Goal: Feedback & Contribution: Contribute content

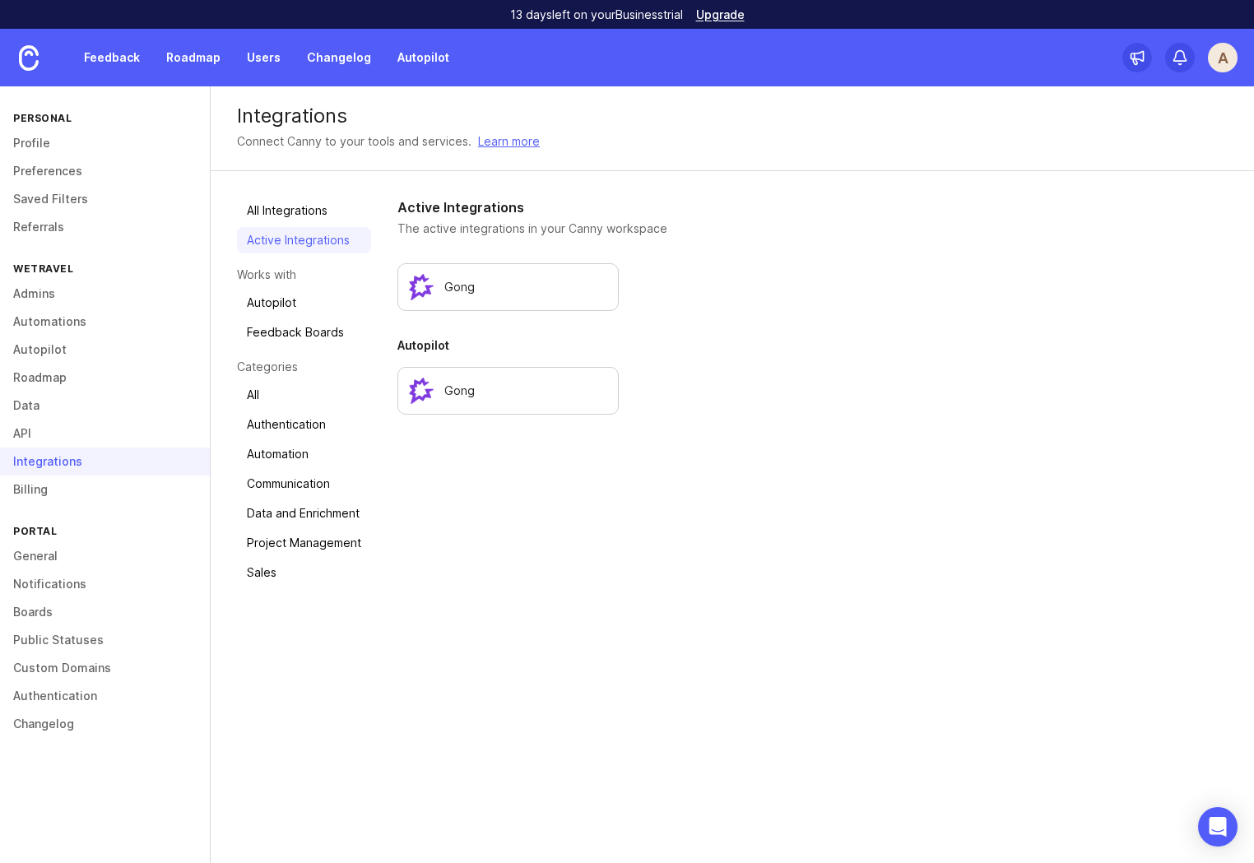
click at [549, 620] on div "Integrations Connect Canny to your tools and services. Learn more All Integrati…" at bounding box center [732, 474] width 1043 height 777
click at [437, 61] on link "Autopilot 3" at bounding box center [434, 58] width 93 height 30
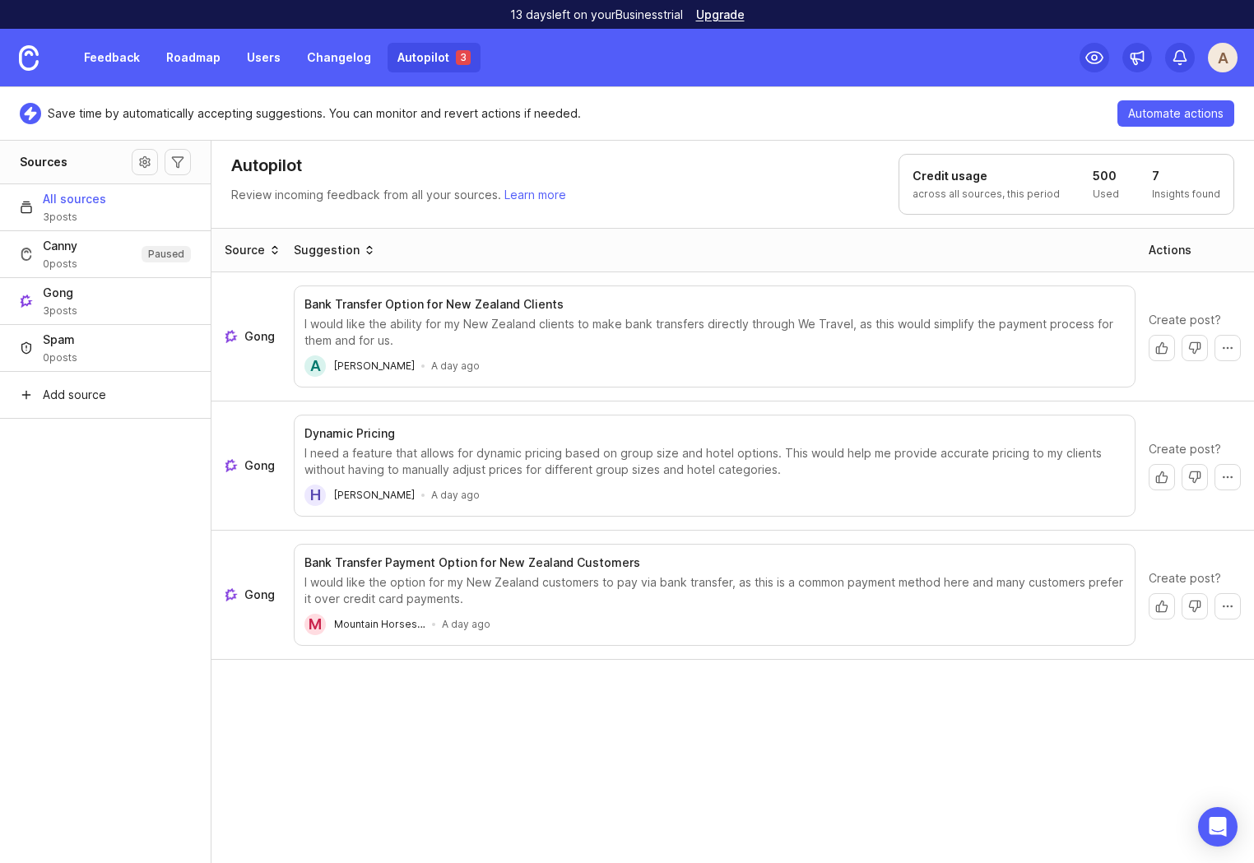
click at [413, 58] on link "Autopilot 3" at bounding box center [434, 58] width 93 height 30
click at [160, 49] on link "Roadmap" at bounding box center [193, 58] width 74 height 30
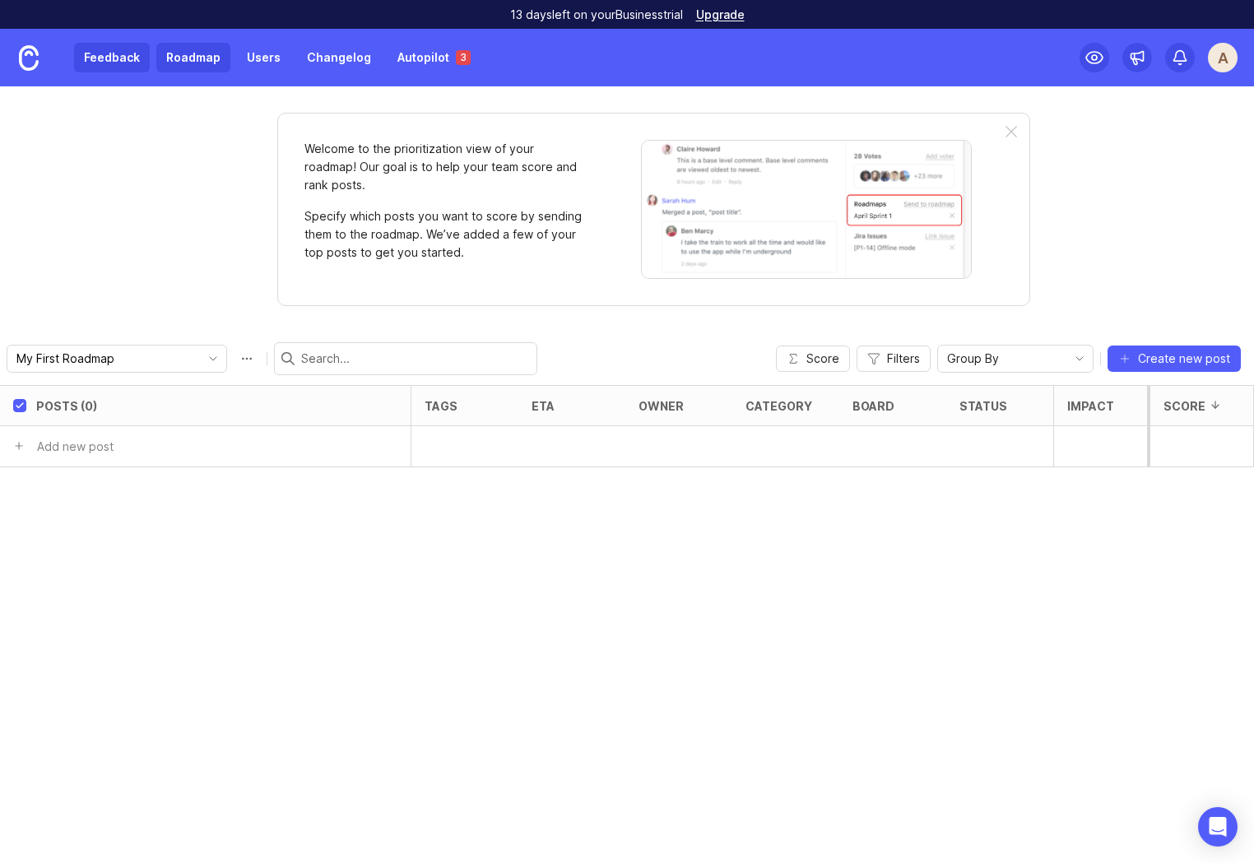
click at [118, 62] on link "Feedback" at bounding box center [112, 58] width 76 height 30
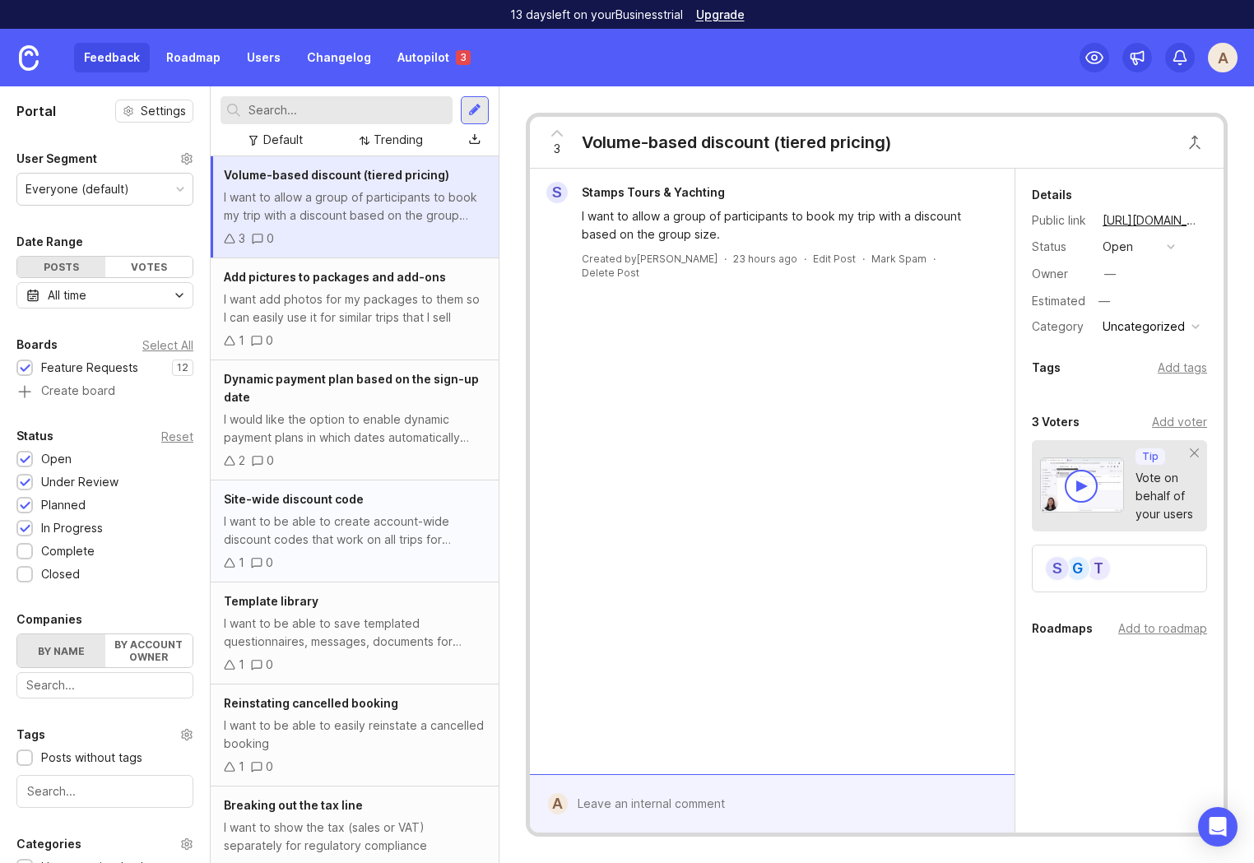
scroll to position [536, 0]
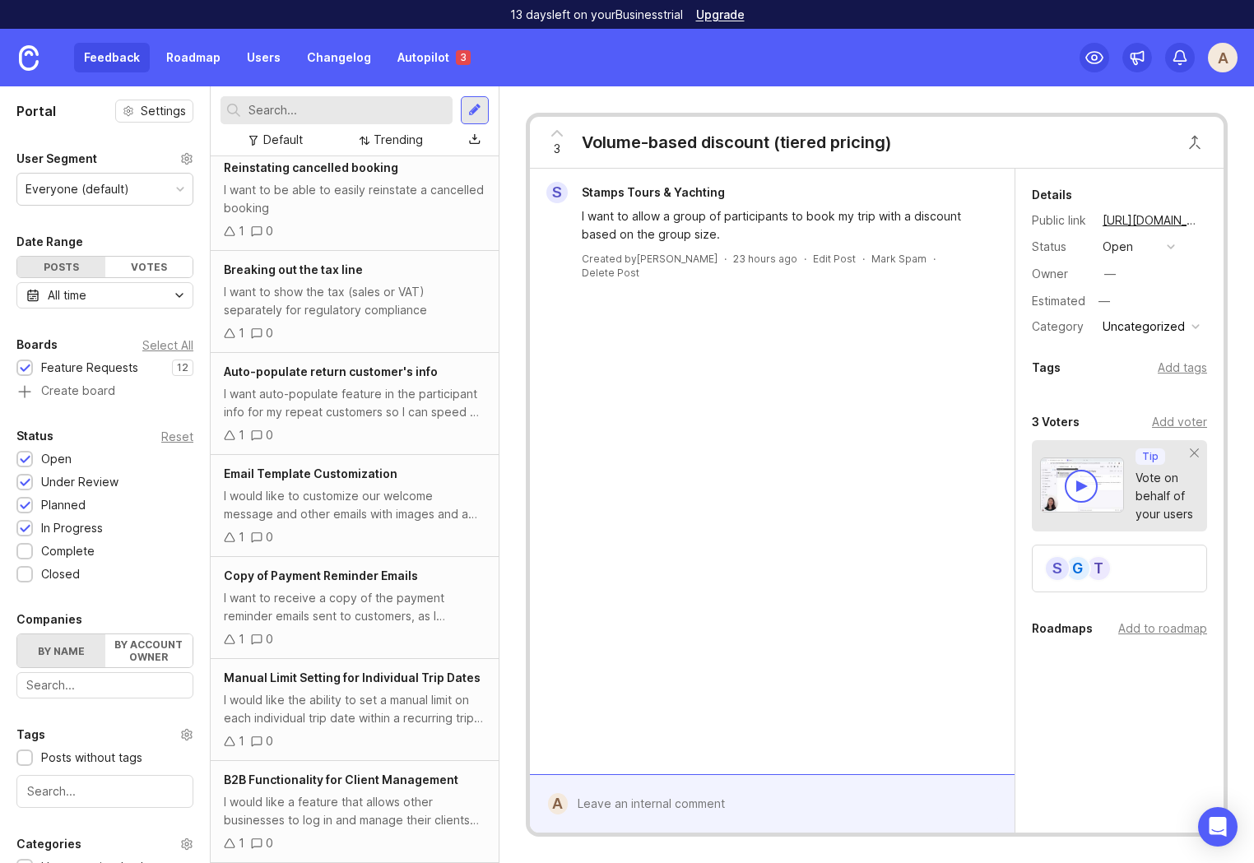
click at [406, 73] on div "Feedback Roadmap Users Changelog Autopilot 3" at bounding box center [240, 58] width 480 height 58
click at [419, 66] on link "Autopilot 3" at bounding box center [434, 58] width 93 height 30
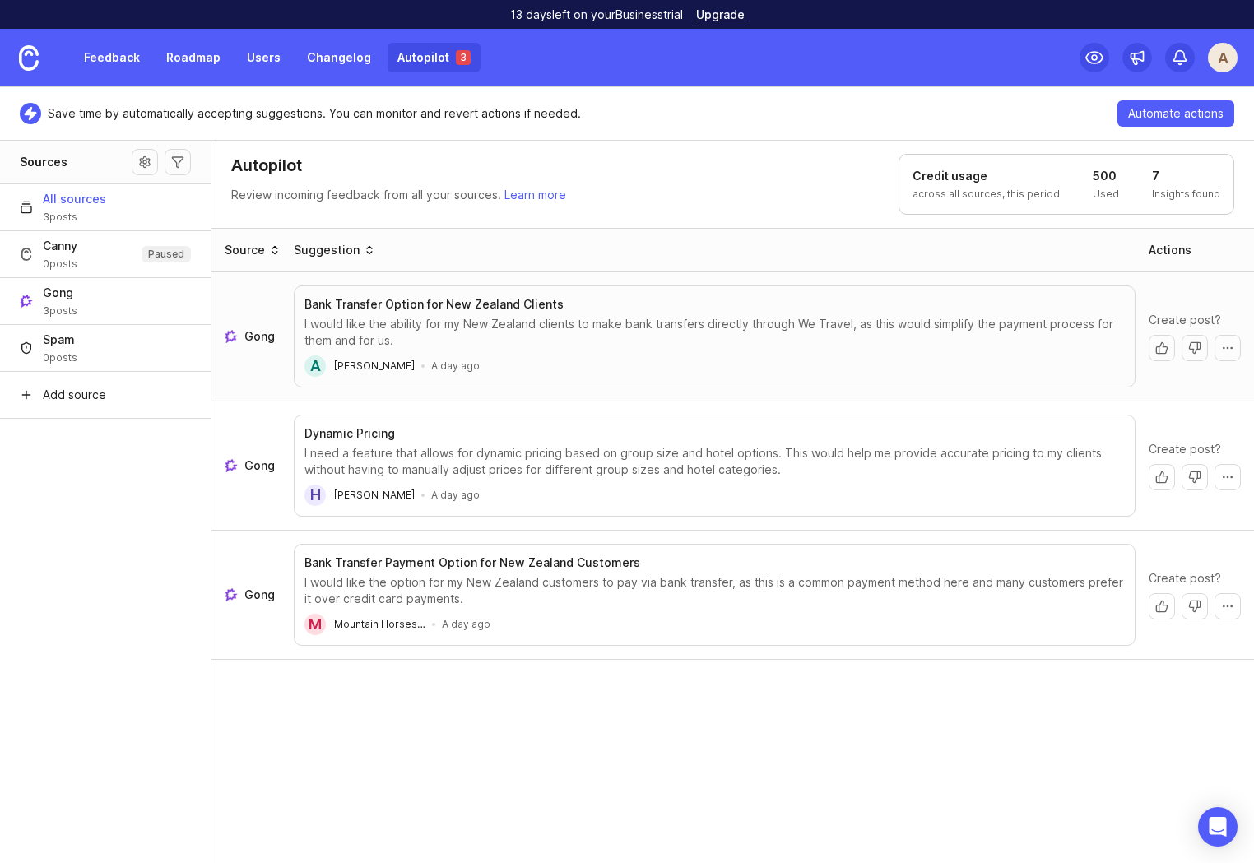
click at [583, 319] on div "I would like the ability for my New Zealand clients to make bank transfers dire…" at bounding box center [714, 332] width 820 height 33
click at [1230, 347] on button "More actions" at bounding box center [1227, 348] width 26 height 26
click at [1164, 347] on button "Create post" at bounding box center [1162, 348] width 26 height 26
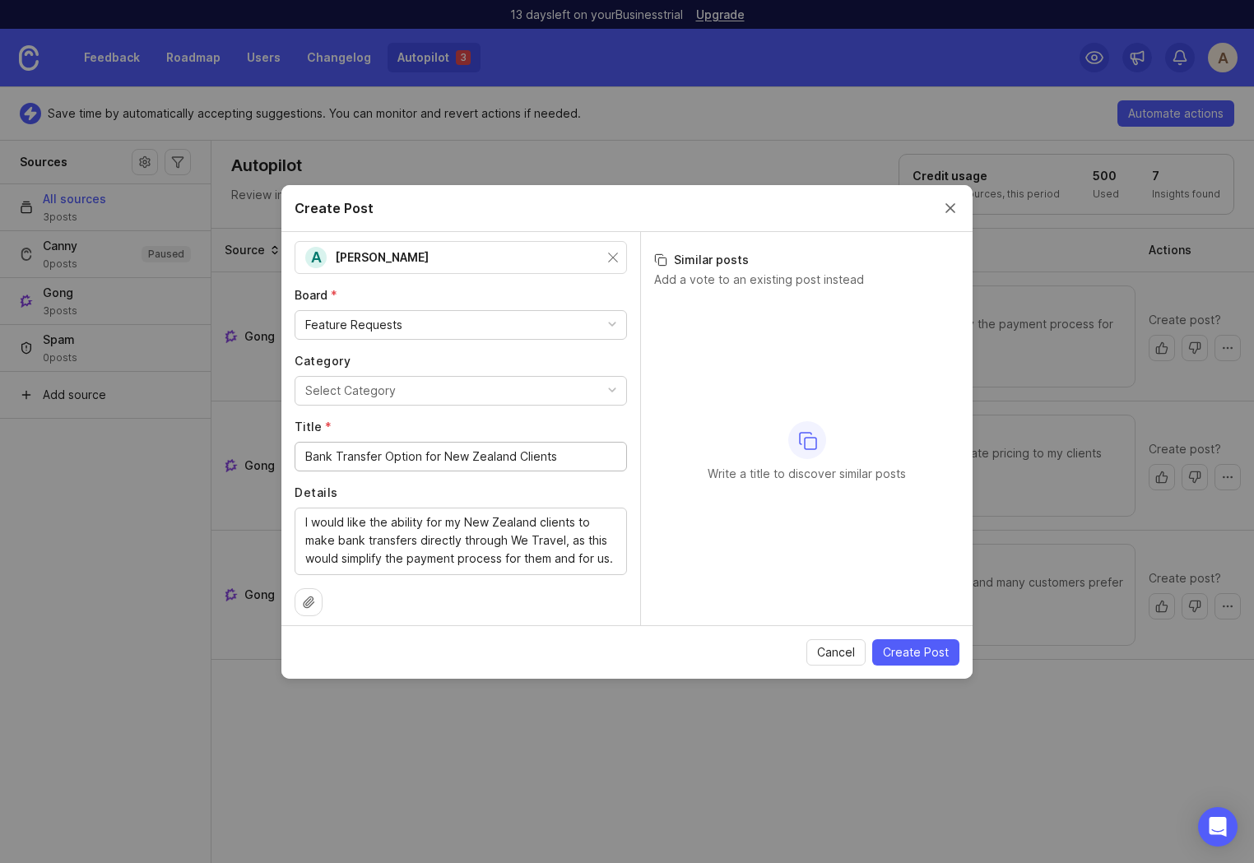
scroll to position [66, 0]
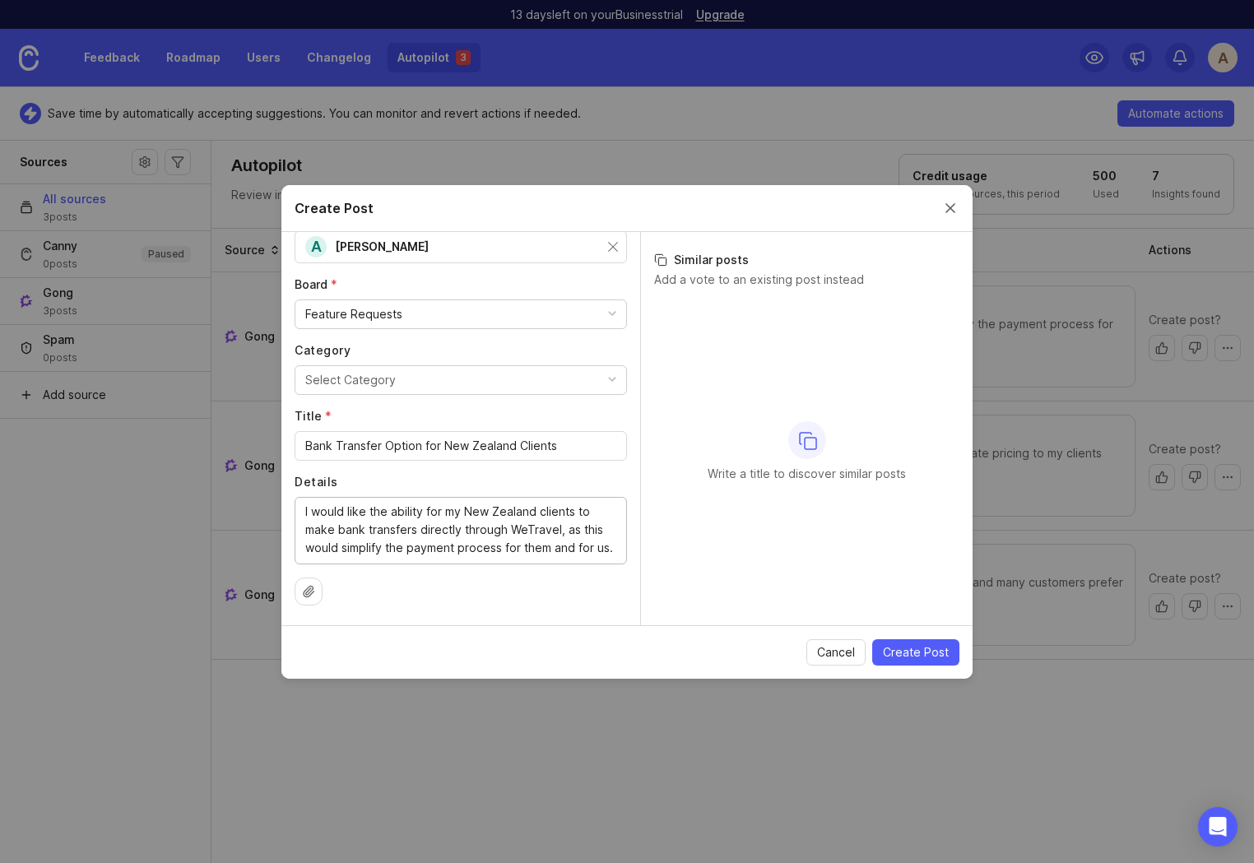
type textarea "I would like the ability for my New Zealand clients to make bank transfers dire…"
click at [441, 380] on button "Select Category" at bounding box center [461, 380] width 332 height 30
click at [383, 468] on li "Uncategorized" at bounding box center [461, 474] width 332 height 30
click at [917, 654] on span "Create Post" at bounding box center [916, 652] width 66 height 16
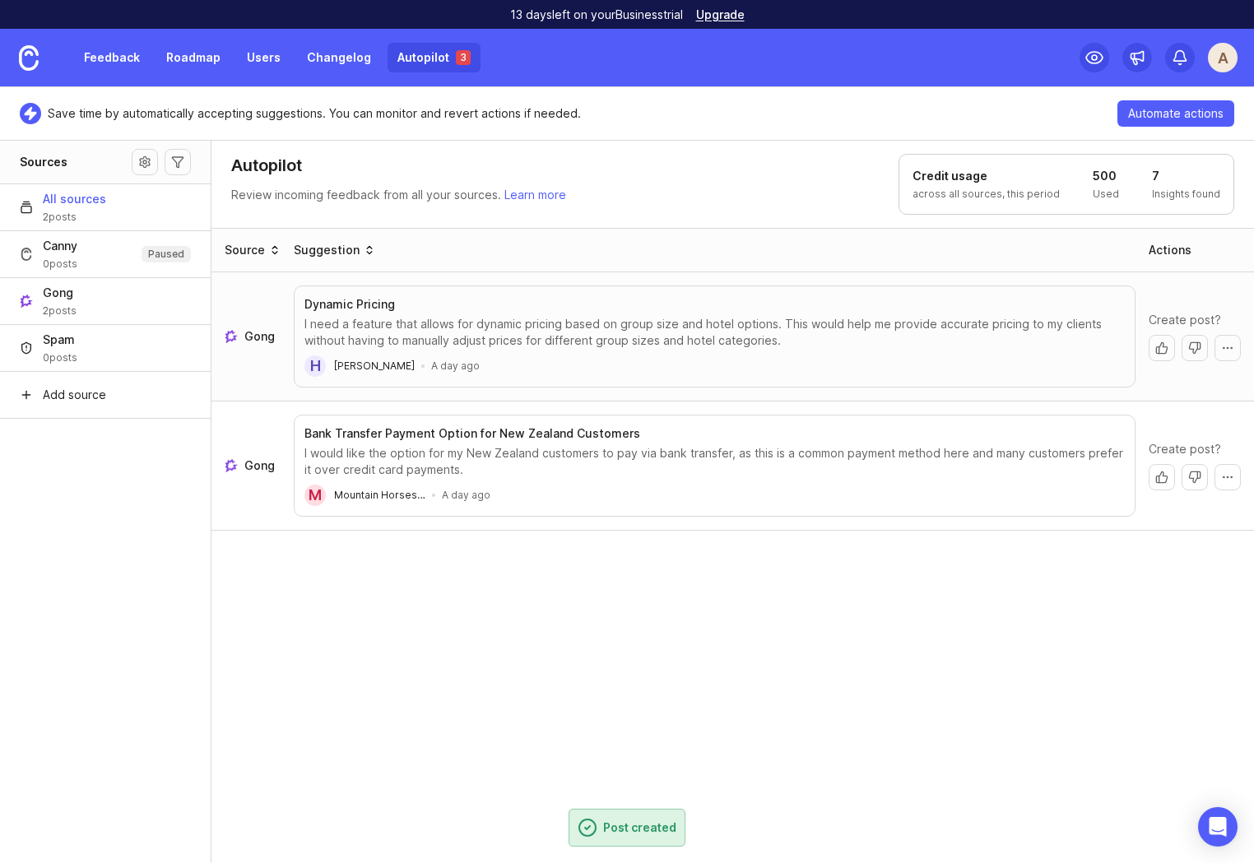
click at [57, 557] on aside "Sources All sources 2 posts Canny 0 posts Paused Gong 2 posts Spam 0 posts Add …" at bounding box center [105, 501] width 211 height 723
click at [33, 39] on link at bounding box center [29, 58] width 58 height 58
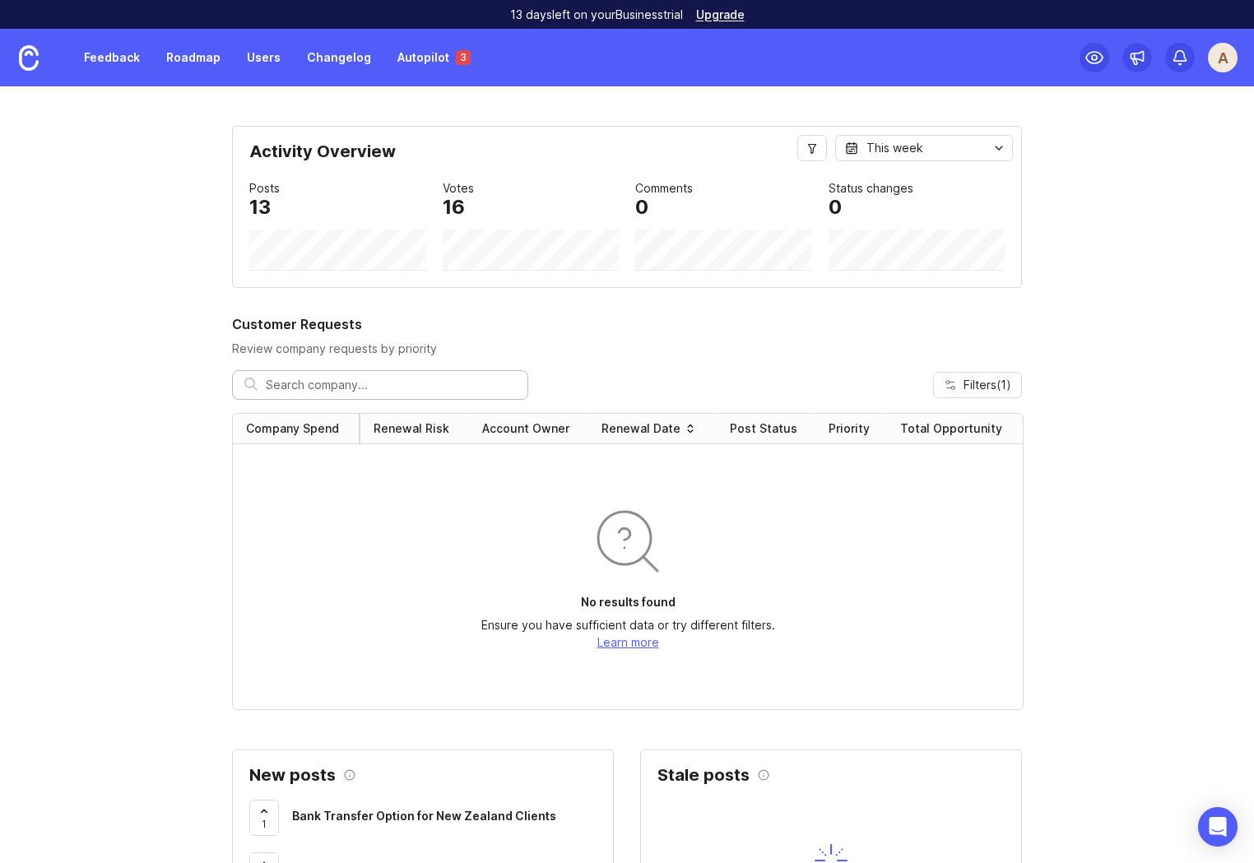
click at [1214, 70] on div "A" at bounding box center [1223, 58] width 30 height 30
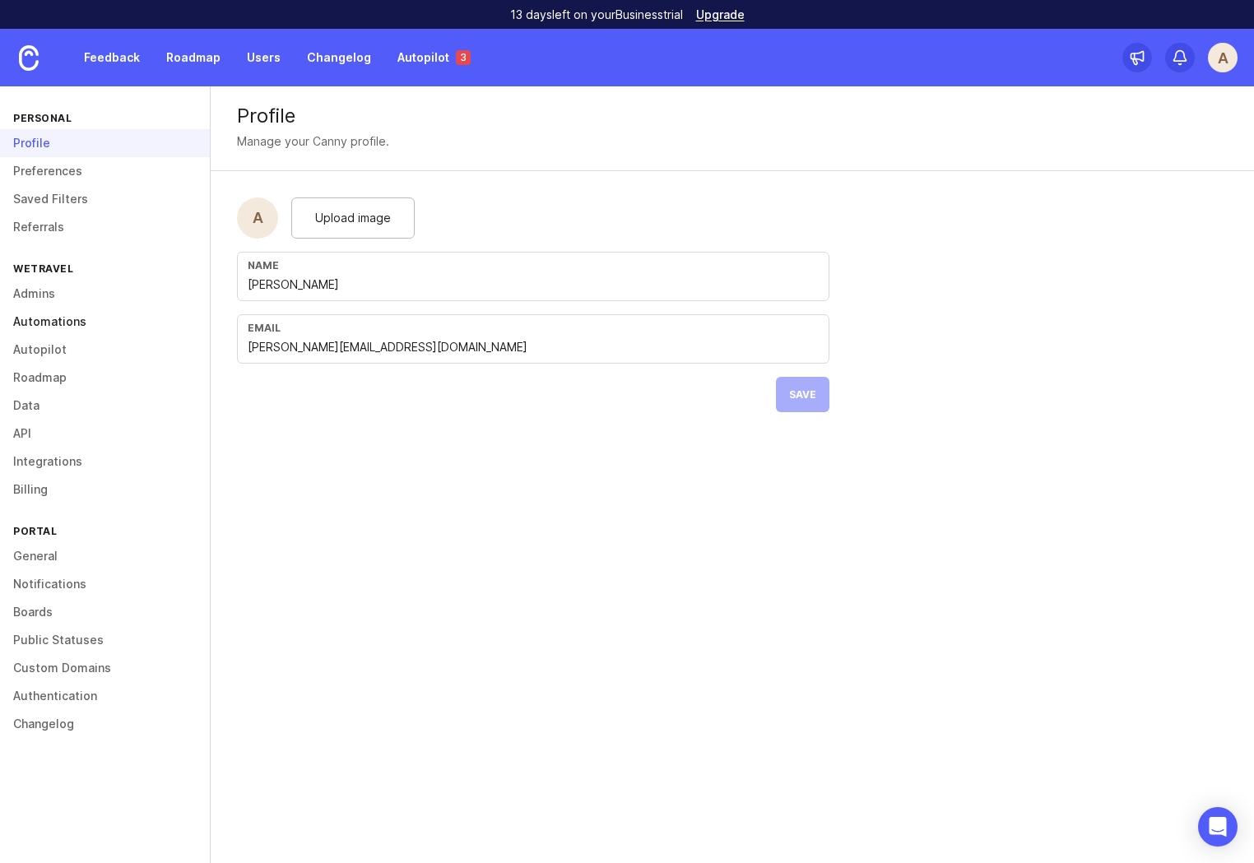
click at [71, 323] on link "Automations" at bounding box center [105, 322] width 210 height 28
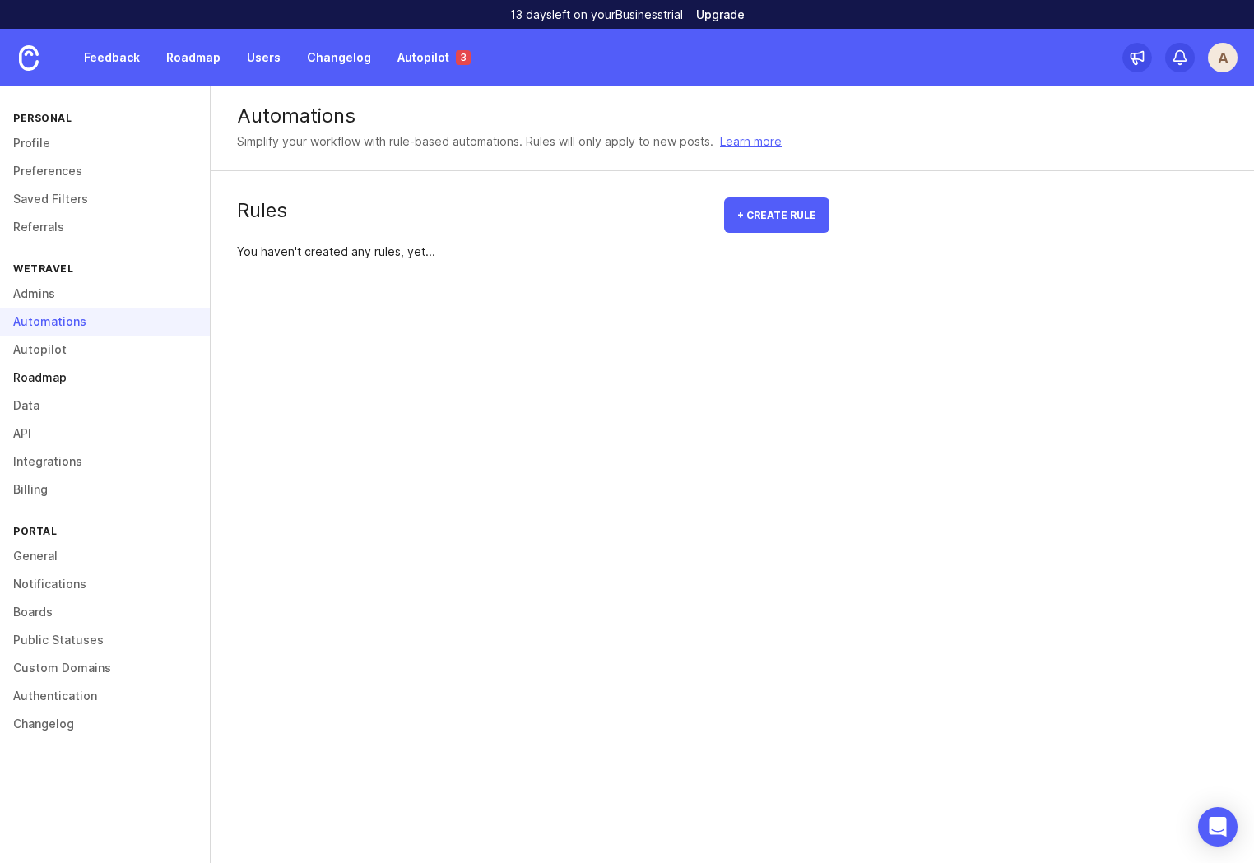
click at [42, 370] on link "Roadmap" at bounding box center [105, 378] width 210 height 28
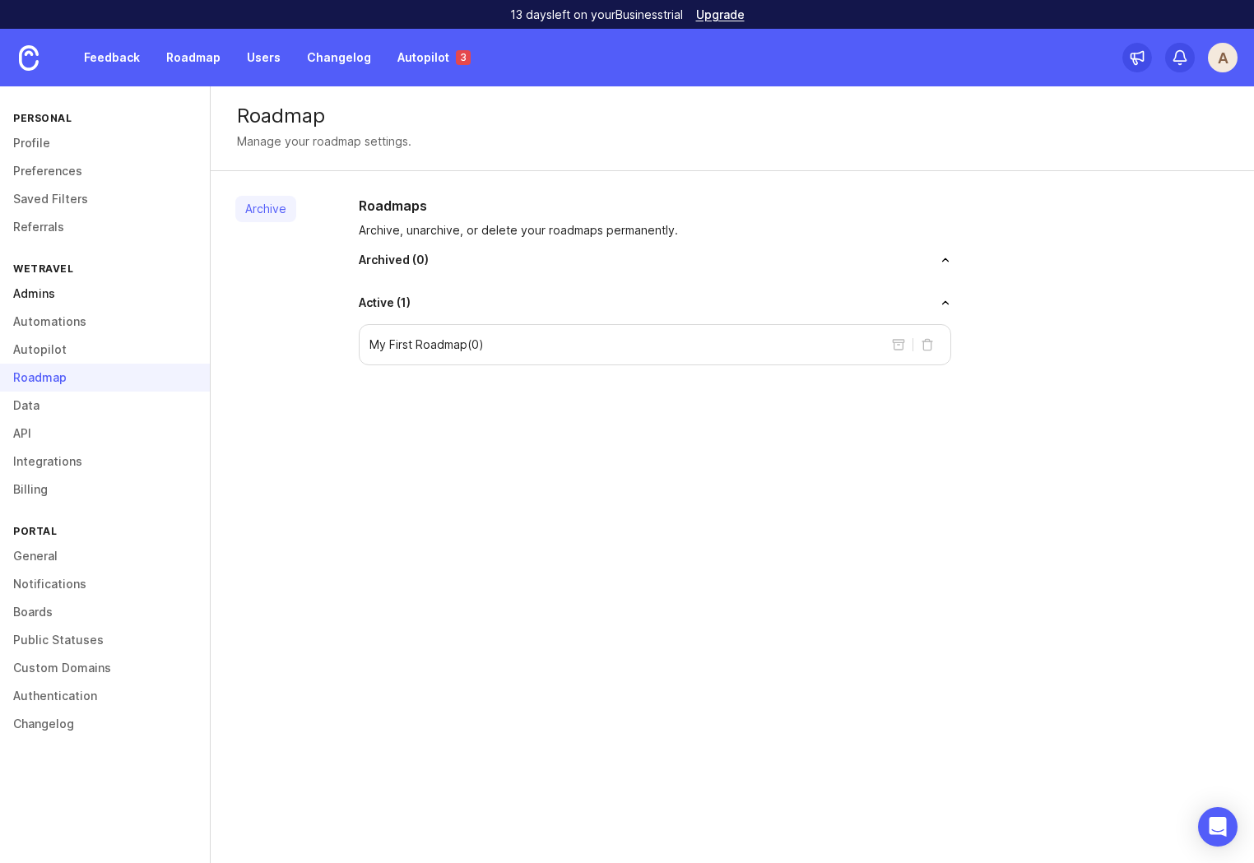
click at [44, 295] on link "Admins" at bounding box center [105, 294] width 210 height 28
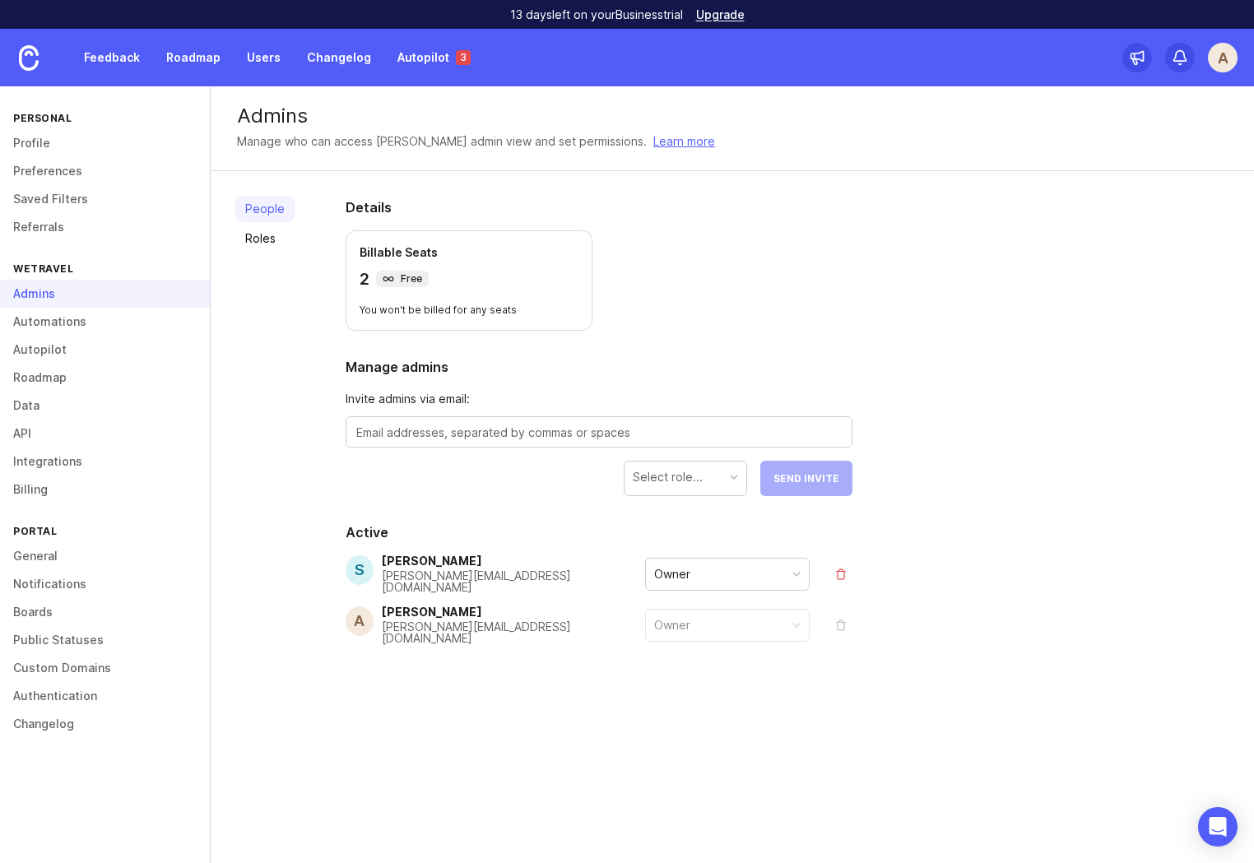
click at [39, 307] on div "Admins" at bounding box center [105, 294] width 210 height 28
click at [43, 323] on link "Automations" at bounding box center [105, 322] width 210 height 28
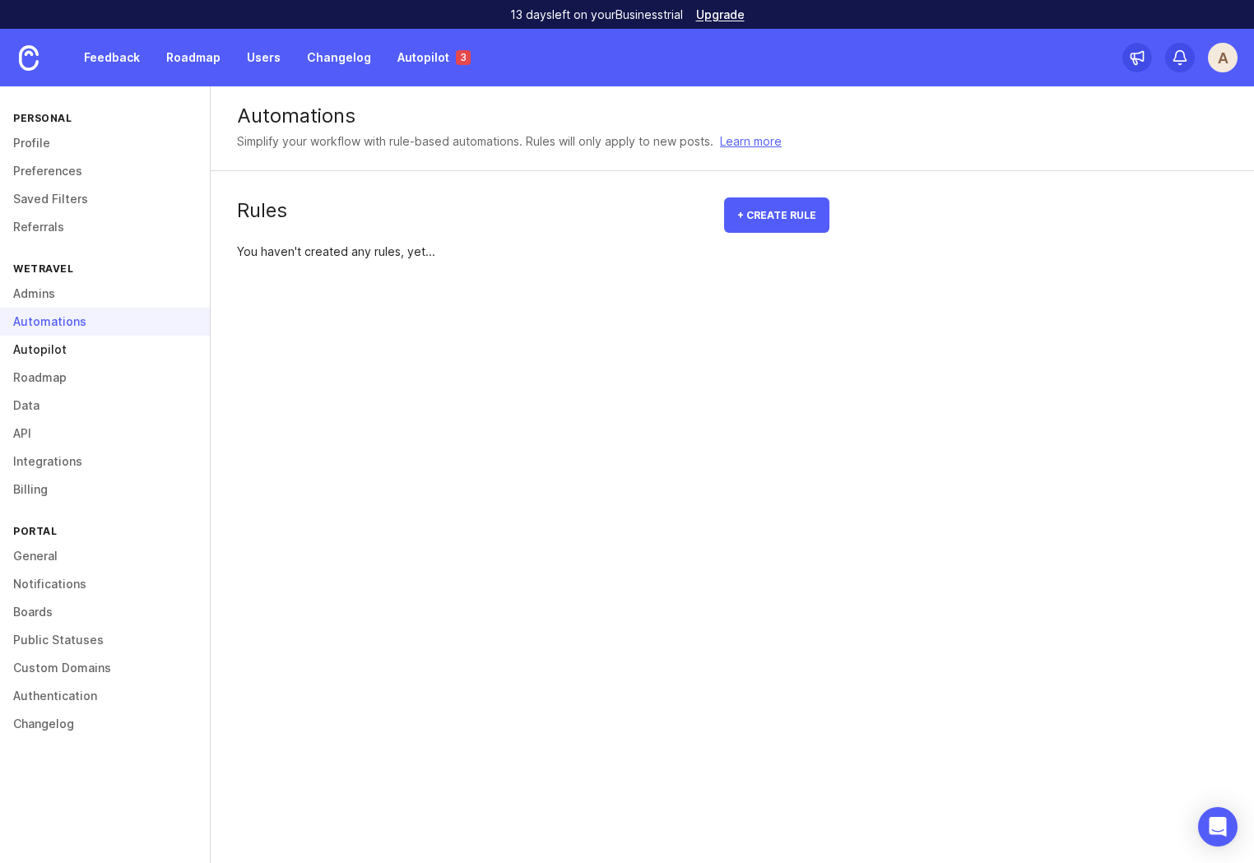
click at [50, 350] on link "Autopilot" at bounding box center [105, 350] width 210 height 28
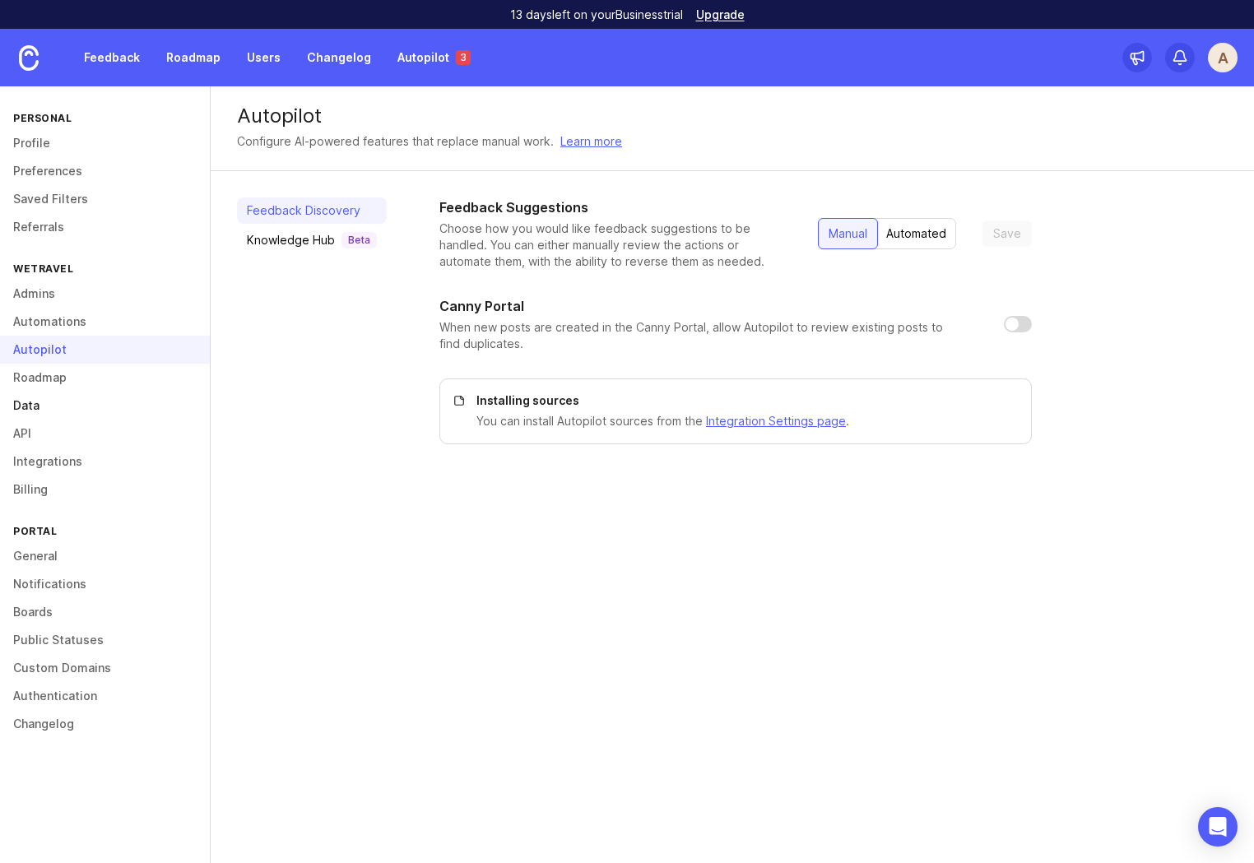
click at [33, 401] on link "Data" at bounding box center [105, 406] width 210 height 28
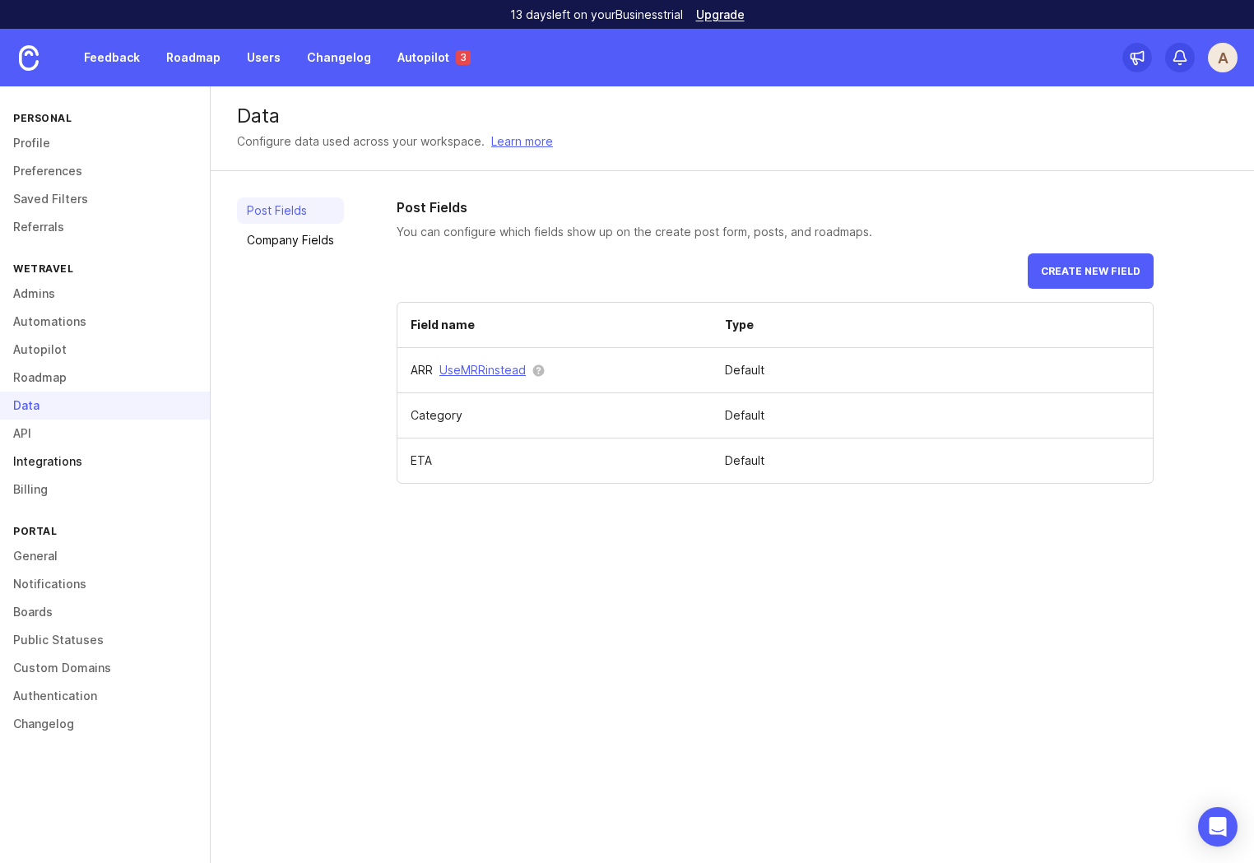
click at [70, 465] on link "Integrations" at bounding box center [105, 462] width 210 height 28
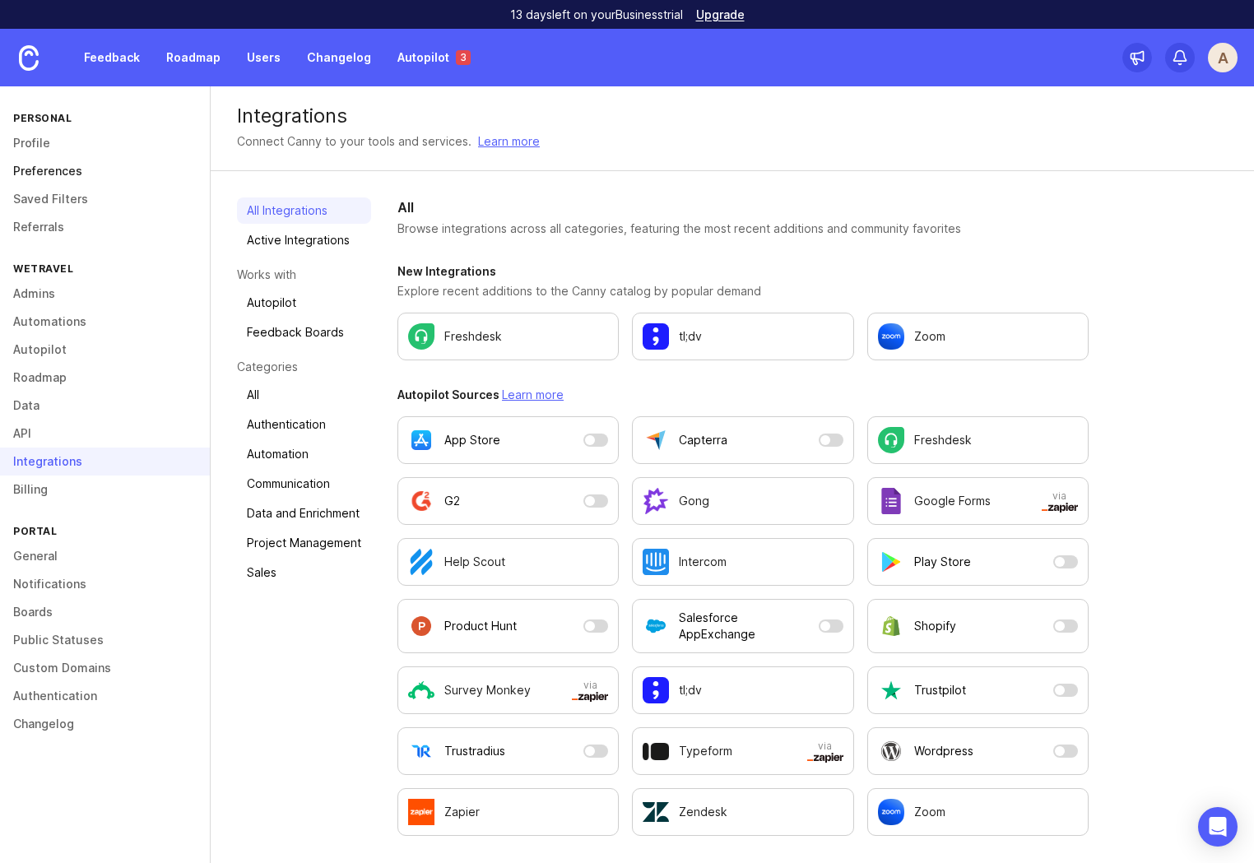
click at [47, 163] on link "Preferences" at bounding box center [105, 171] width 210 height 28
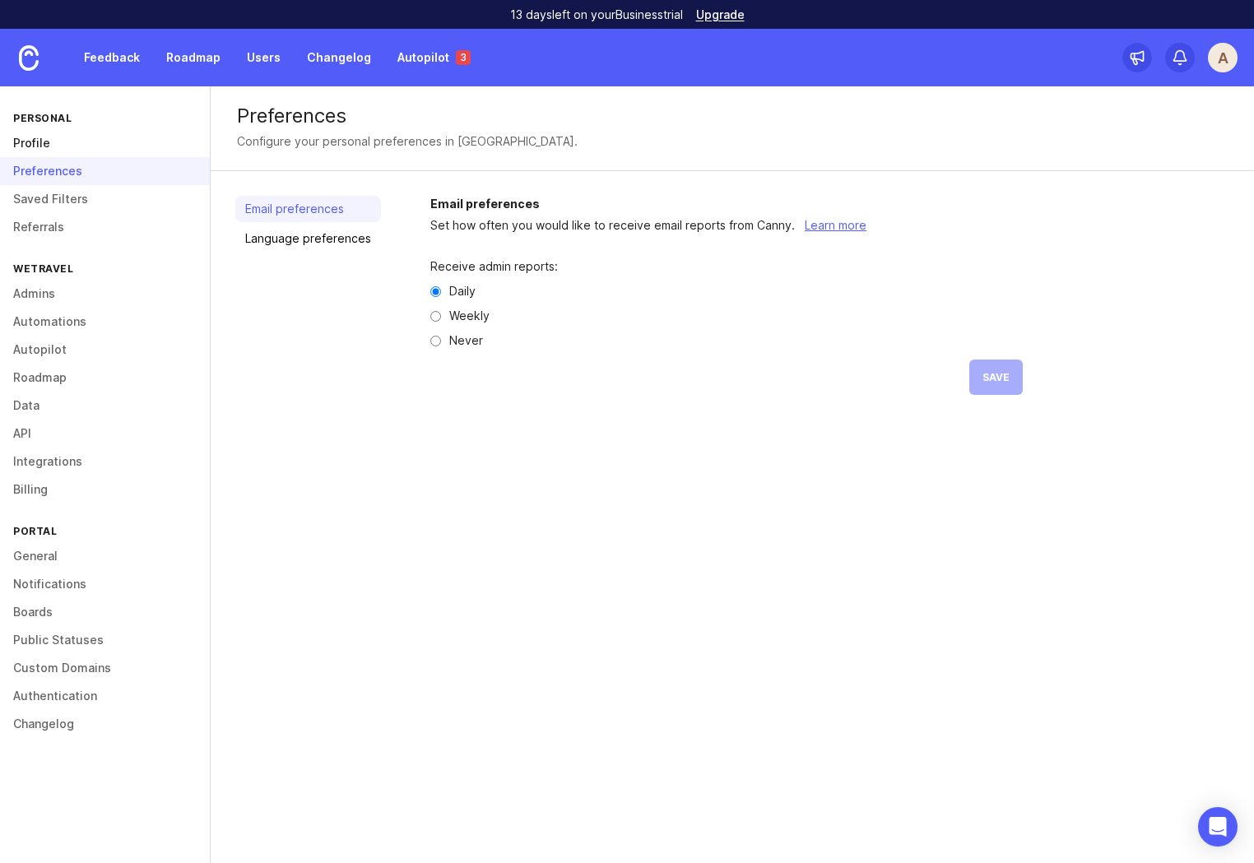
click at [30, 139] on link "Profile" at bounding box center [105, 143] width 210 height 28
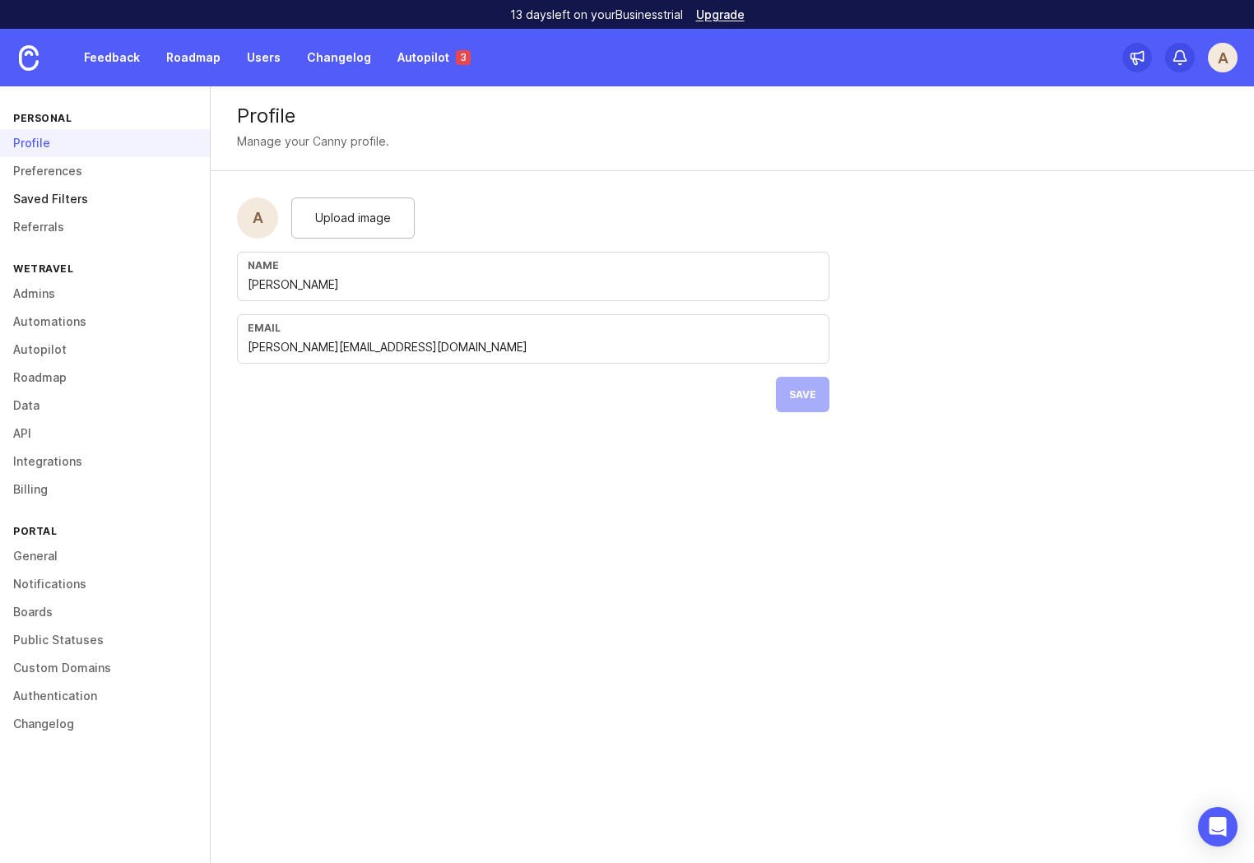
click at [48, 203] on link "Saved Filters" at bounding box center [105, 199] width 210 height 28
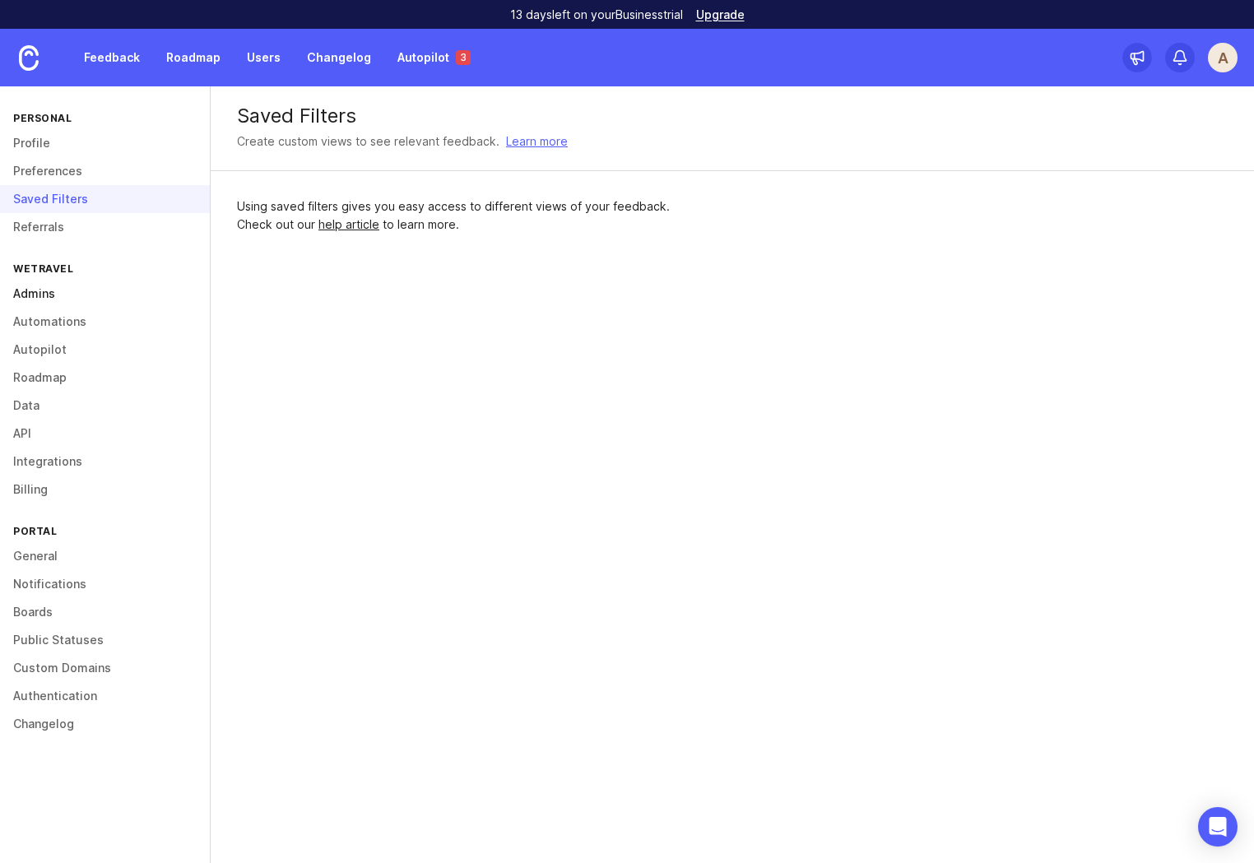
click at [40, 295] on link "Admins" at bounding box center [105, 294] width 210 height 28
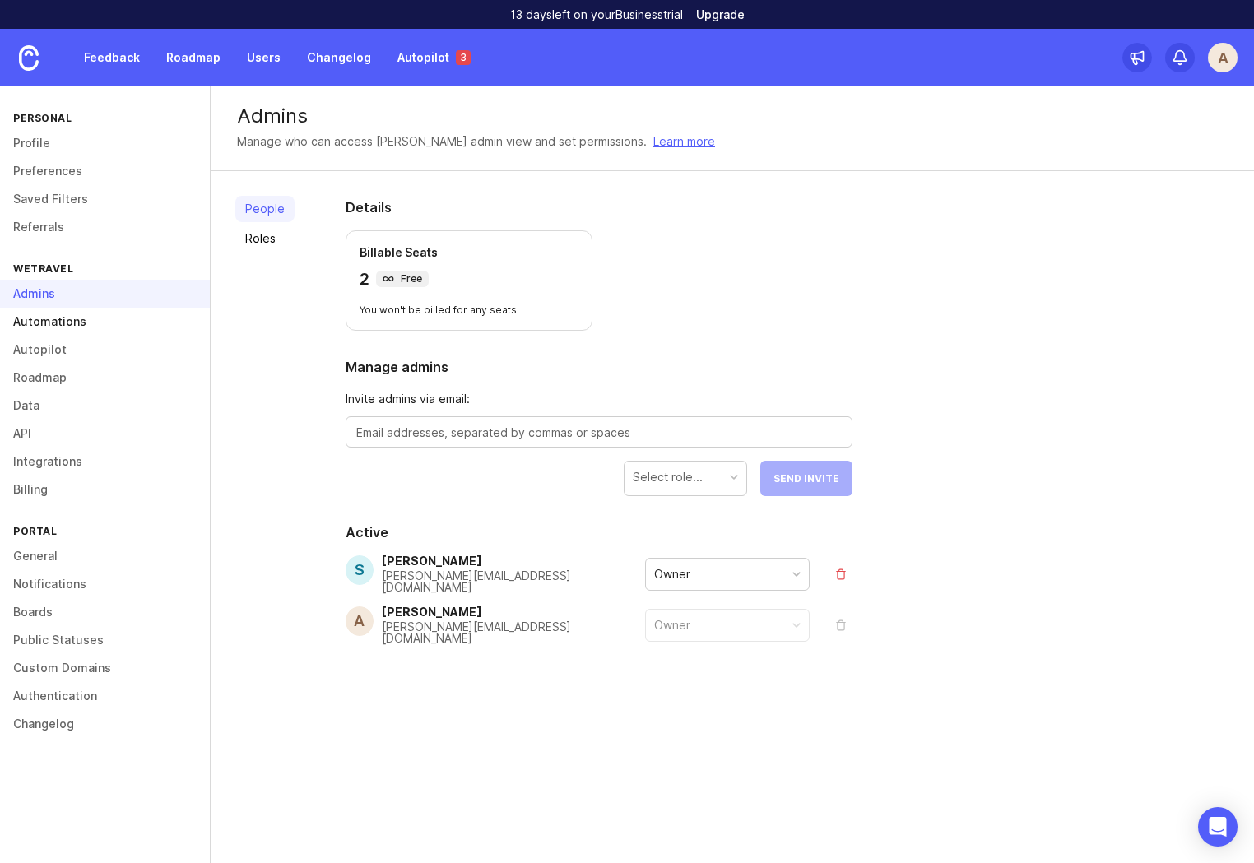
click at [44, 328] on link "Automations" at bounding box center [105, 322] width 210 height 28
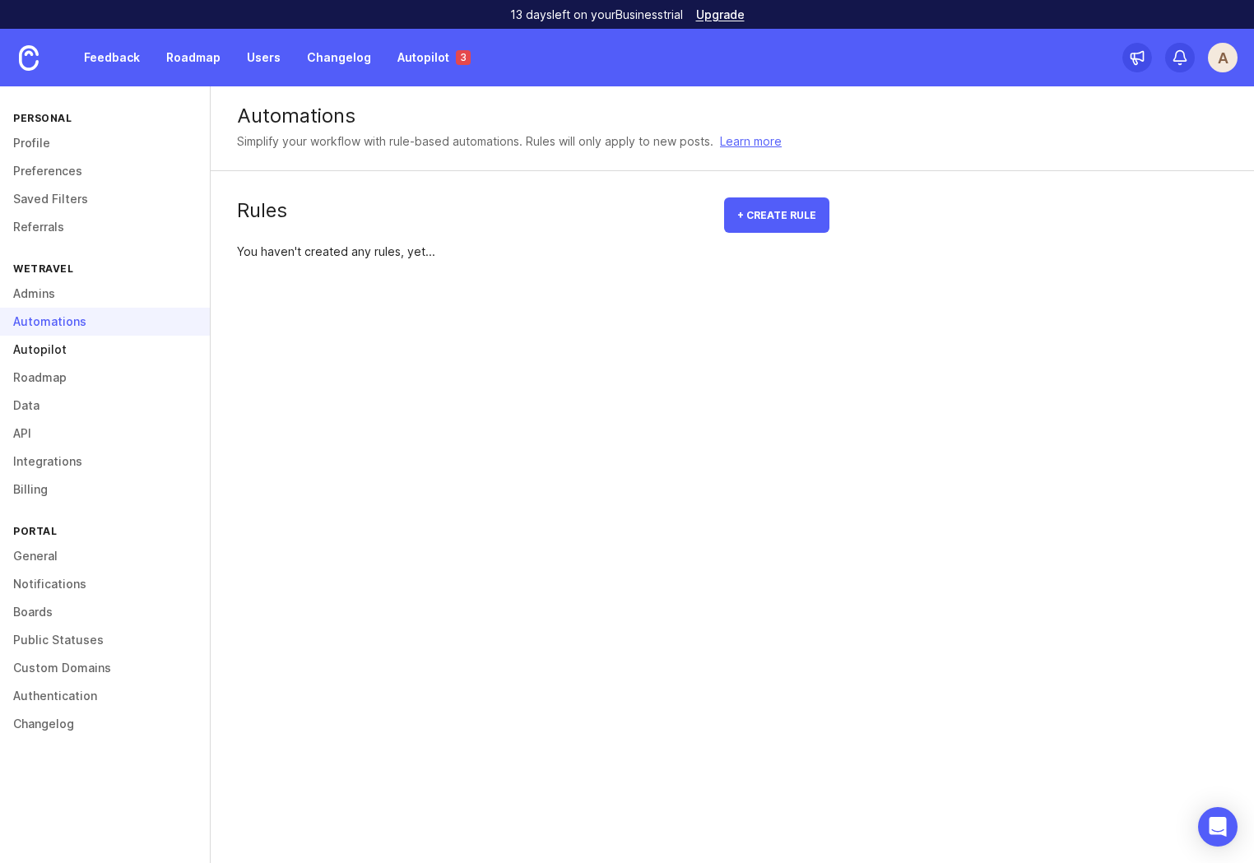
click at [46, 349] on link "Autopilot" at bounding box center [105, 350] width 210 height 28
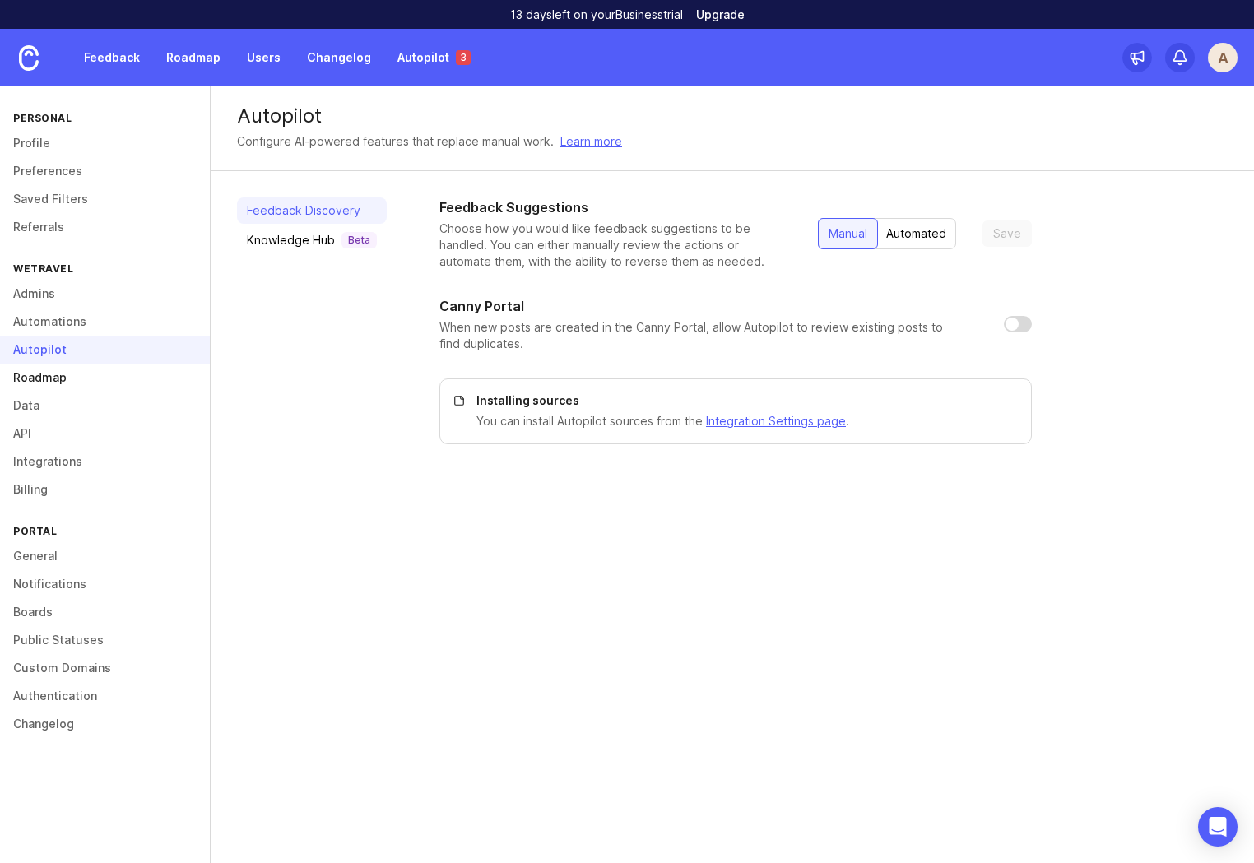
click at [39, 383] on link "Roadmap" at bounding box center [105, 378] width 210 height 28
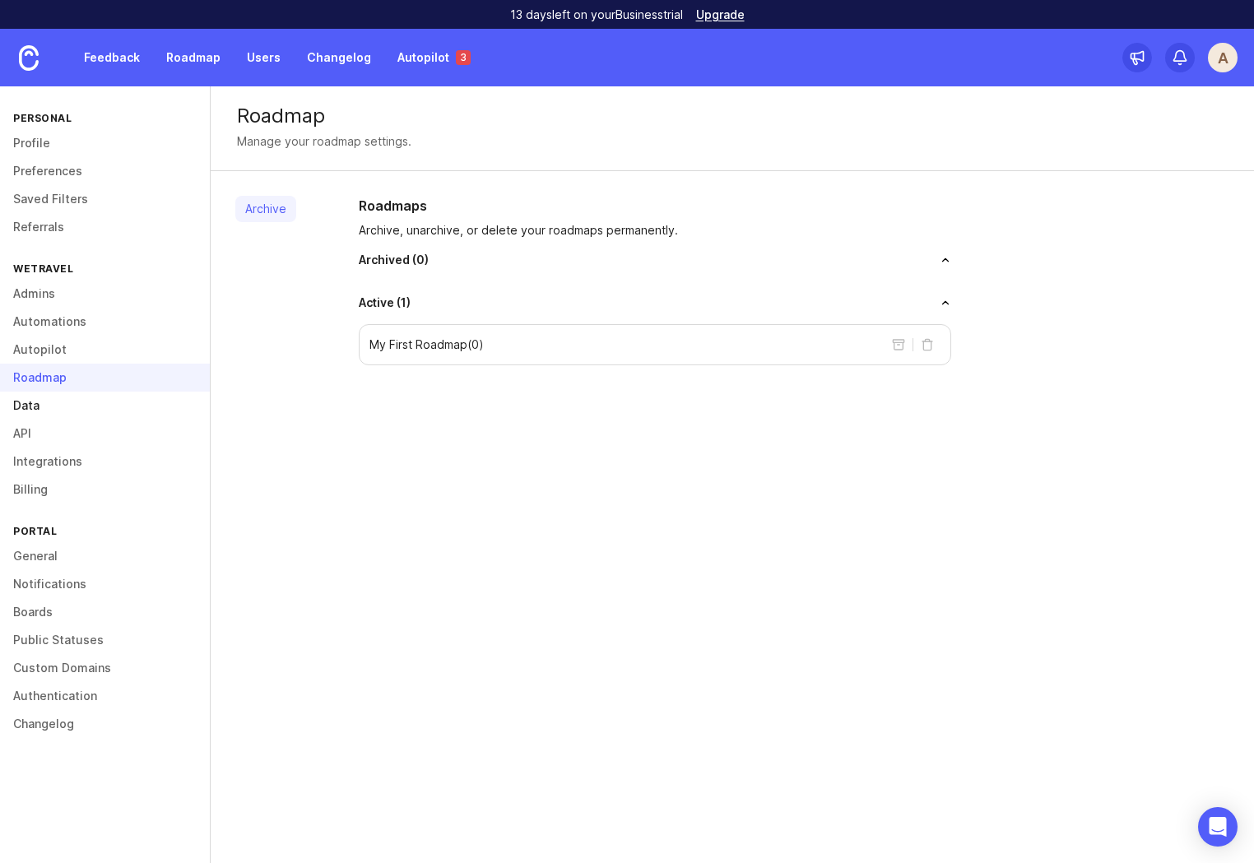
click at [26, 404] on link "Data" at bounding box center [105, 406] width 210 height 28
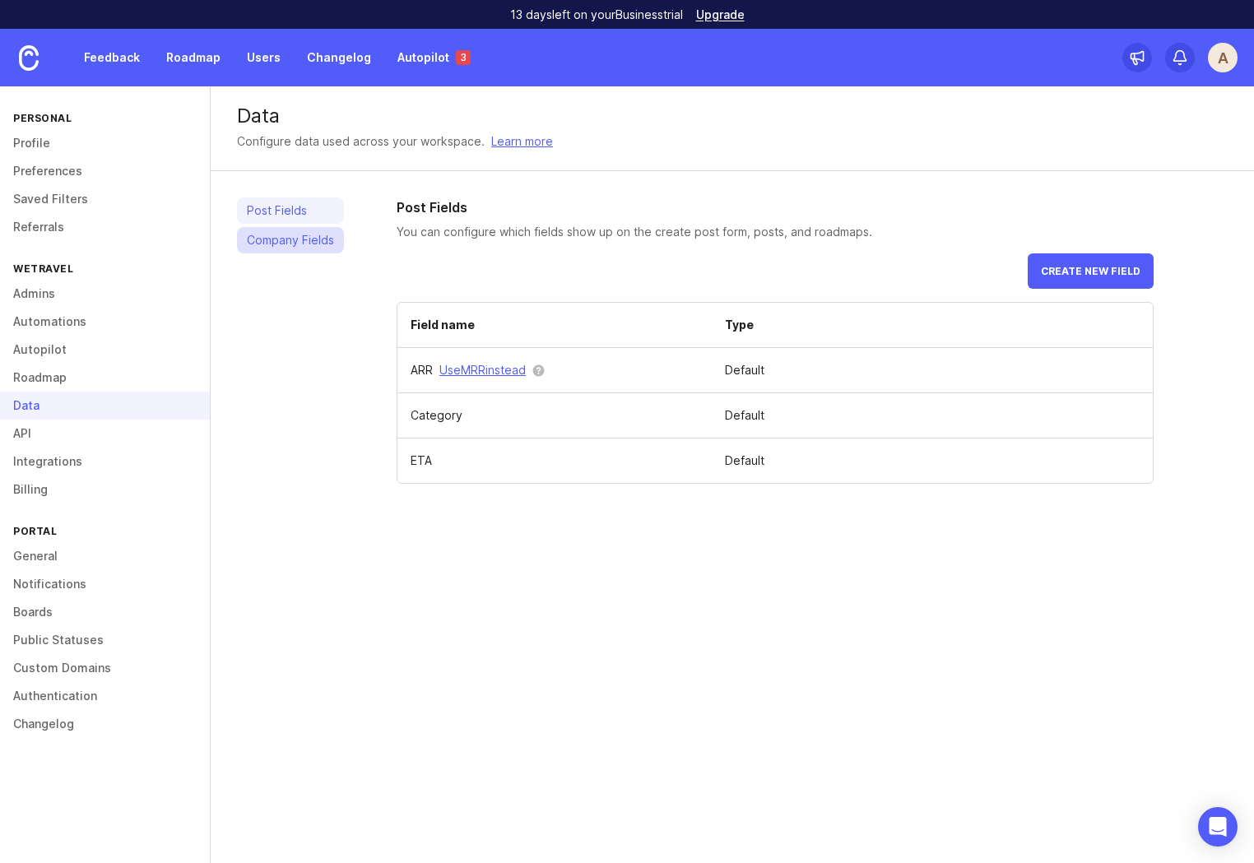
click at [294, 248] on link "Company Fields" at bounding box center [290, 240] width 107 height 26
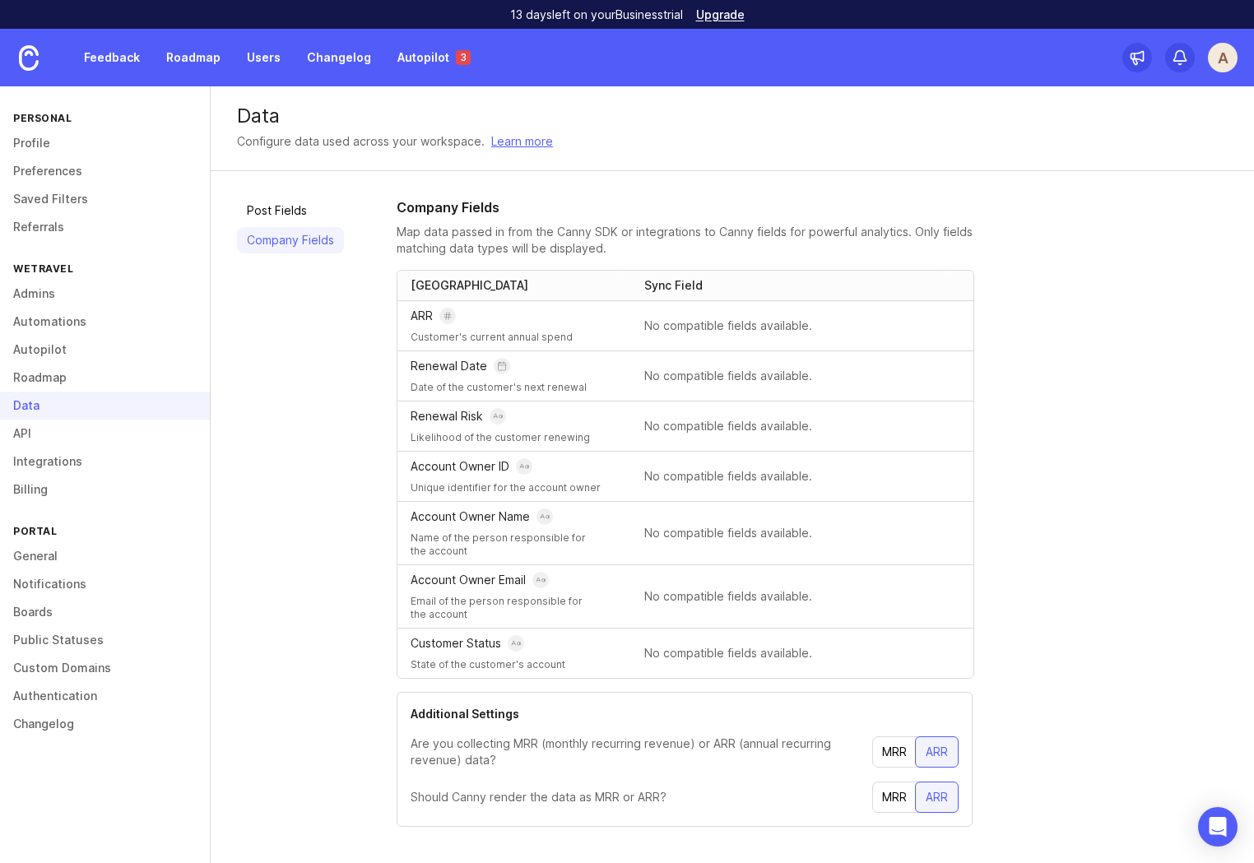
scroll to position [16, 0]
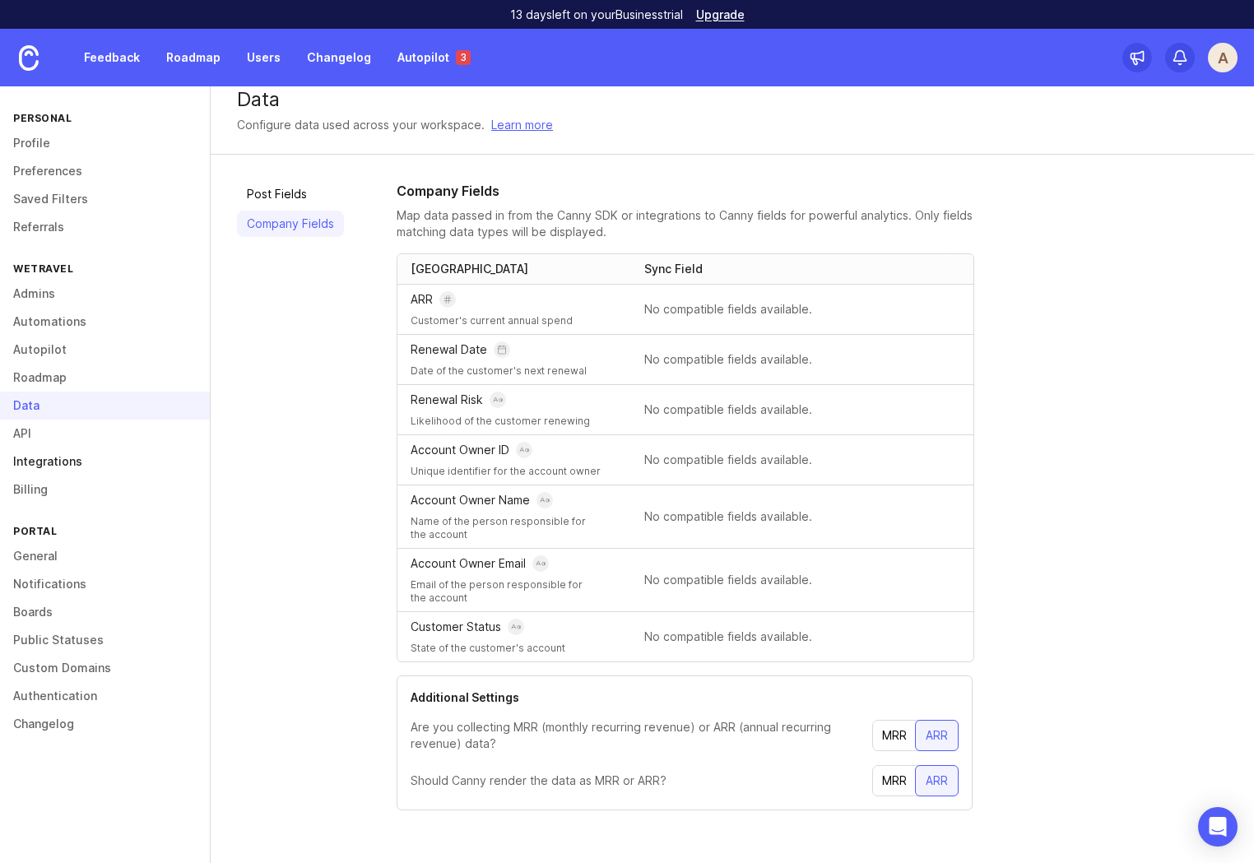
click at [30, 448] on link "Integrations" at bounding box center [105, 462] width 210 height 28
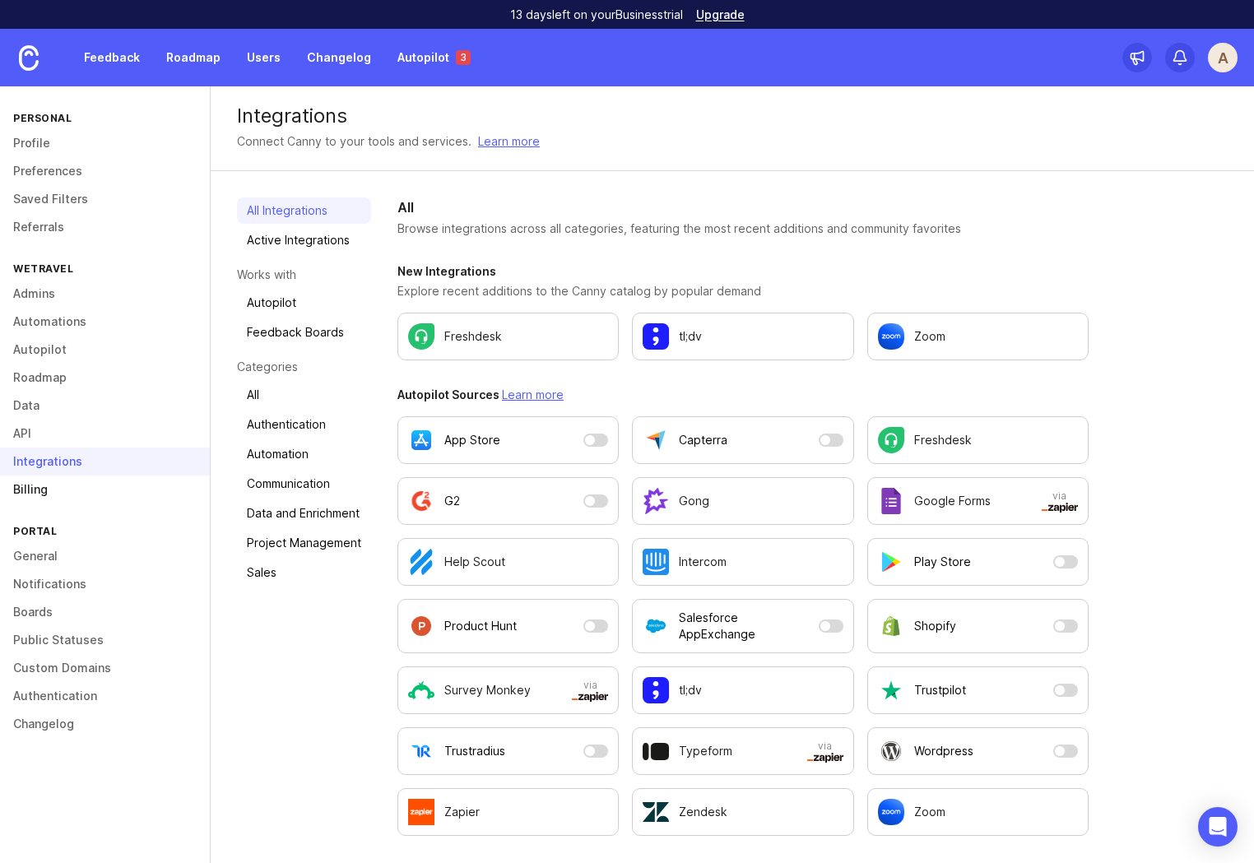
click at [35, 484] on link "Billing" at bounding box center [105, 490] width 210 height 28
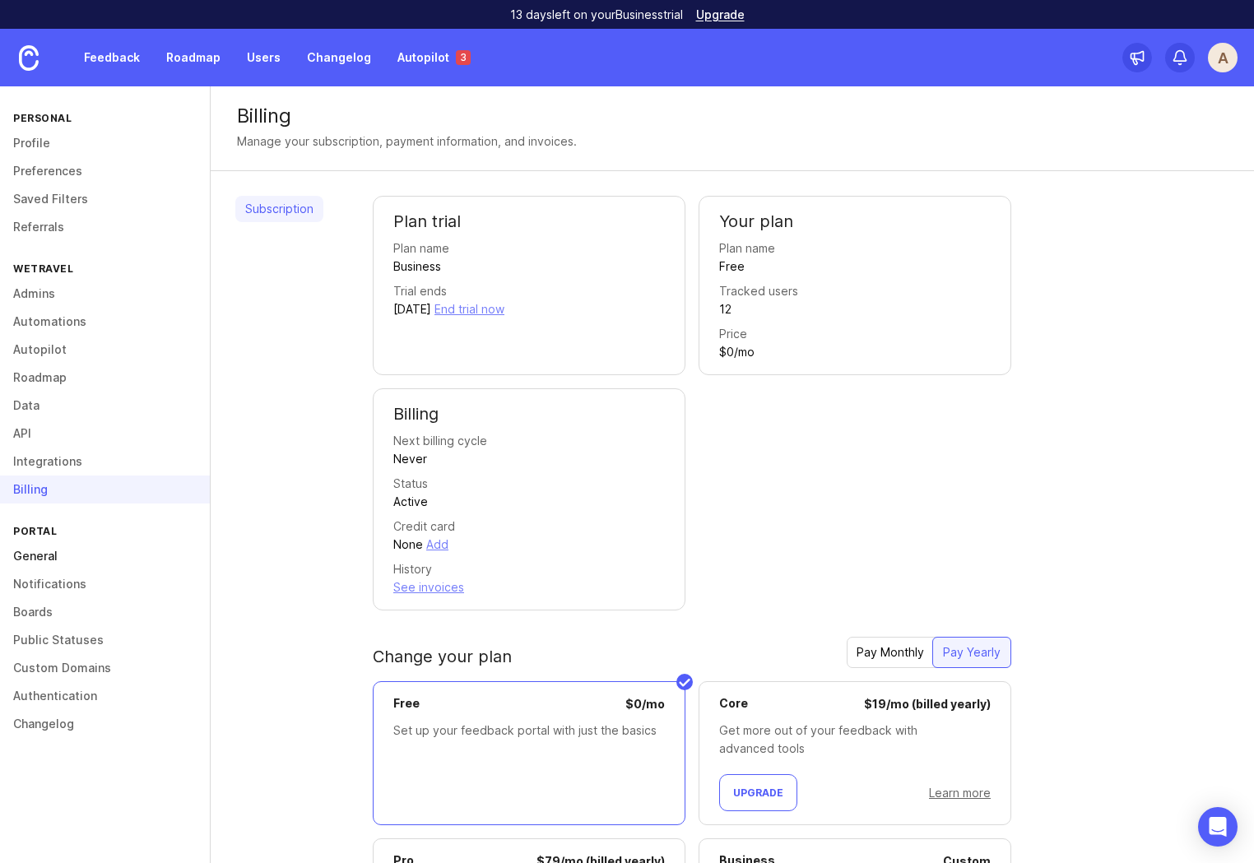
click at [44, 560] on link "General" at bounding box center [105, 556] width 210 height 28
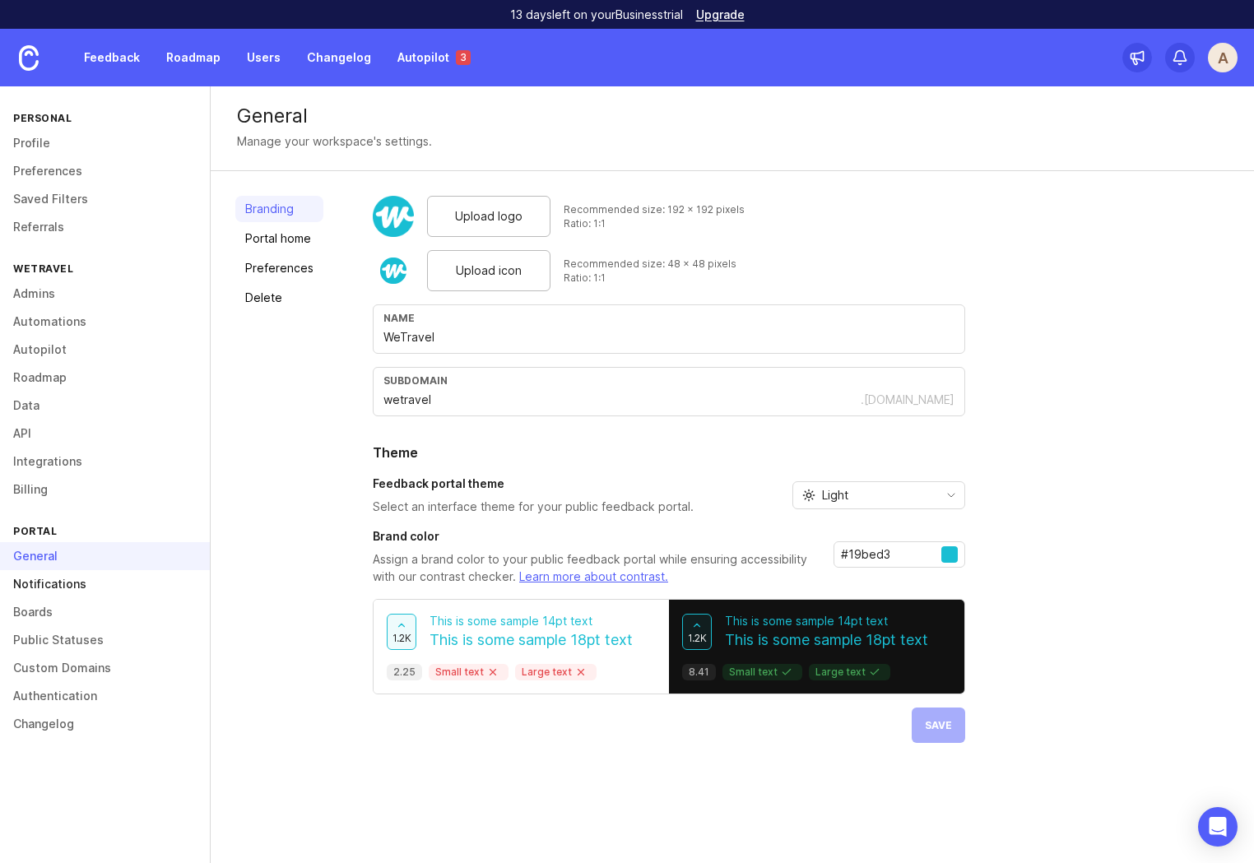
click at [60, 584] on link "Notifications" at bounding box center [105, 584] width 210 height 28
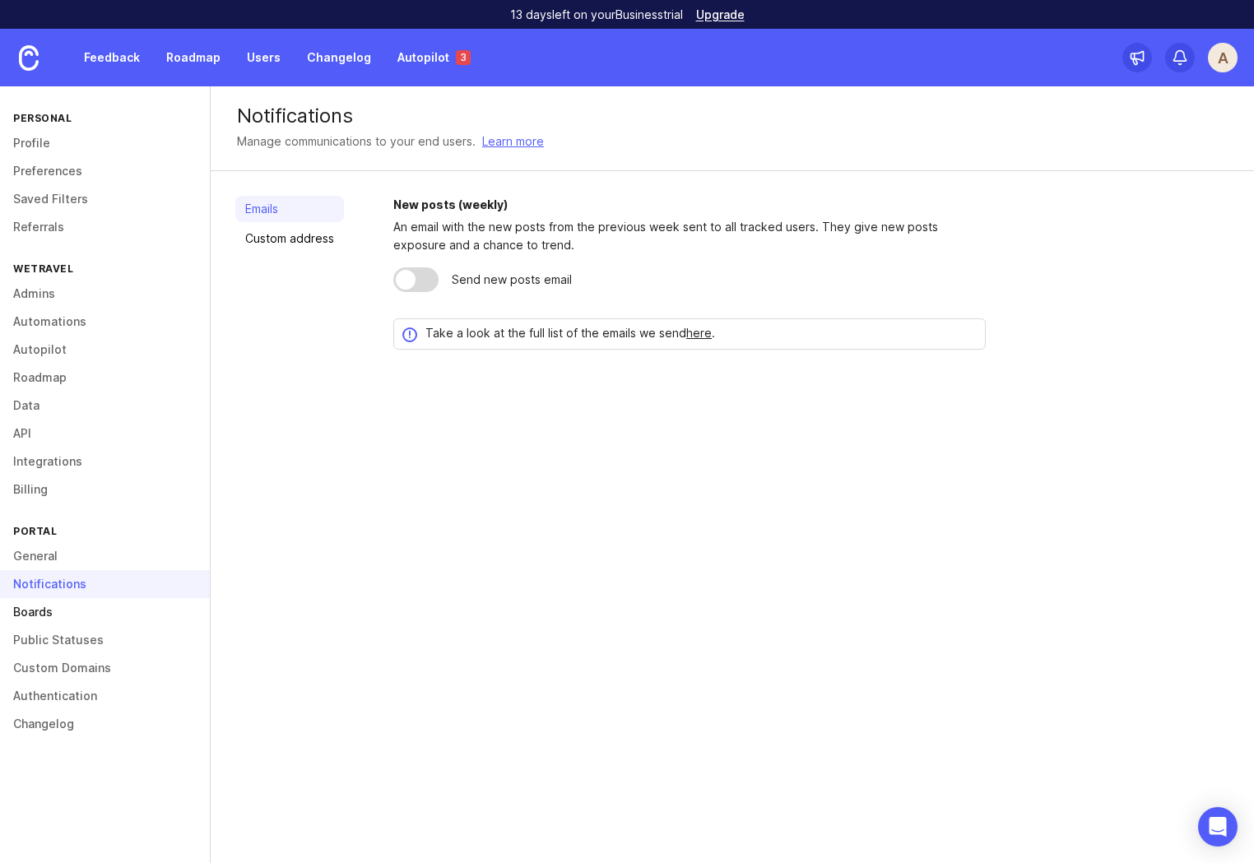
click at [45, 617] on link "Boards" at bounding box center [105, 612] width 210 height 28
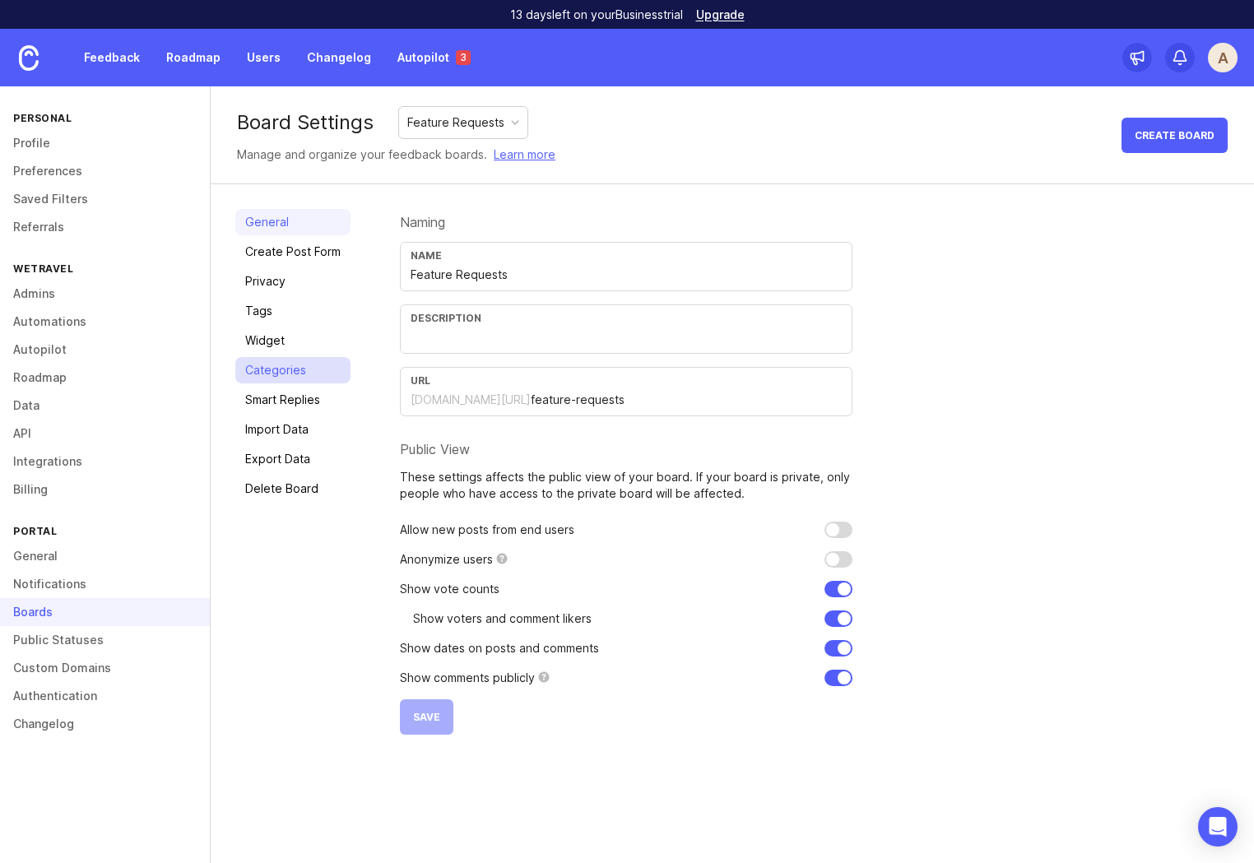
click at [284, 360] on link "Categories" at bounding box center [292, 370] width 115 height 26
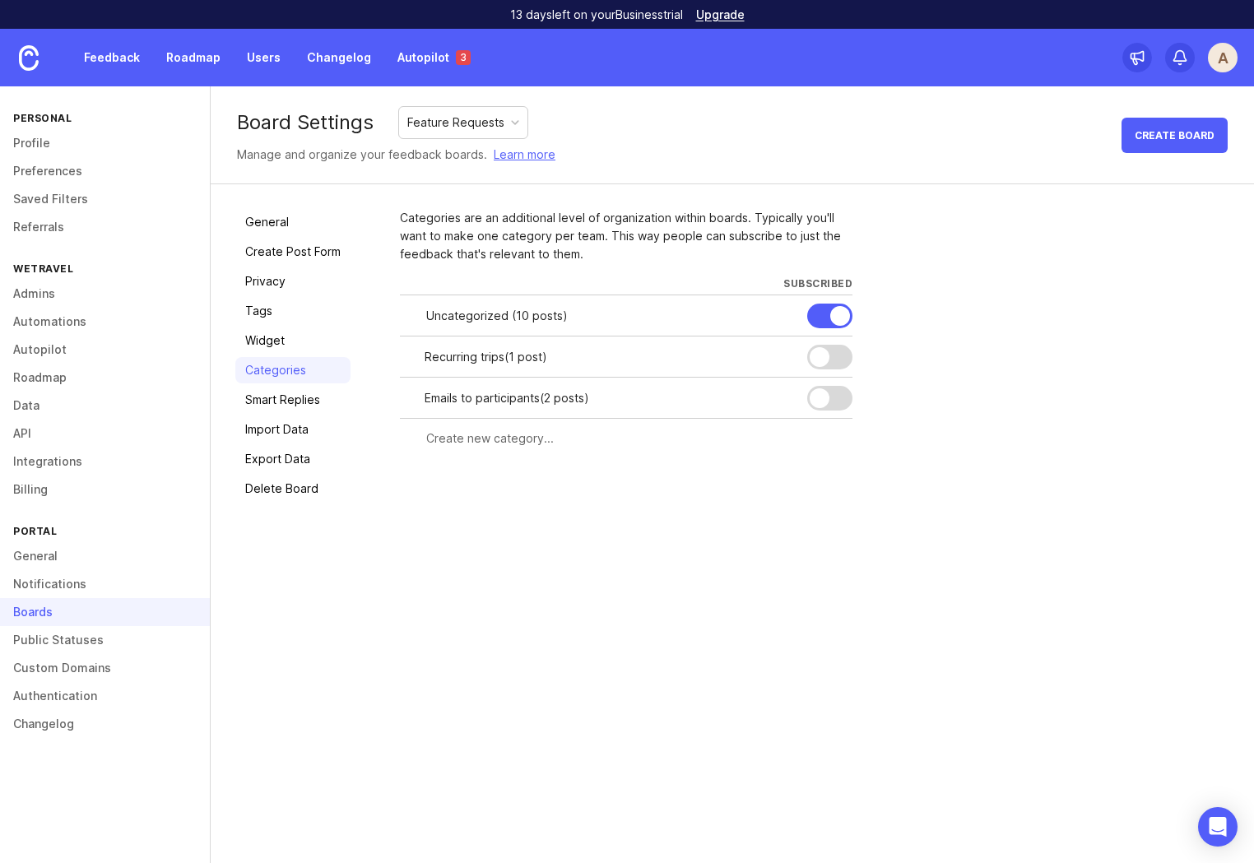
click at [550, 442] on input "text" at bounding box center [634, 438] width 416 height 18
type input "N"
drag, startPoint x: 459, startPoint y: 440, endPoint x: 384, endPoint y: 440, distance: 74.9
click at [384, 440] on div "General Create Post Form Privacy Tags Widget Categories Smart Replies Import Da…" at bounding box center [732, 355] width 1043 height 342
click at [549, 446] on input "Payment methods" at bounding box center [562, 438] width 272 height 18
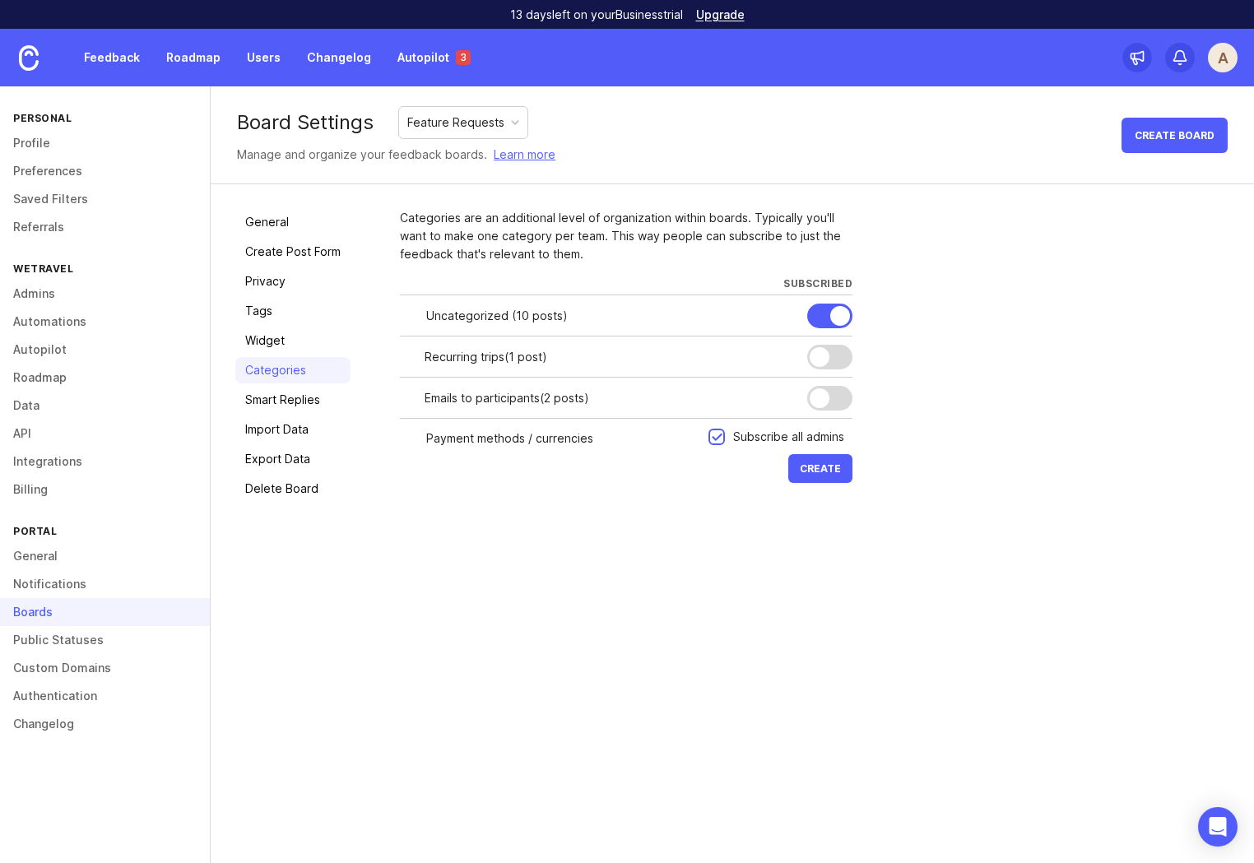
type input "Payment methods / currencies"
click at [733, 438] on div "Subscribe all admins" at bounding box center [788, 437] width 111 height 18
click at [819, 473] on span "Create" at bounding box center [820, 468] width 41 height 12
click at [485, 646] on div "Board Settings Feature Requests Manage and organize your feedback boards. Learn…" at bounding box center [732, 474] width 1043 height 777
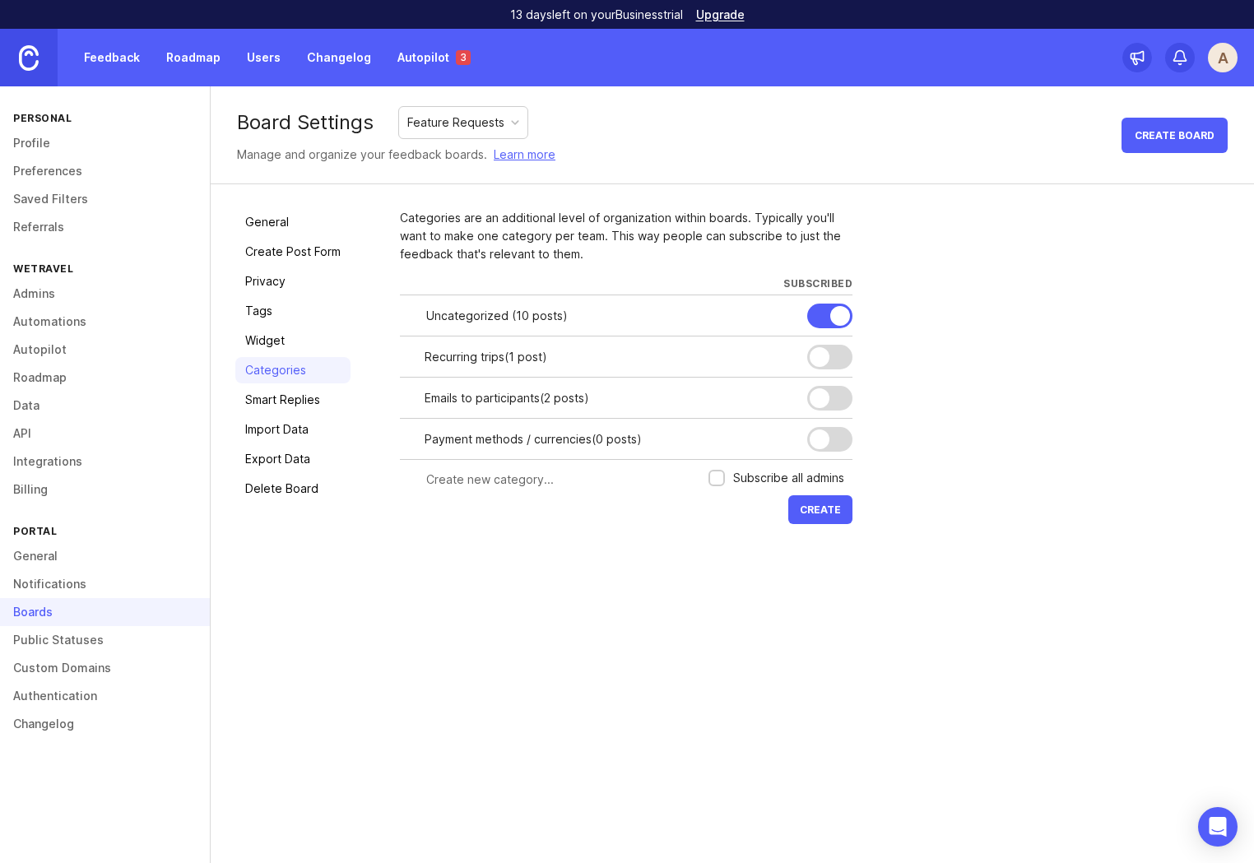
click at [30, 45] on img at bounding box center [29, 58] width 20 height 26
click at [422, 50] on link "Autopilot 3" at bounding box center [434, 58] width 93 height 30
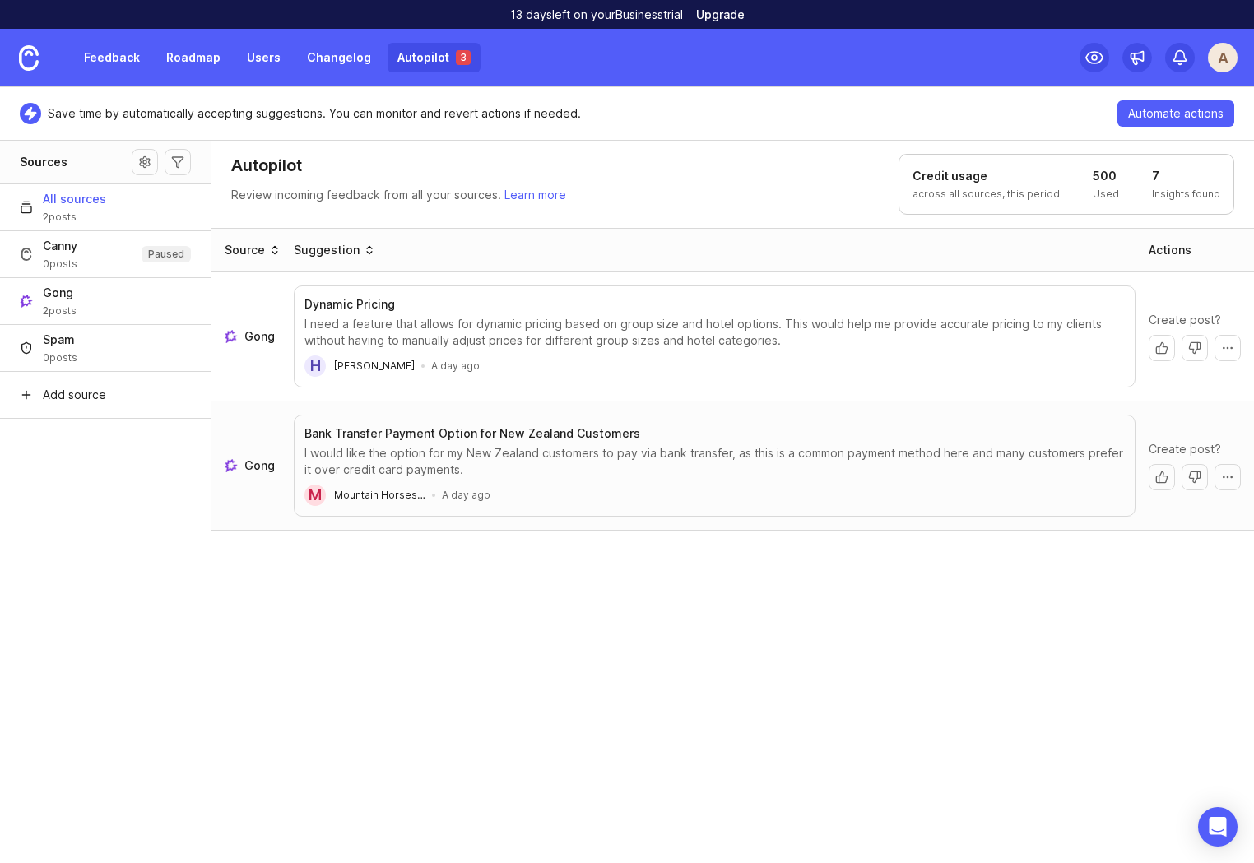
click at [476, 739] on div "Source Suggestion Actions Gong Dynamic Pricing I need a feature that allows for…" at bounding box center [732, 546] width 1043 height 637
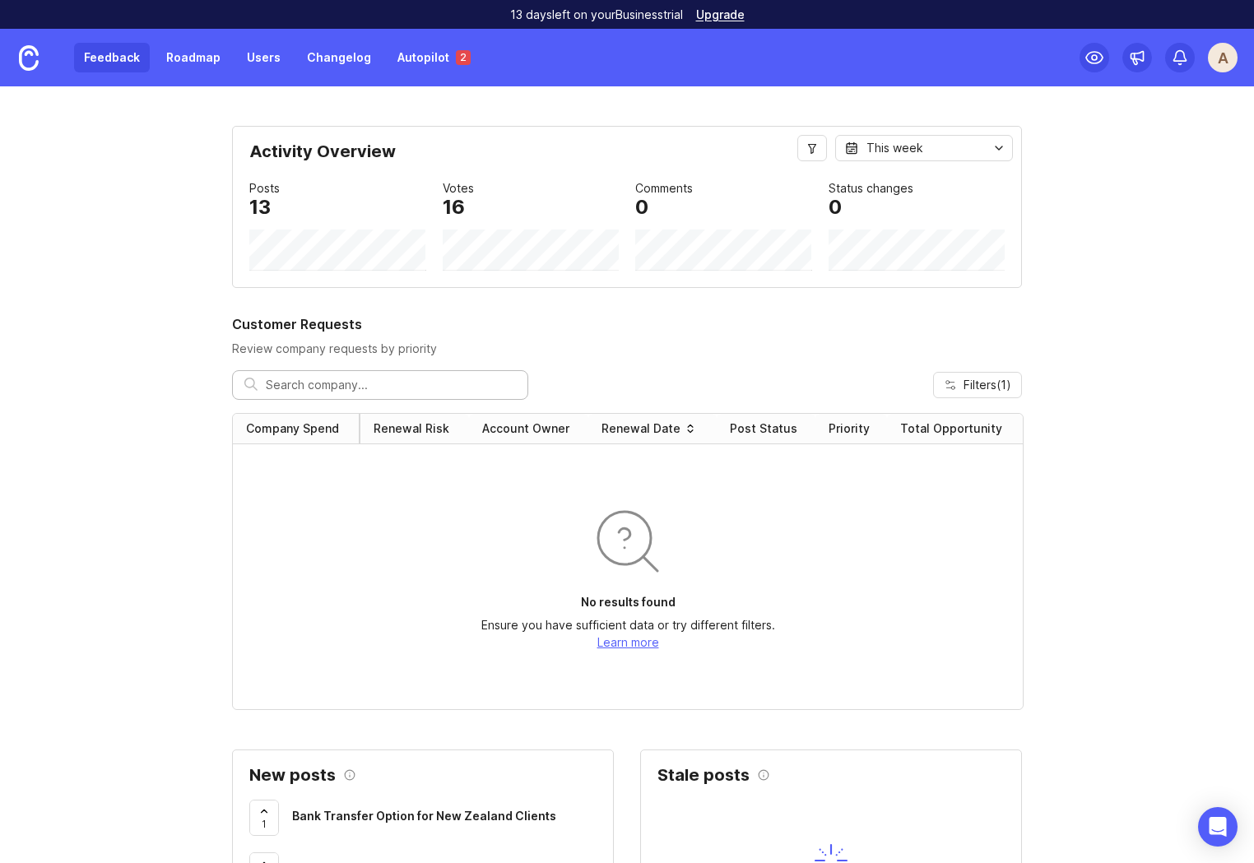
click at [114, 52] on link "Feedback" at bounding box center [112, 58] width 76 height 30
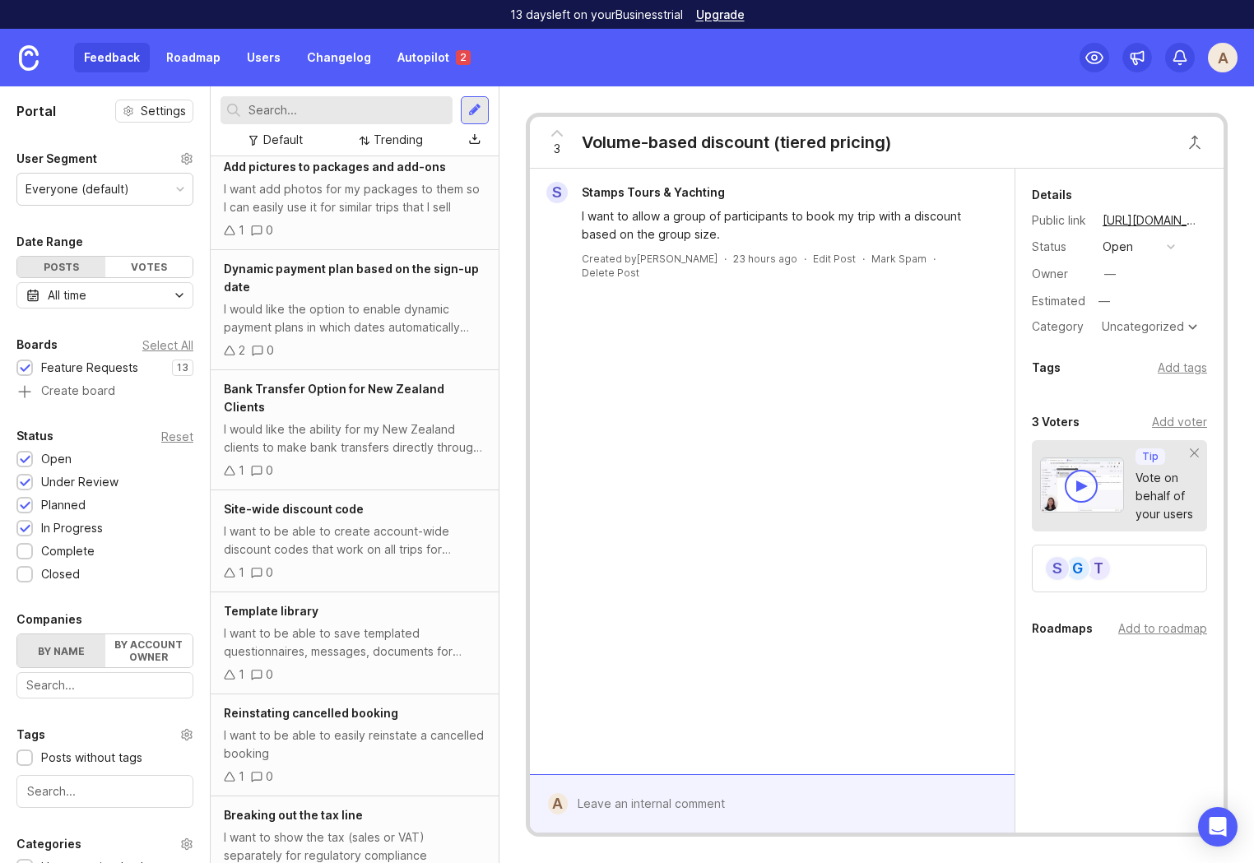
scroll to position [12, 0]
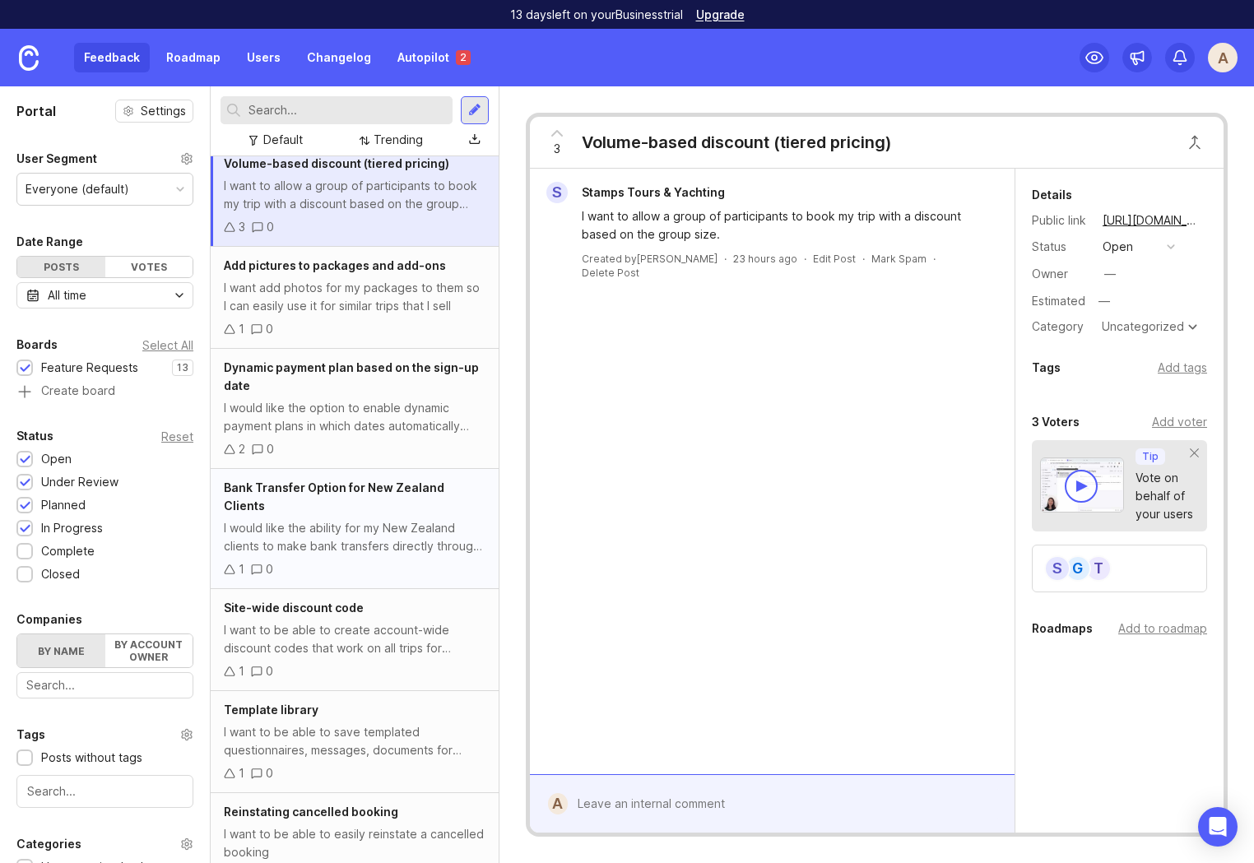
click at [346, 500] on div "Bank Transfer Option for New Zealand Clients I would like the ability for my Ne…" at bounding box center [355, 529] width 288 height 120
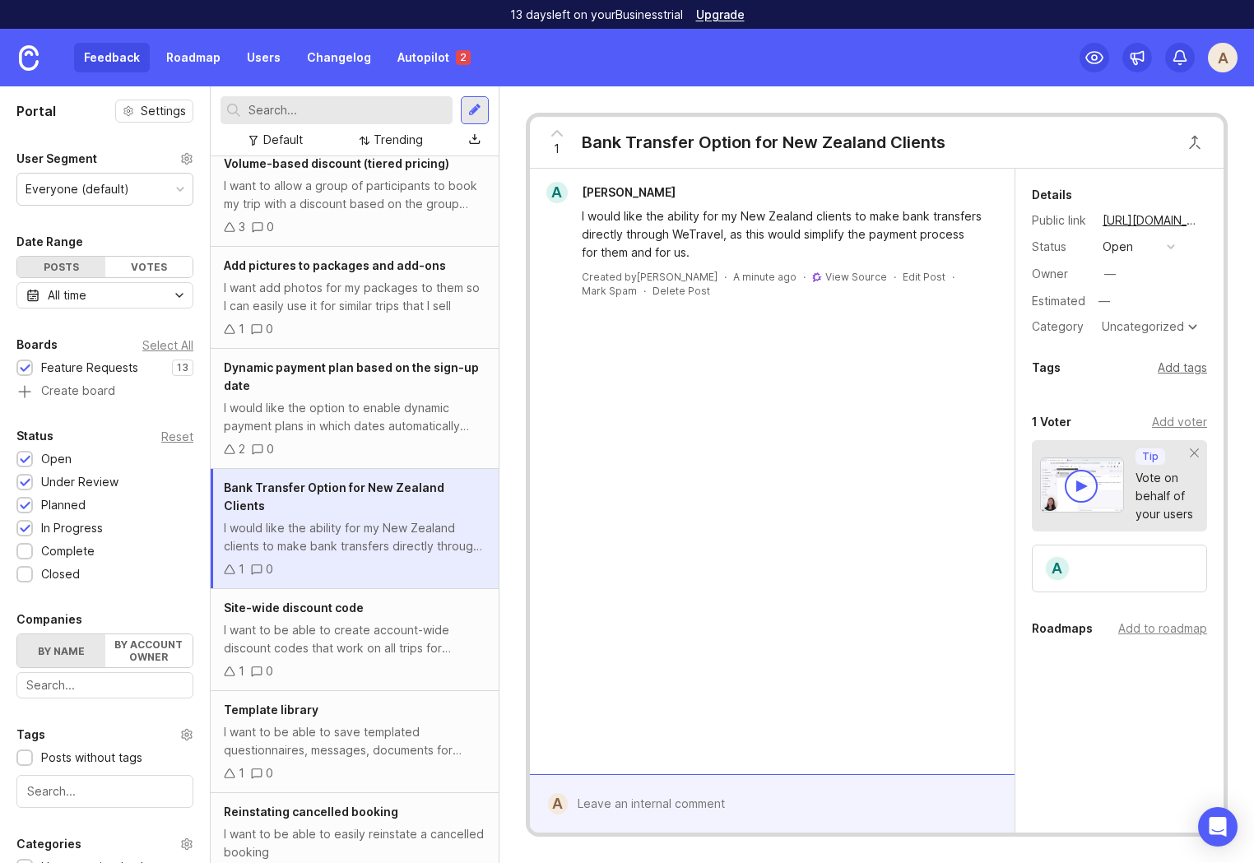
click at [1174, 366] on div "Add tags" at bounding box center [1182, 368] width 49 height 18
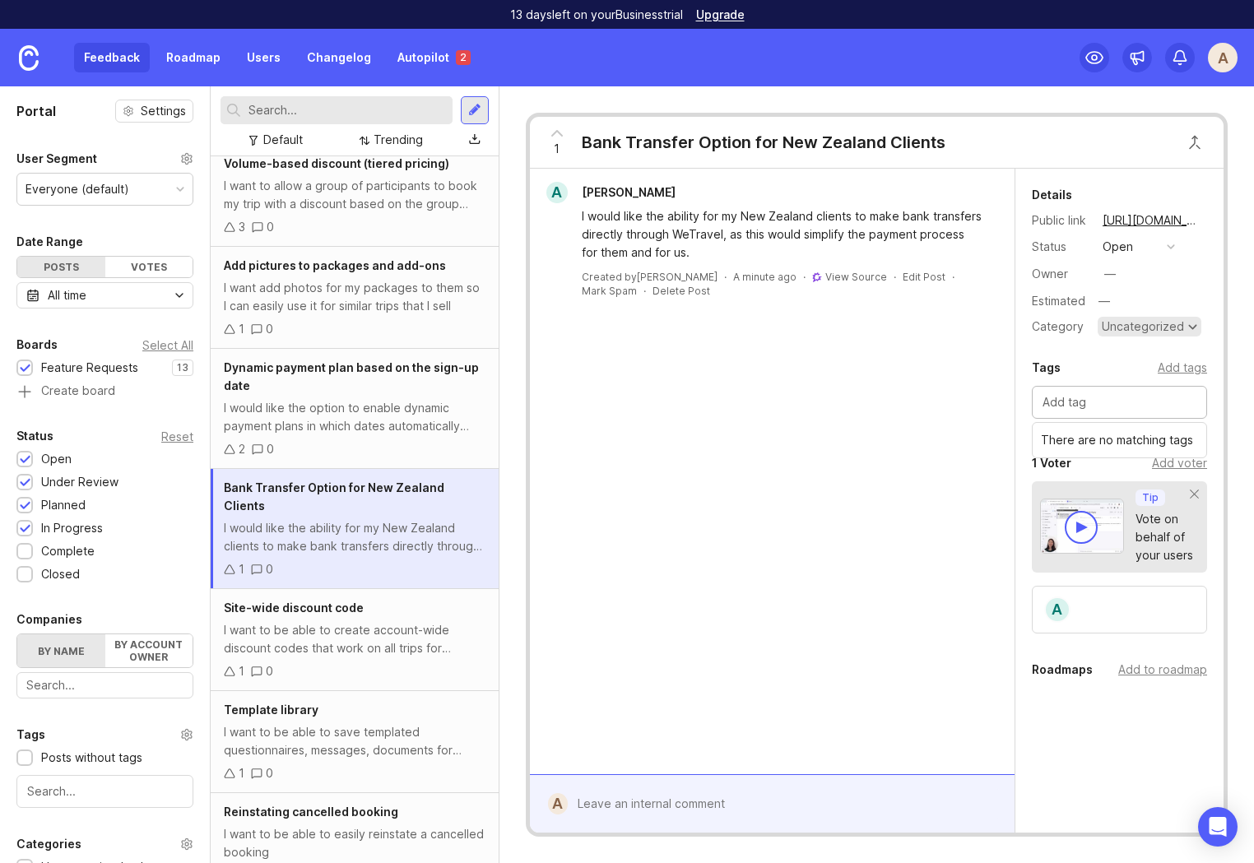
click at [1157, 326] on div "Uncategorized" at bounding box center [1143, 327] width 82 height 12
click at [810, 444] on div "A Andrew Gunn I would like the ability for my New Zealand clients to make bank …" at bounding box center [772, 472] width 485 height 606
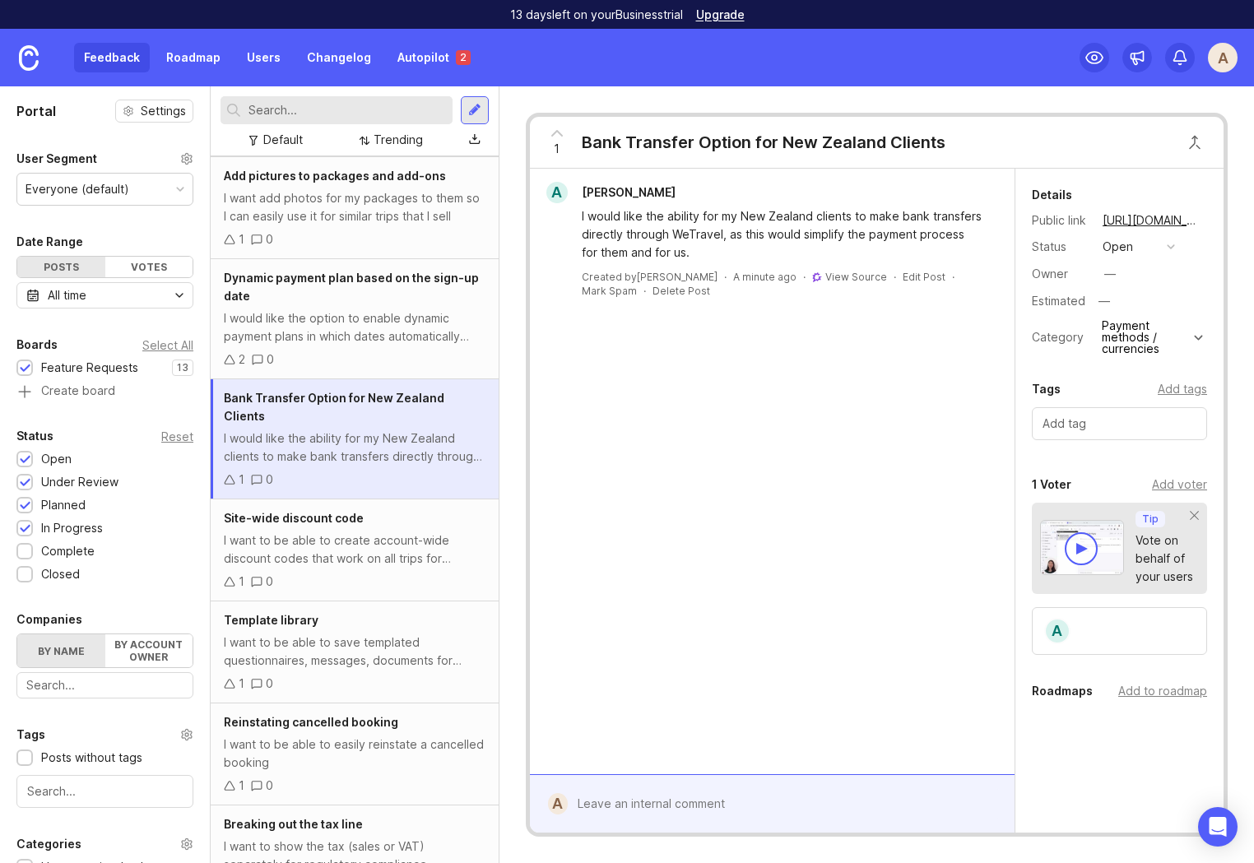
scroll to position [142, 0]
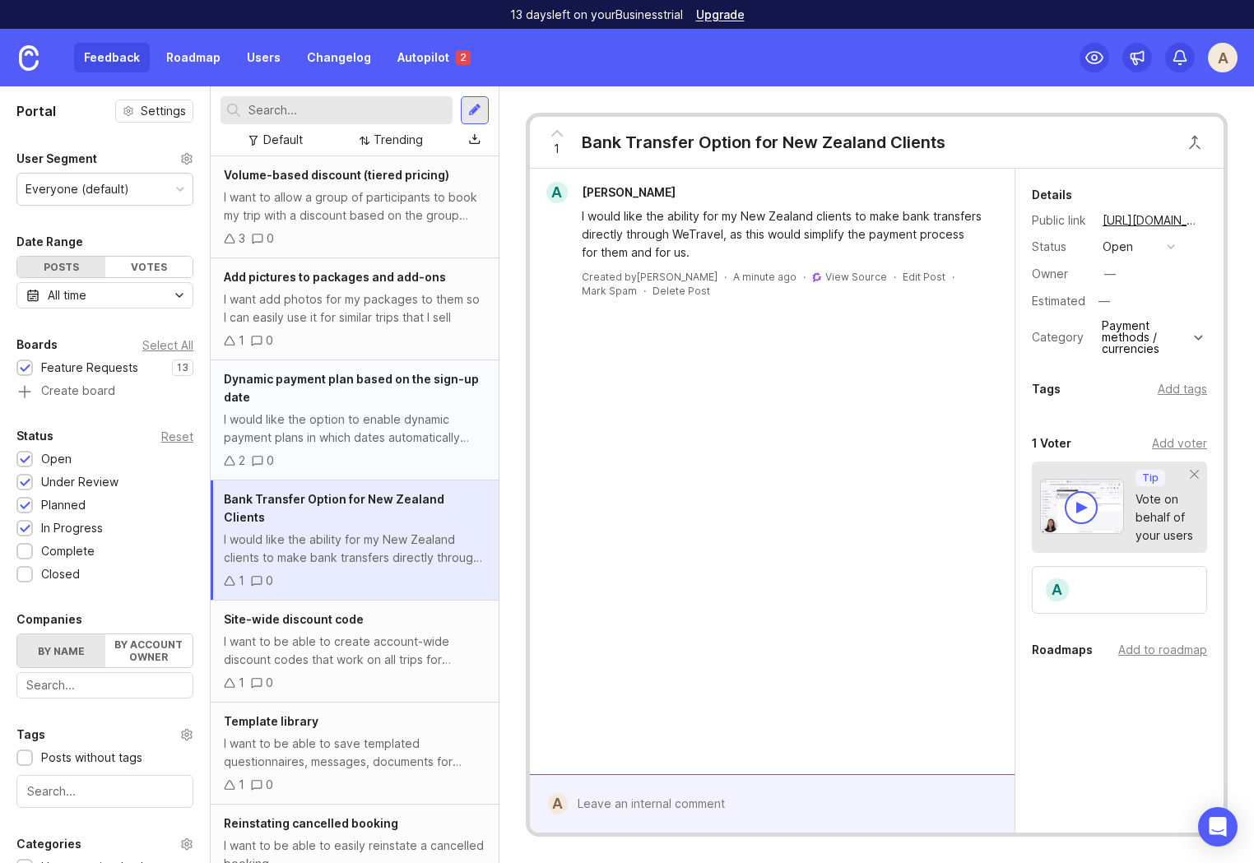
click at [337, 418] on div "I would like the option to enable dynamic payment plans in which dates automati…" at bounding box center [355, 429] width 262 height 36
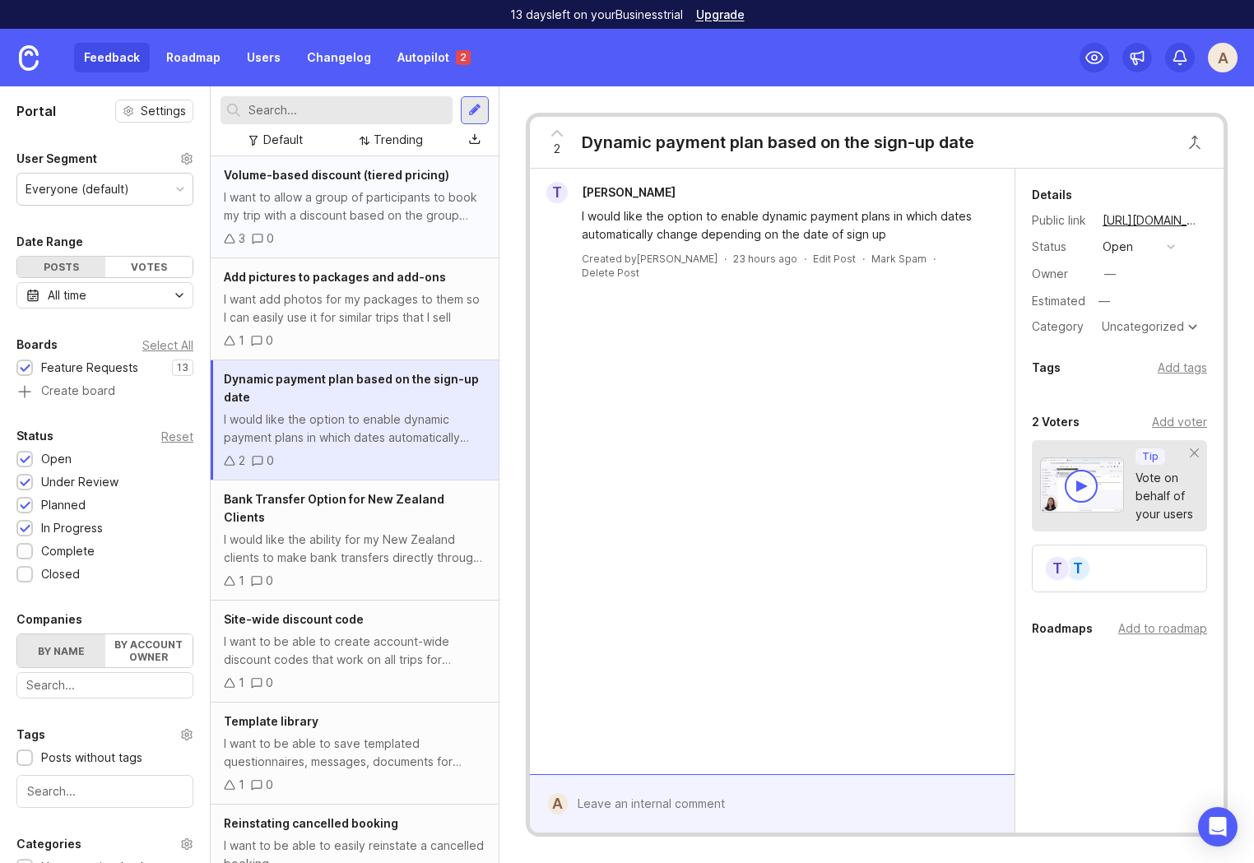
click at [318, 194] on div "I want to allow a group of participants to book my trip with a discount based o…" at bounding box center [355, 206] width 262 height 36
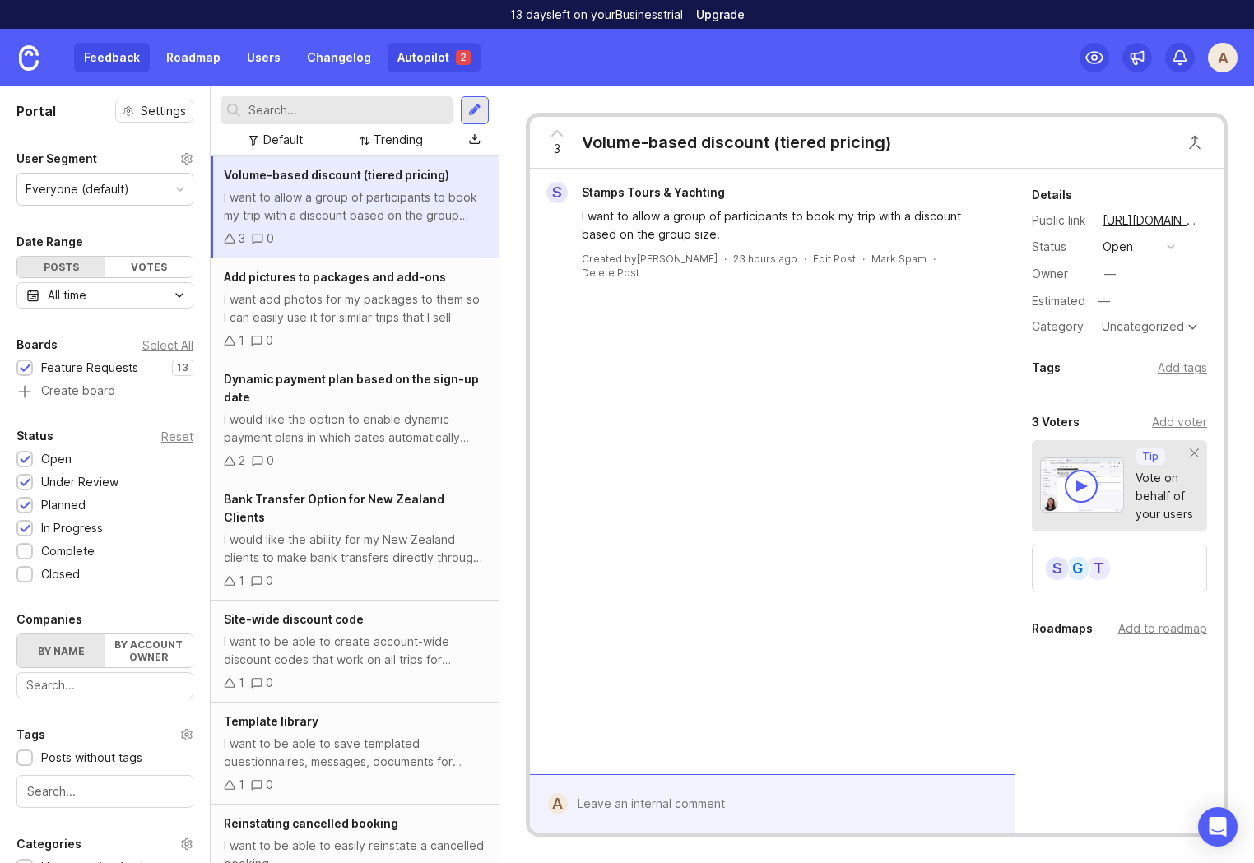
click at [445, 56] on link "Autopilot 2" at bounding box center [434, 58] width 93 height 30
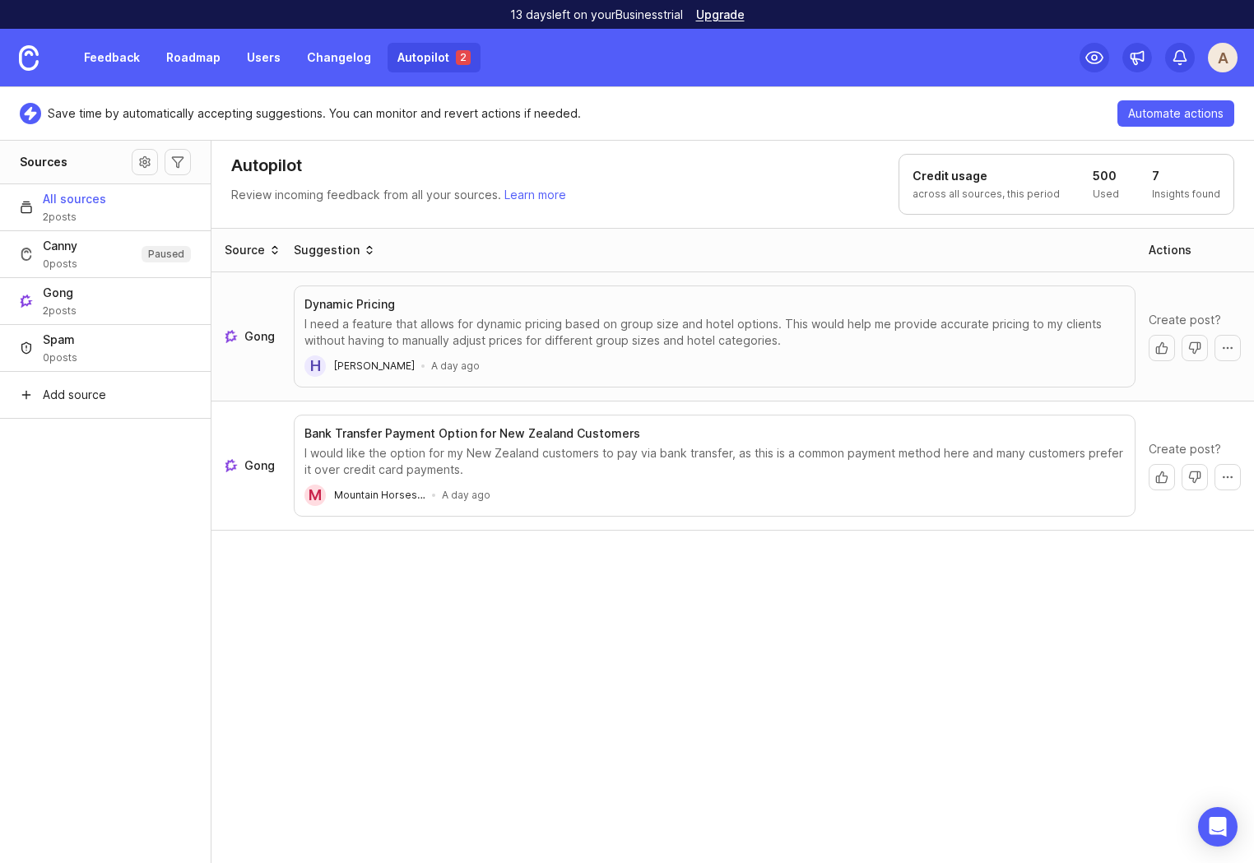
click at [524, 324] on div "I need a feature that allows for dynamic pricing based on group size and hotel …" at bounding box center [714, 332] width 820 height 33
click at [1223, 352] on button "More actions" at bounding box center [1227, 348] width 26 height 26
click at [932, 651] on div "Source Suggestion Actions Gong Dynamic Pricing I need a feature that allows for…" at bounding box center [732, 546] width 1043 height 637
click at [1232, 344] on button "More actions" at bounding box center [1227, 348] width 26 height 26
click at [1163, 383] on button "Add vote to other post" at bounding box center [1170, 384] width 140 height 31
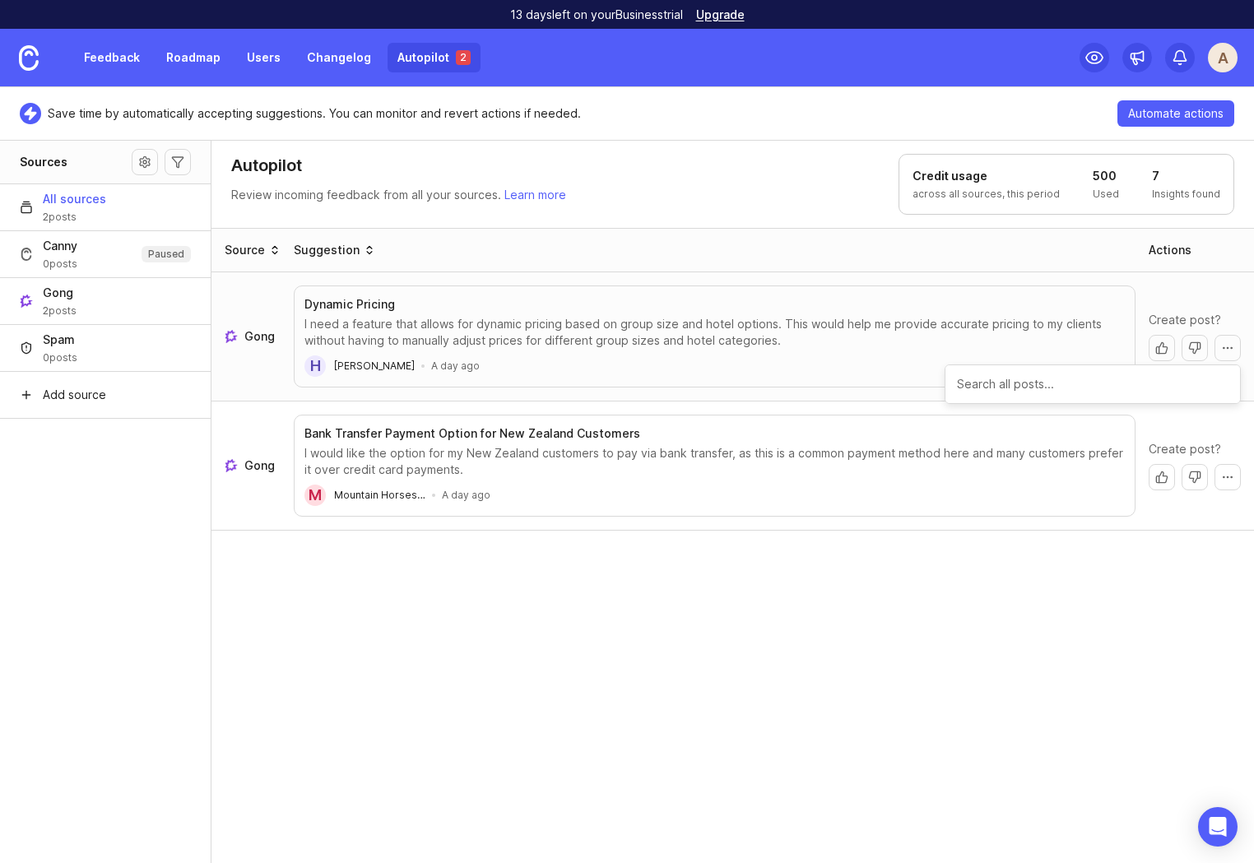
click at [980, 385] on input "text" at bounding box center [1093, 384] width 272 height 18
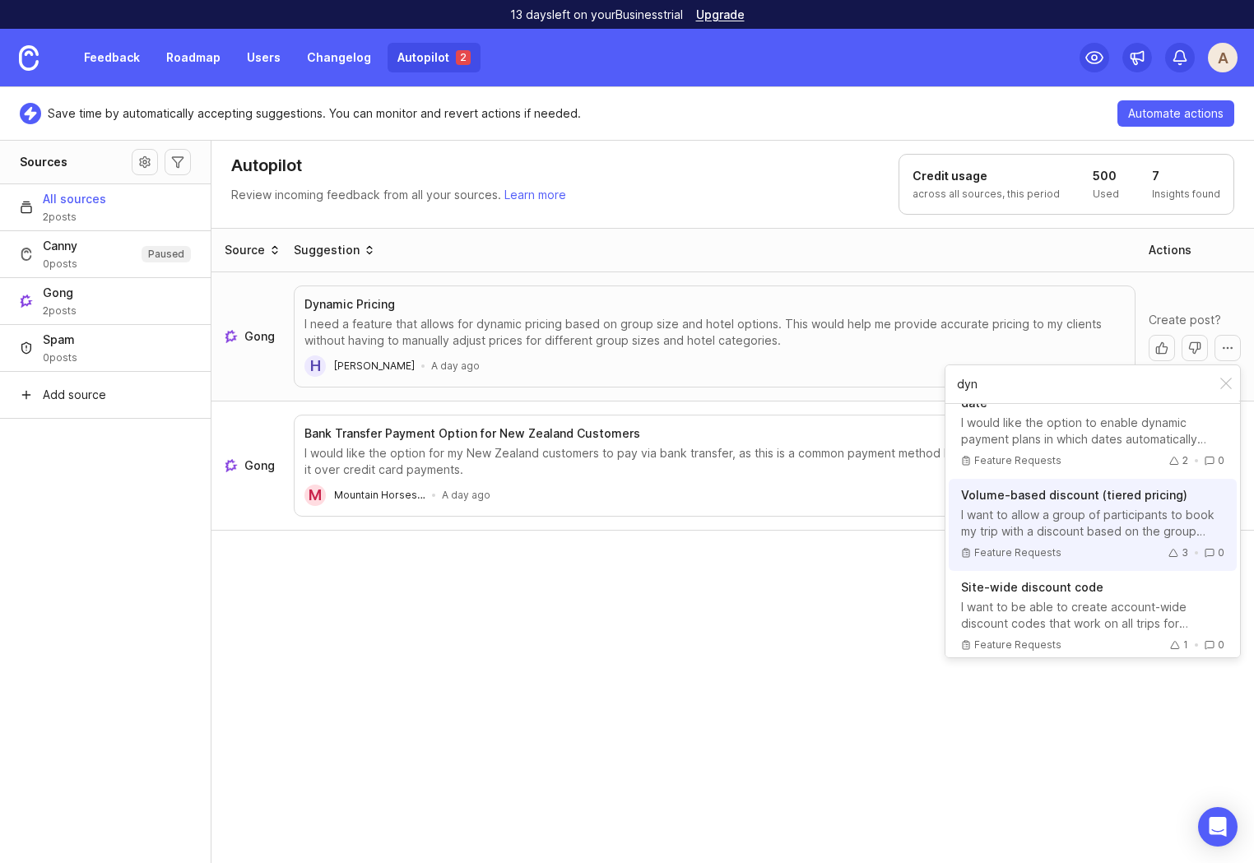
scroll to position [39, 0]
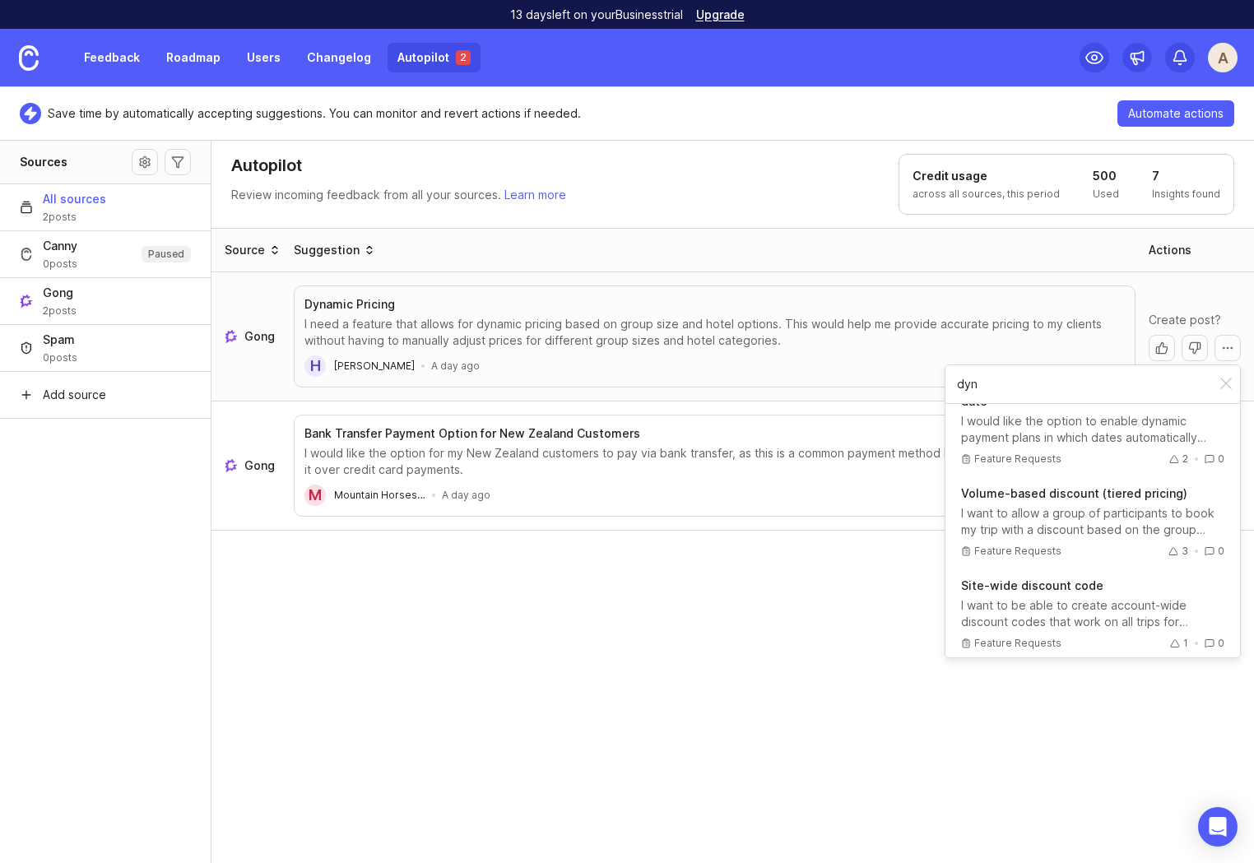
type input "dyn"
click at [798, 607] on div "Source Suggestion Actions Gong Dynamic Pricing I need a feature that allows for…" at bounding box center [732, 546] width 1043 height 637
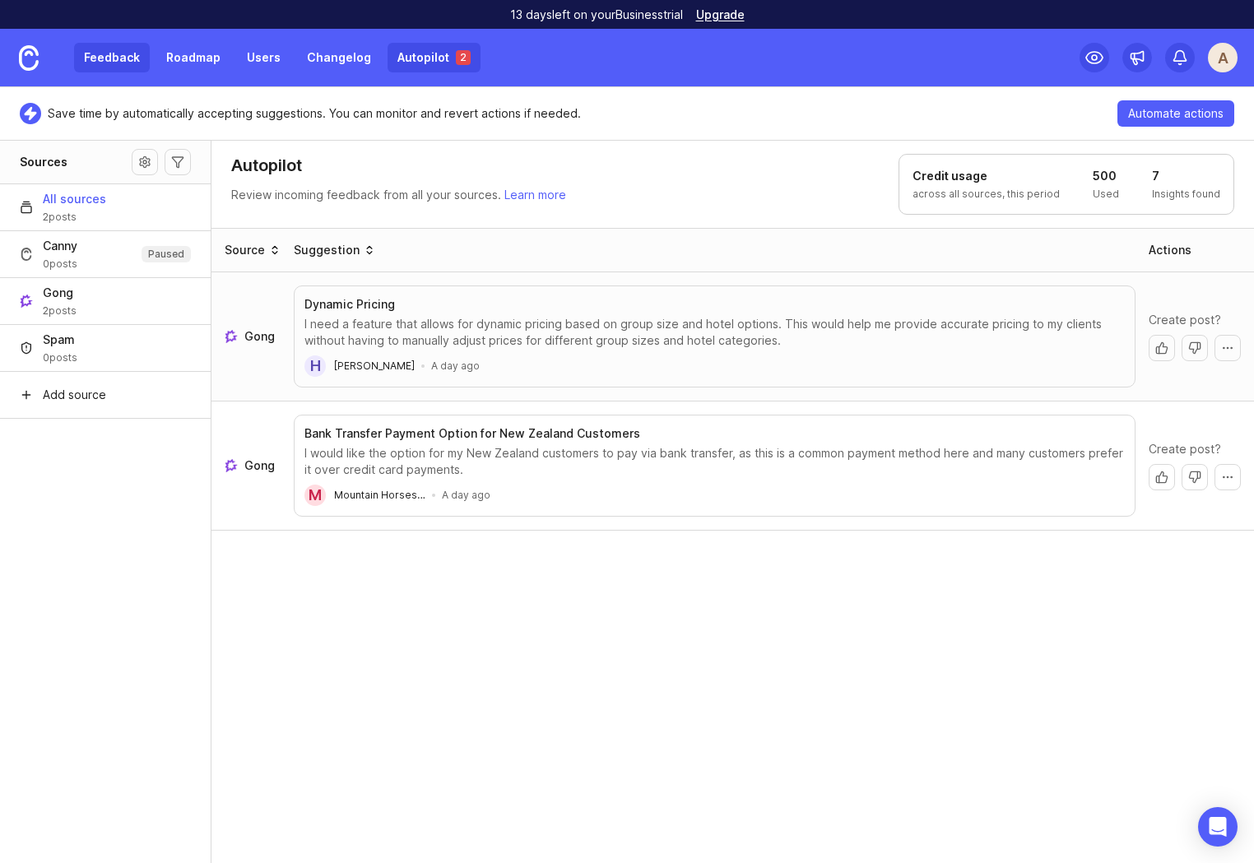
click at [110, 55] on link "Feedback" at bounding box center [112, 58] width 76 height 30
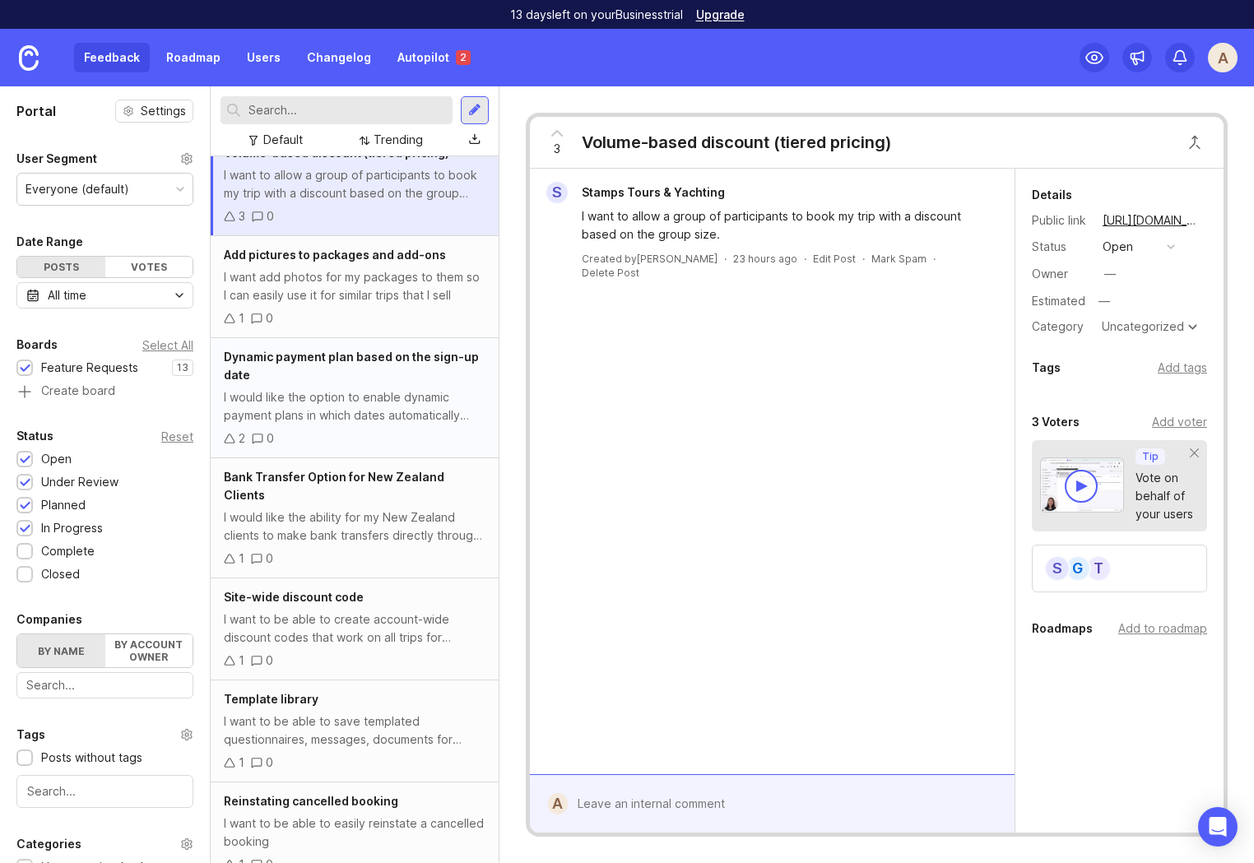
scroll to position [26, 0]
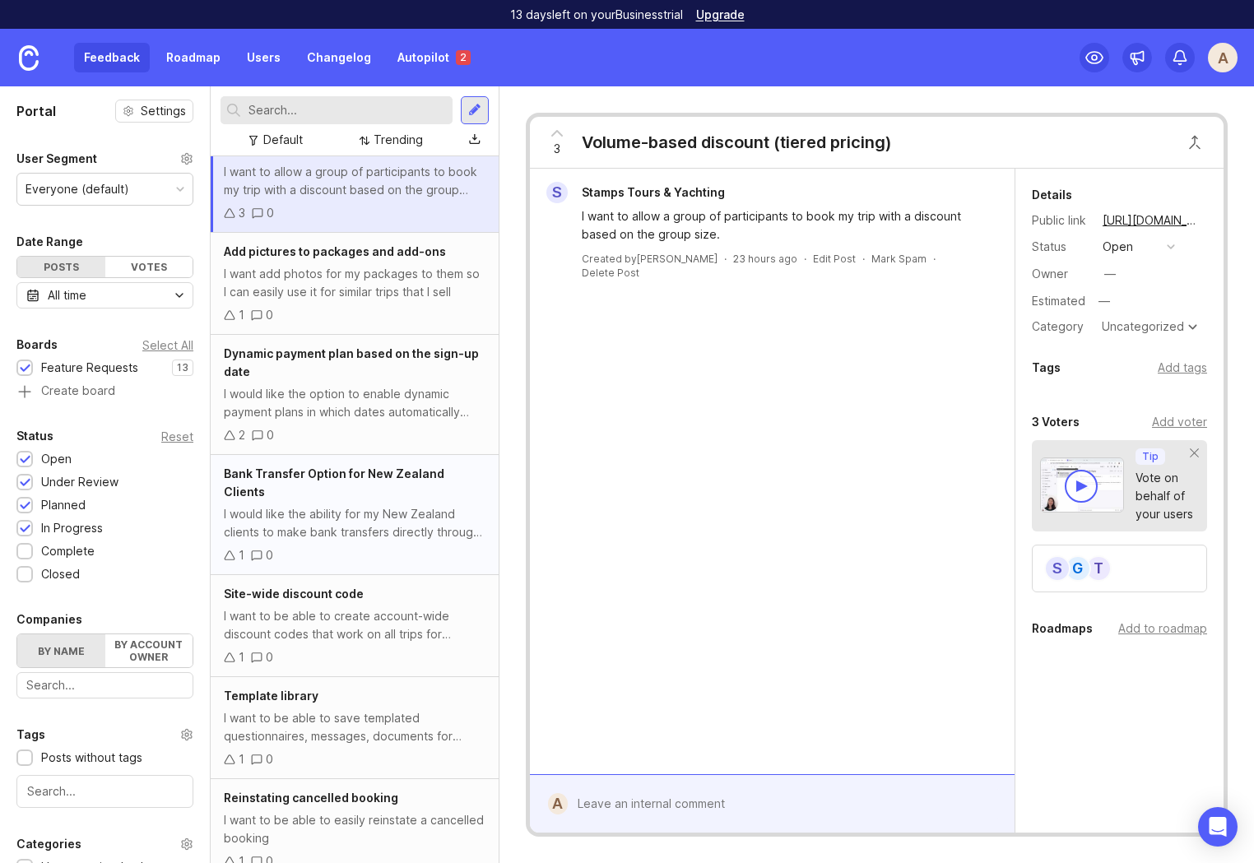
click at [382, 546] on div "1 0" at bounding box center [355, 555] width 262 height 18
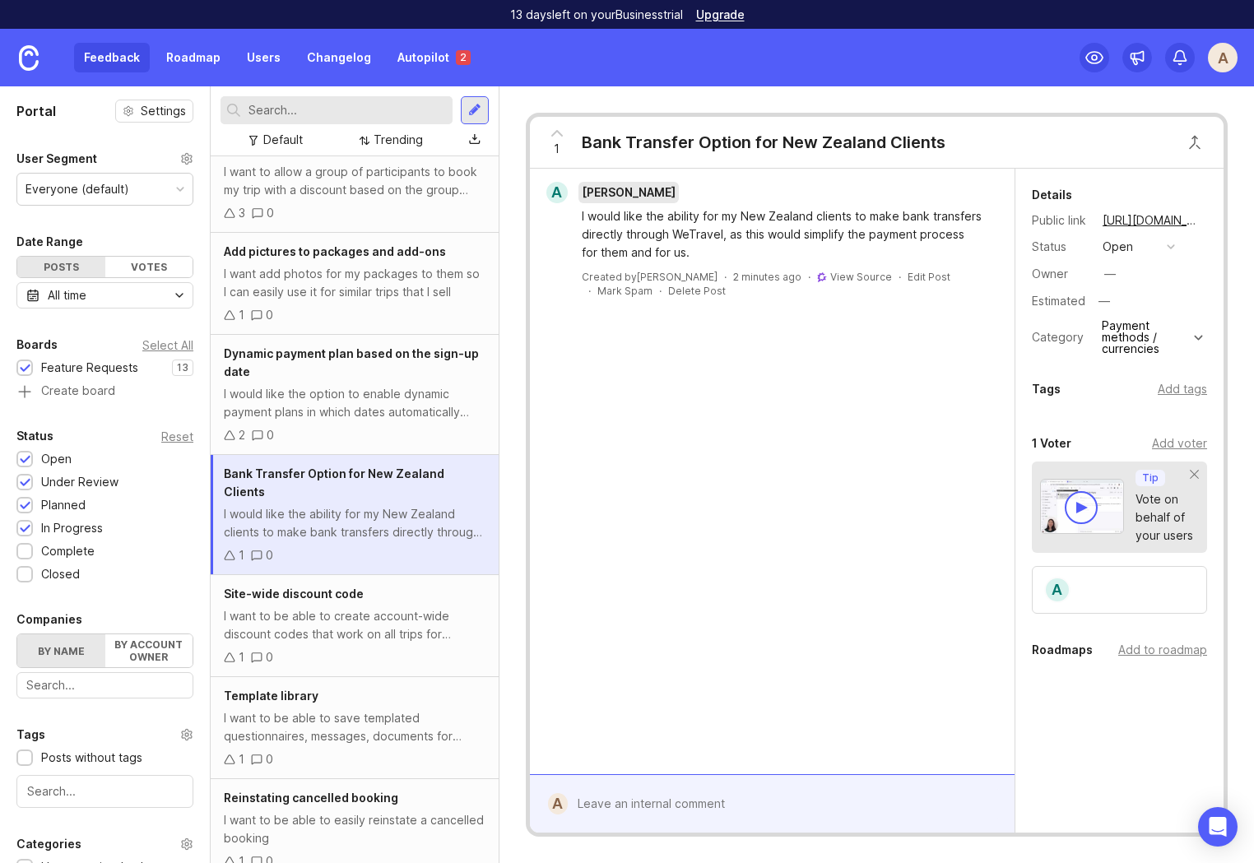
click at [615, 190] on span "Andrew Gunn" at bounding box center [629, 192] width 94 height 14
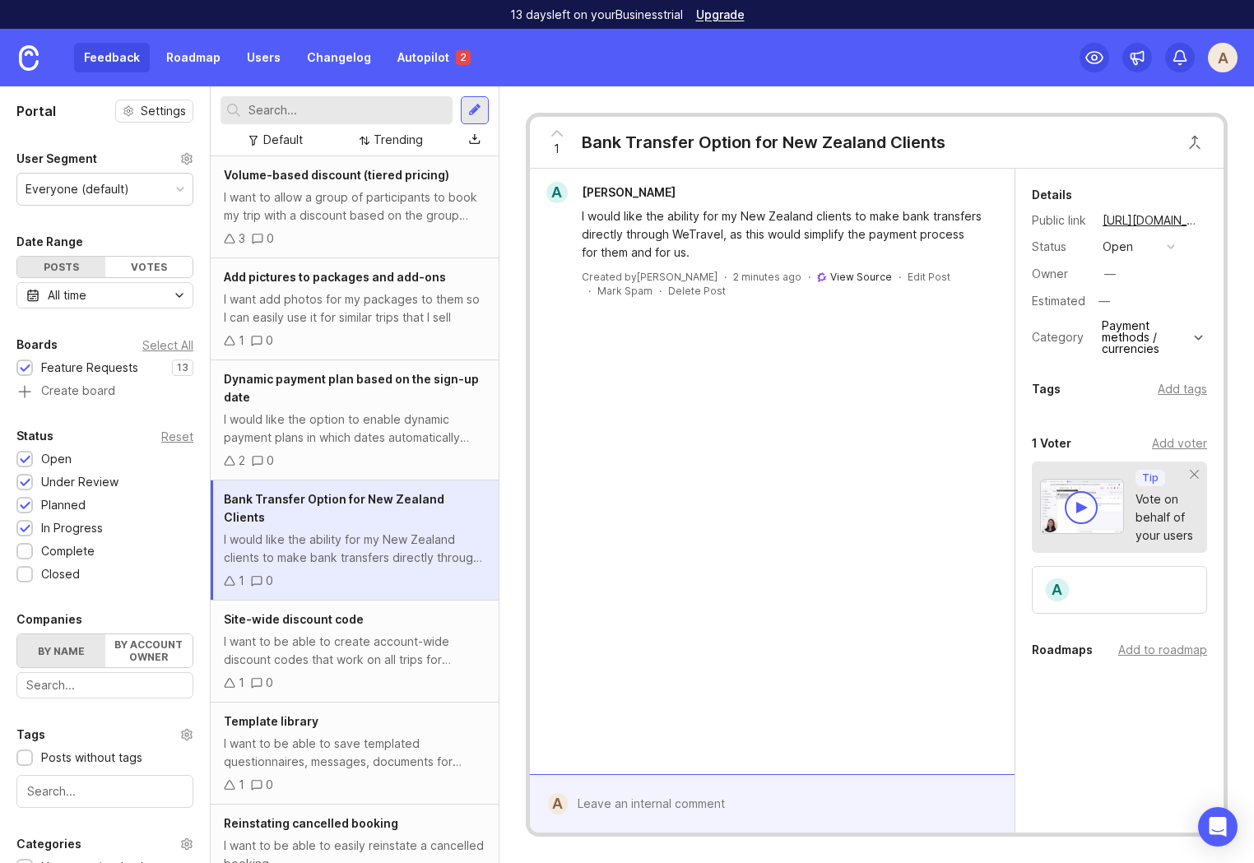
click at [830, 275] on link "View Source" at bounding box center [861, 277] width 62 height 12
click at [422, 63] on link "Autopilot 2" at bounding box center [434, 58] width 93 height 30
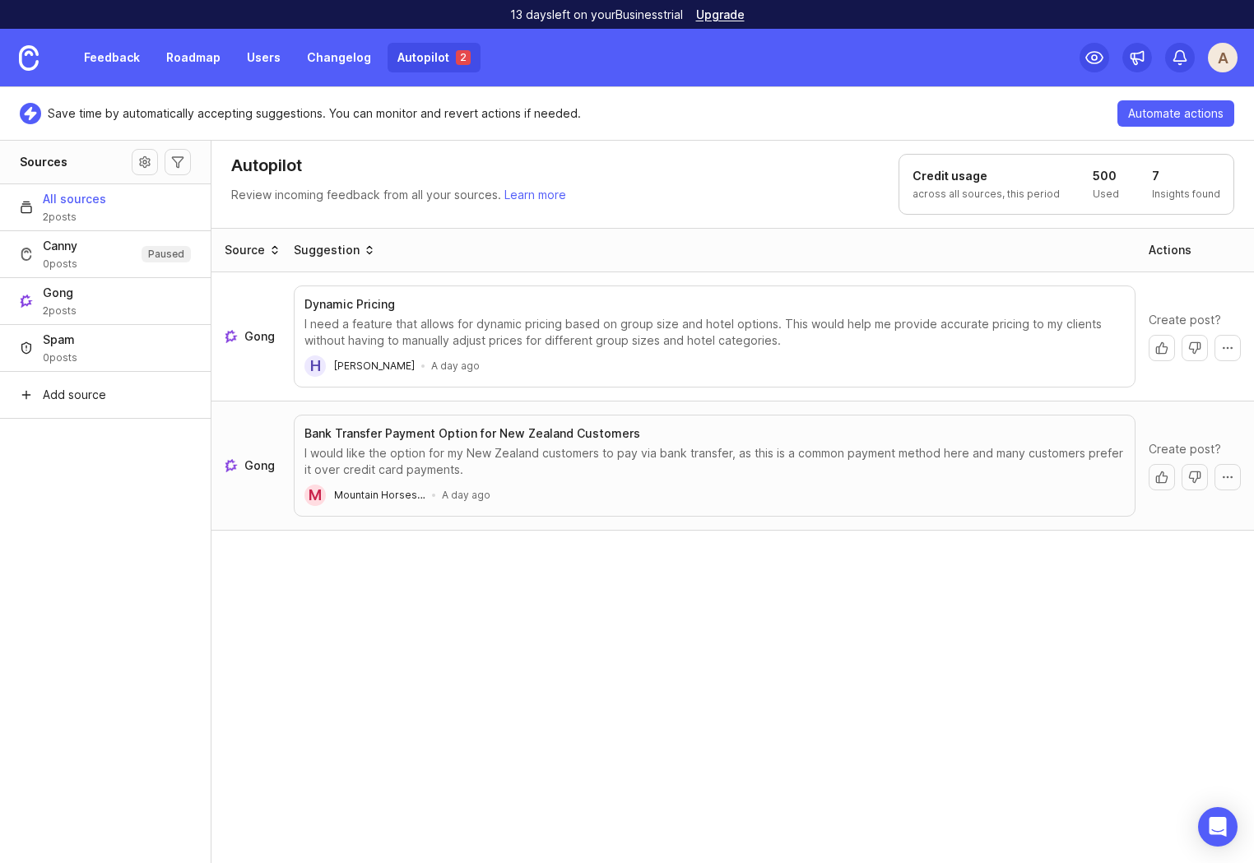
click at [549, 485] on footer "M Mountain Horses… A day ago" at bounding box center [714, 495] width 820 height 21
click at [298, 587] on div "Source Suggestion Actions Gong Dynamic Pricing I need a feature that allows for…" at bounding box center [732, 546] width 1043 height 637
click at [1227, 479] on button "More actions" at bounding box center [1227, 477] width 26 height 26
click at [1192, 515] on button "Add vote to other post" at bounding box center [1170, 513] width 140 height 31
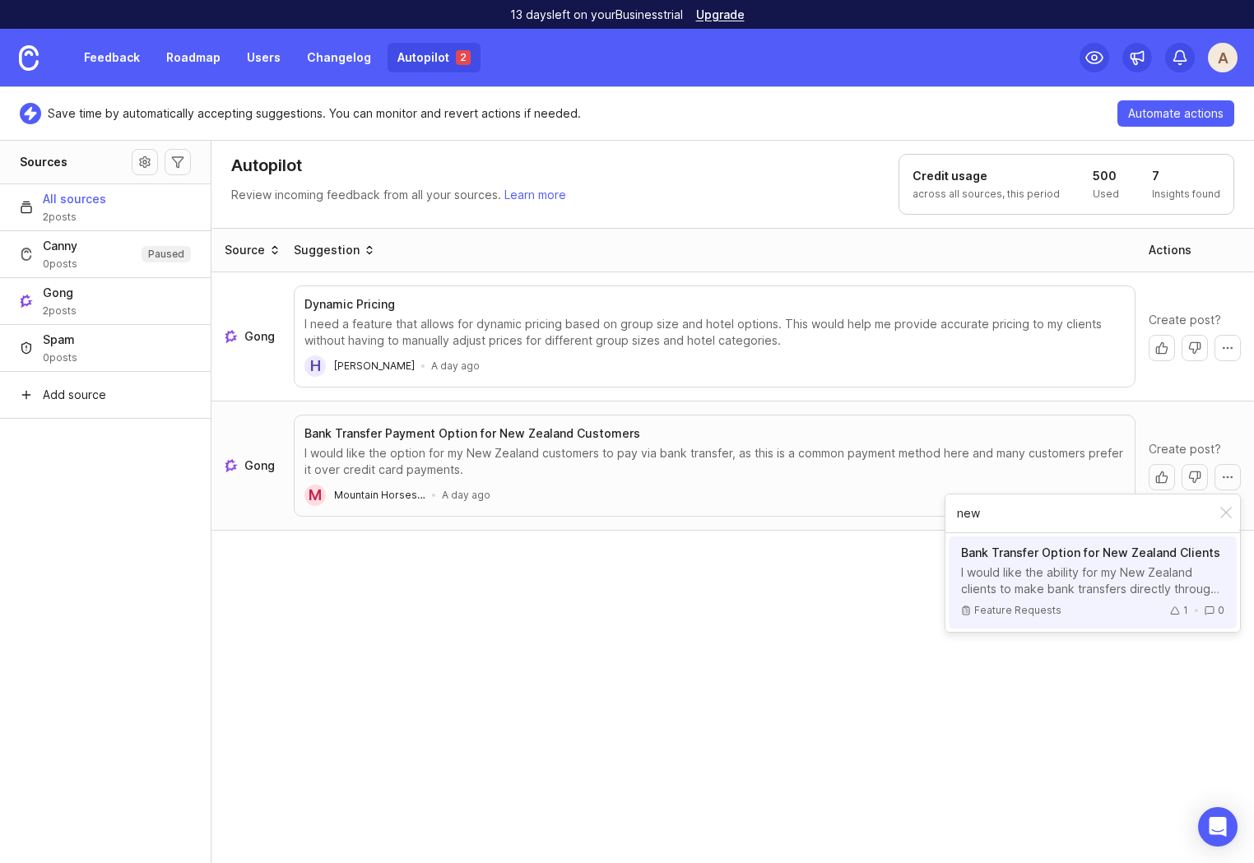
type input "new"
click at [1034, 578] on div "I would like the ability for my New Zealand clients to make bank transfers dire…" at bounding box center [1092, 580] width 263 height 33
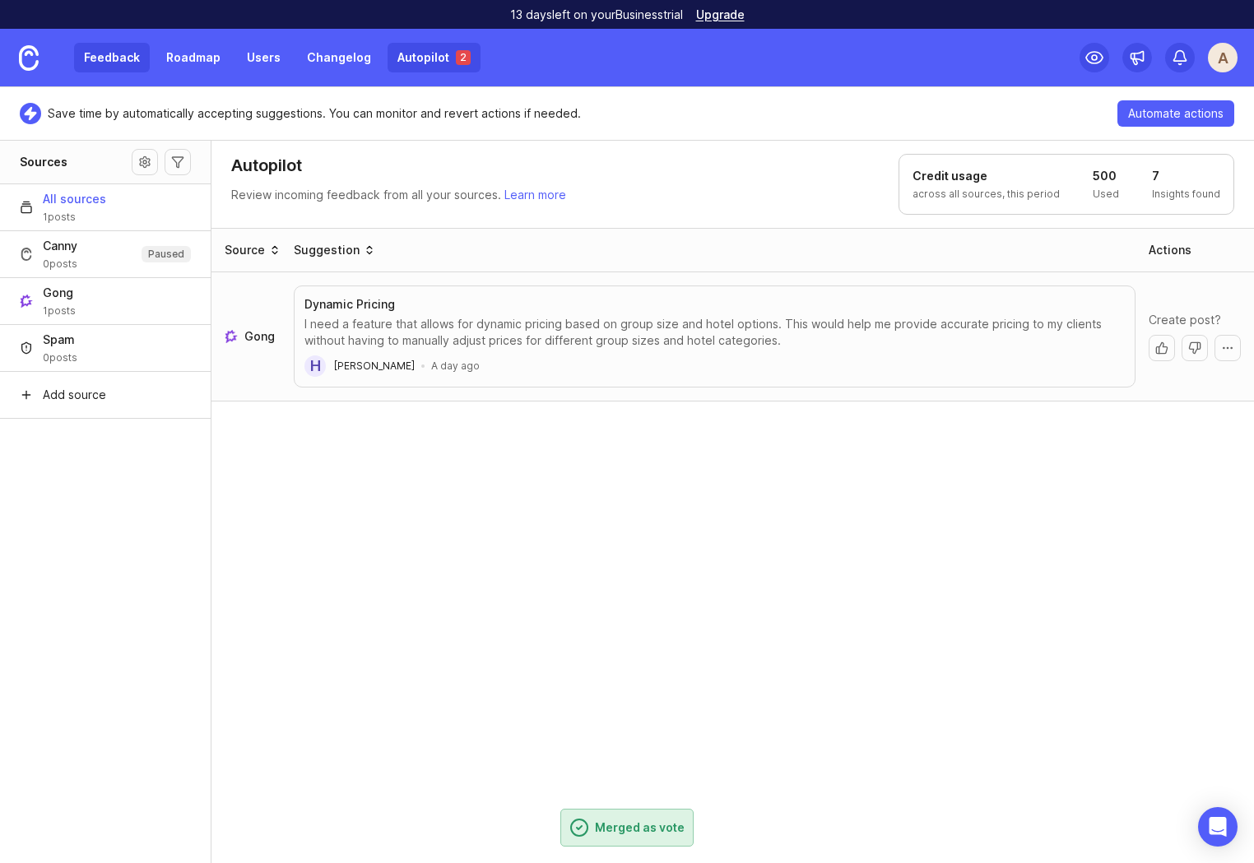
click at [111, 63] on link "Feedback" at bounding box center [112, 58] width 76 height 30
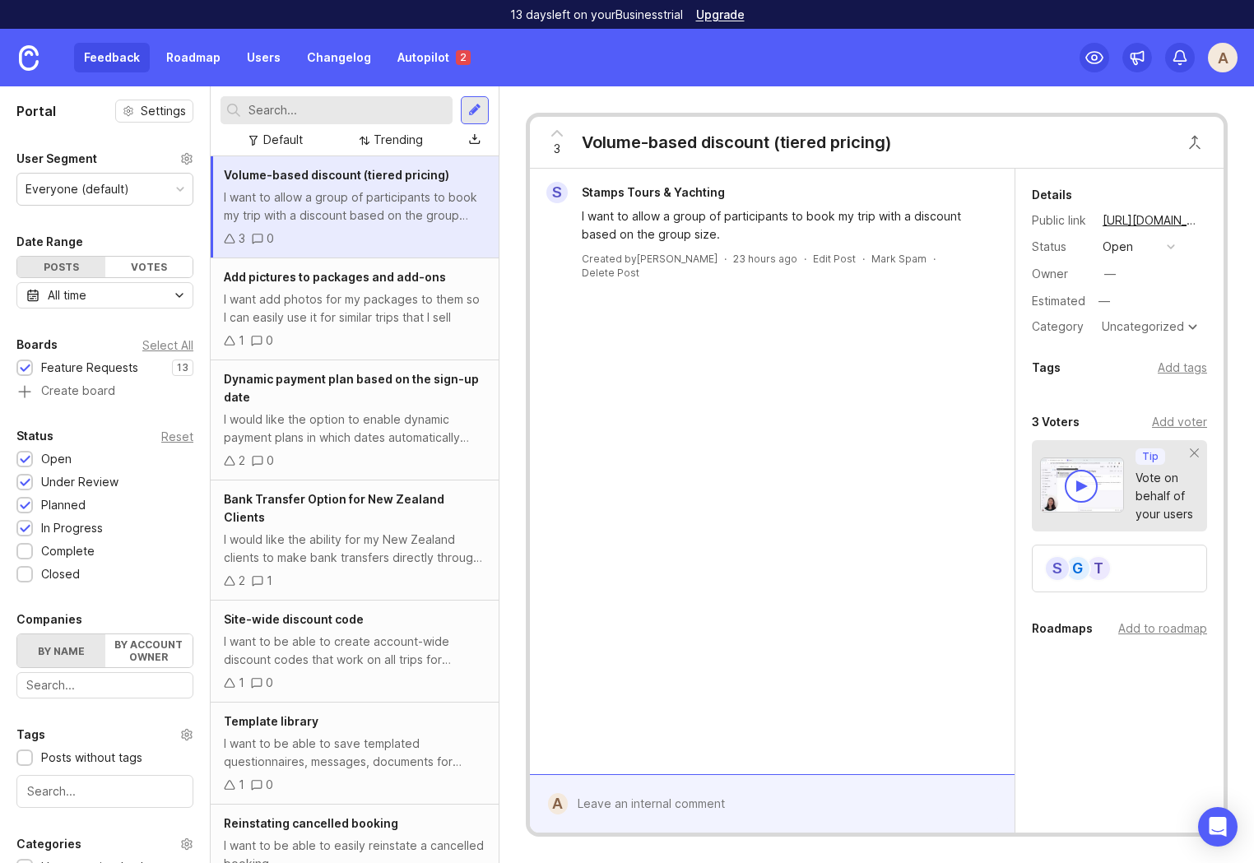
click at [312, 113] on input "text" at bounding box center [346, 110] width 197 height 18
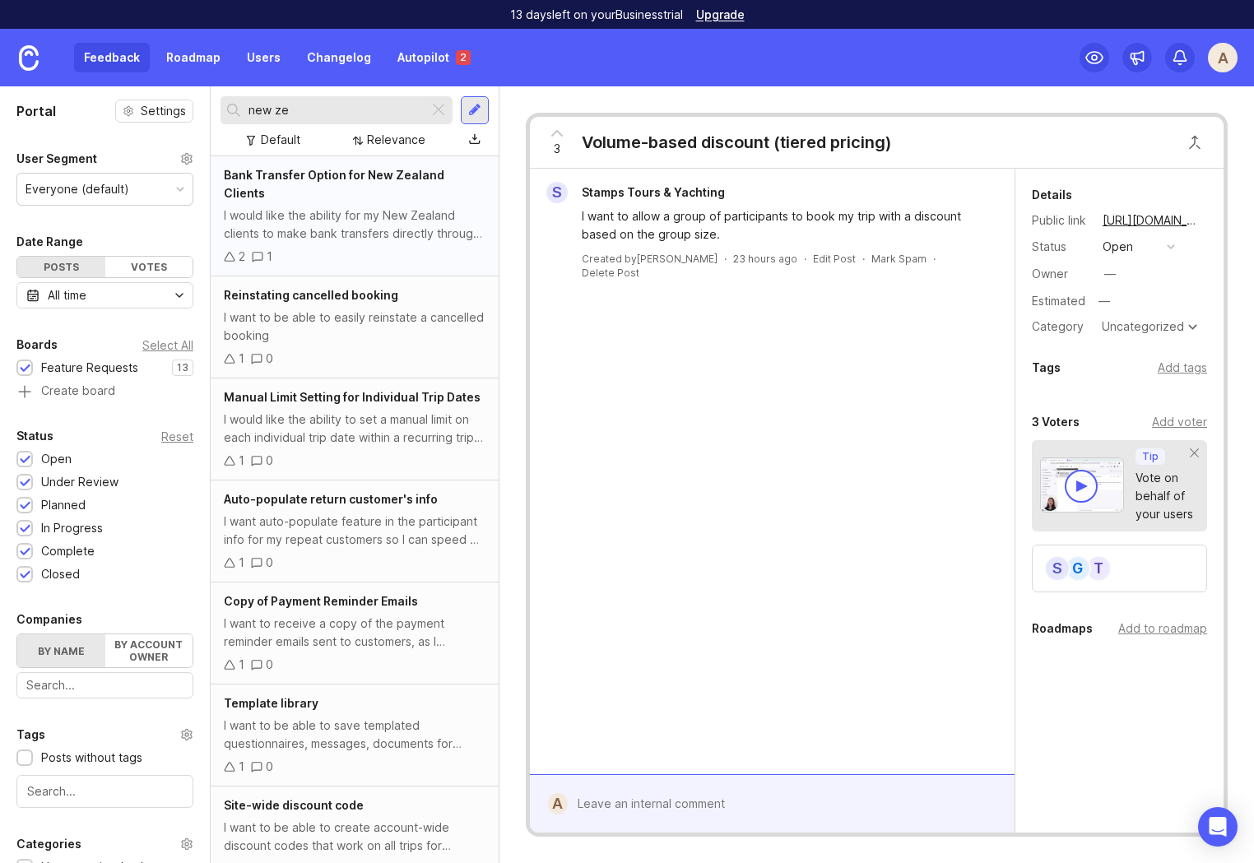
type input "new ze"
click at [375, 207] on div "I would like the ability for my New Zealand clients to make bank transfers dire…" at bounding box center [355, 225] width 262 height 36
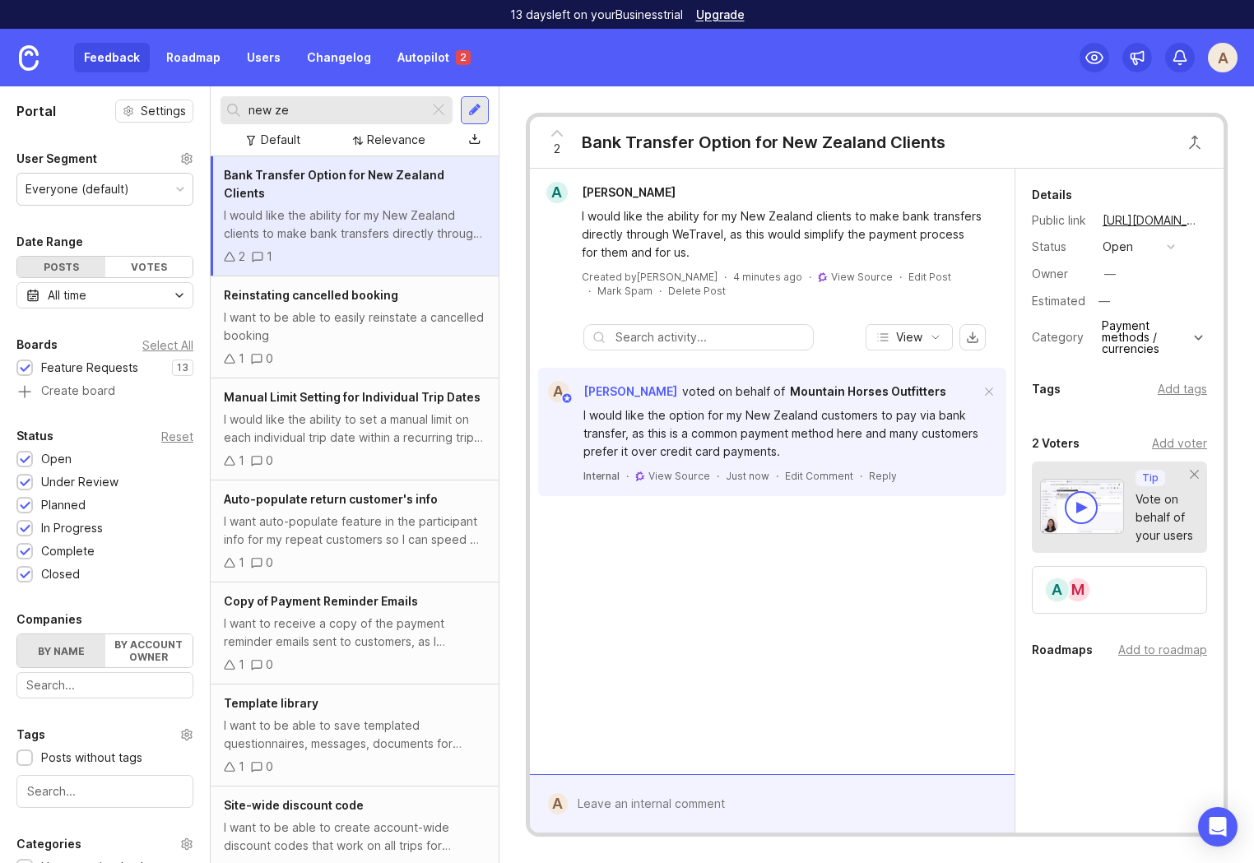
click at [739, 590] on div "A Andrew Gunn I would like the ability for my New Zealand clients to make bank …" at bounding box center [772, 472] width 485 height 606
click at [762, 584] on div "A Andrew Gunn I would like the ability for my New Zealand clients to make bank …" at bounding box center [772, 472] width 485 height 606
click at [429, 48] on link "Autopilot 2" at bounding box center [434, 58] width 93 height 30
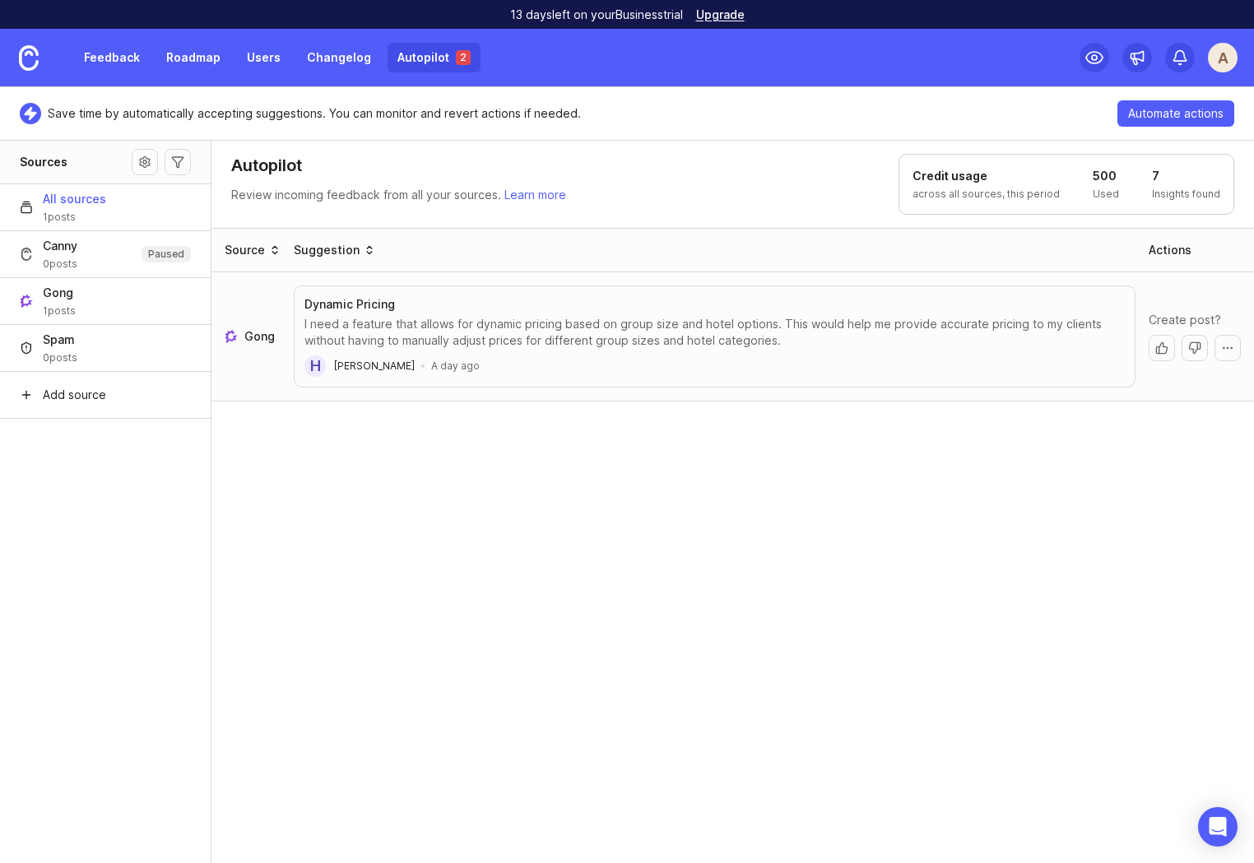
click at [560, 501] on div "Source Suggestion Actions Gong Dynamic Pricing I need a feature that allows for…" at bounding box center [732, 546] width 1043 height 637
click at [1242, 346] on div "Create post?" at bounding box center [1194, 336] width 105 height 63
click at [1226, 350] on button "More actions" at bounding box center [1227, 348] width 26 height 26
click at [1188, 388] on button "Add vote to other post" at bounding box center [1170, 384] width 140 height 31
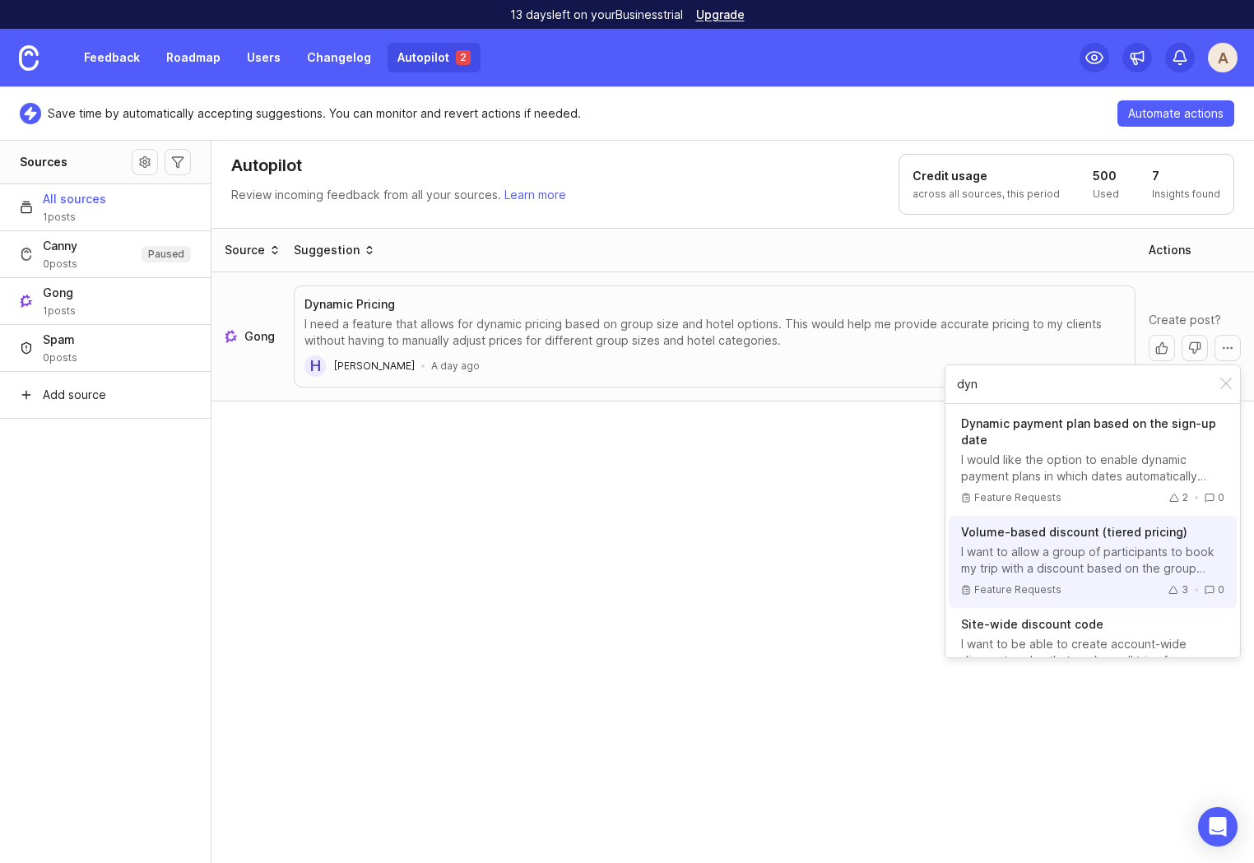
type input "dyn"
click at [1057, 571] on div "I want to allow a group of participants to book my trip with a discount based o…" at bounding box center [1092, 560] width 263 height 33
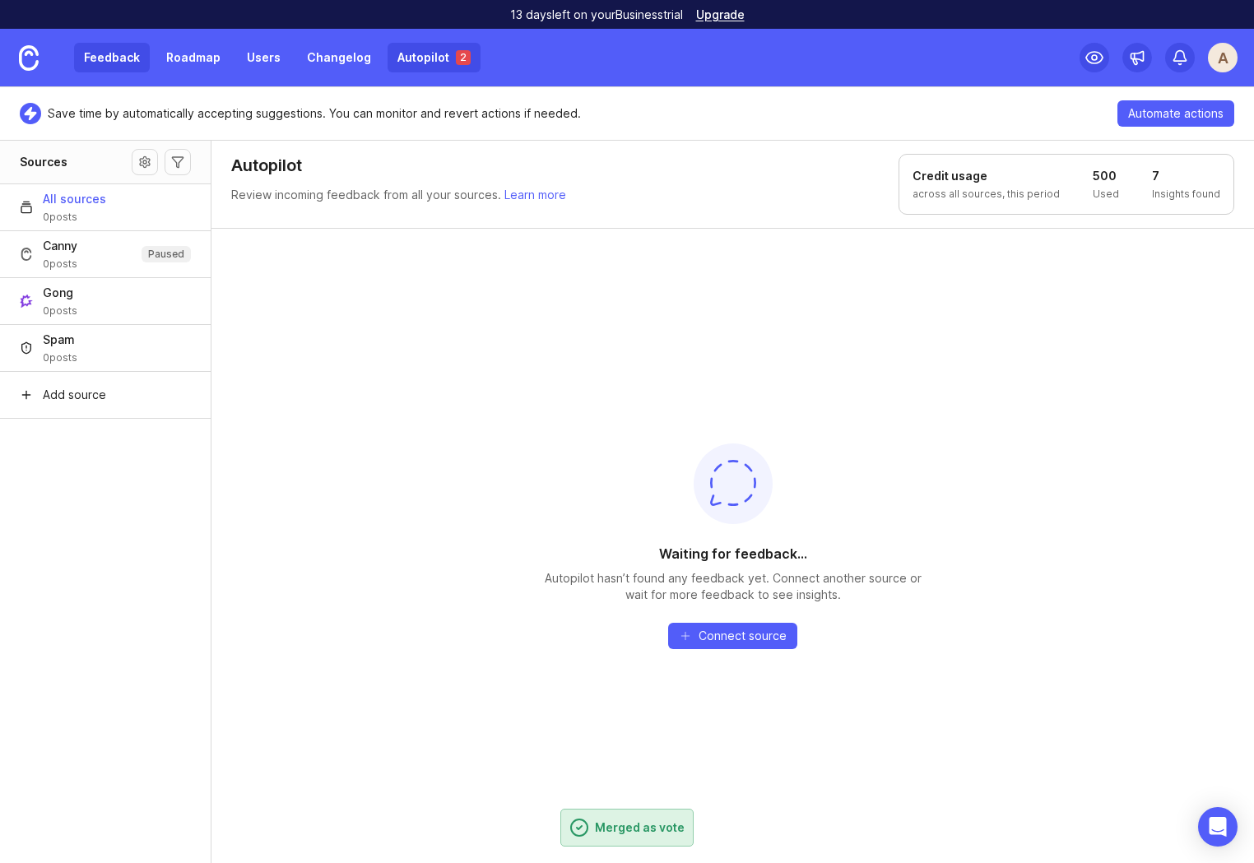
click at [123, 57] on link "Feedback" at bounding box center [112, 58] width 76 height 30
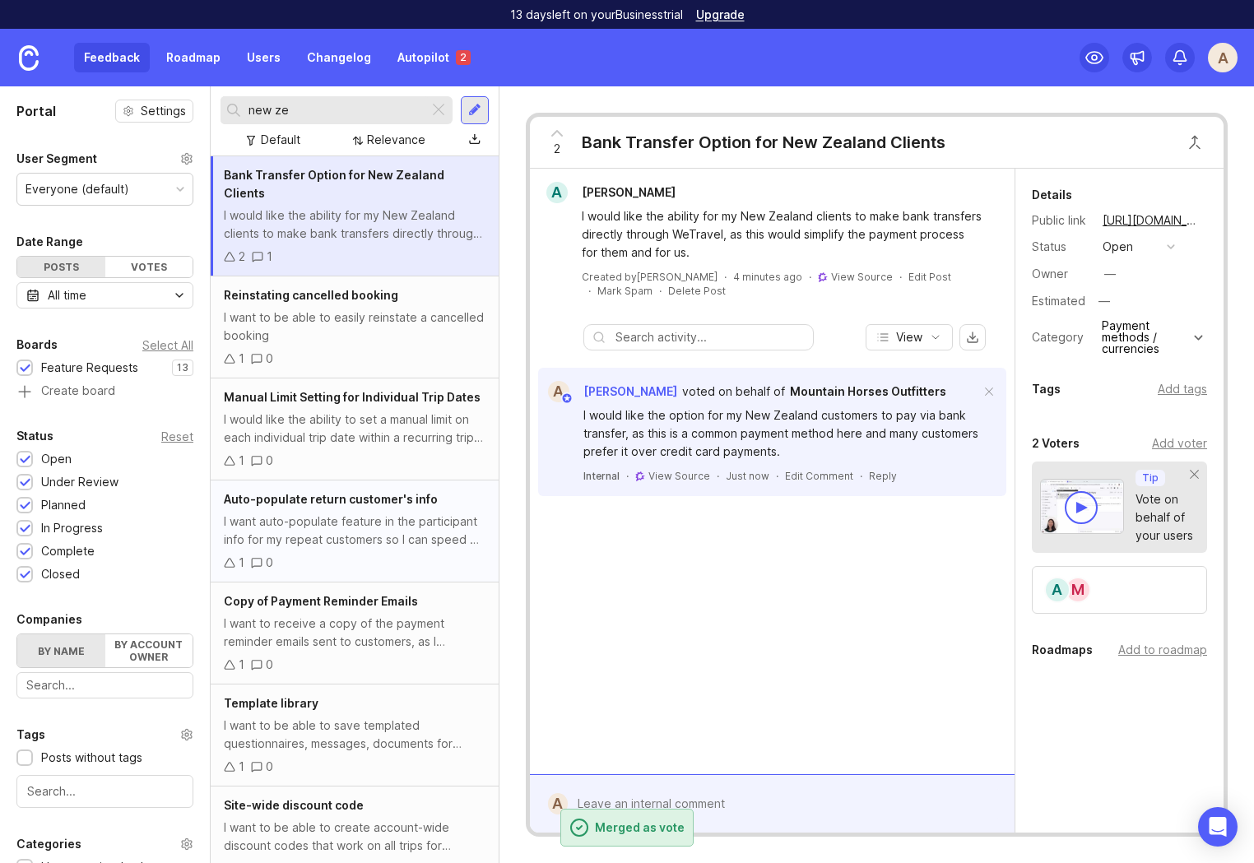
scroll to position [7, 0]
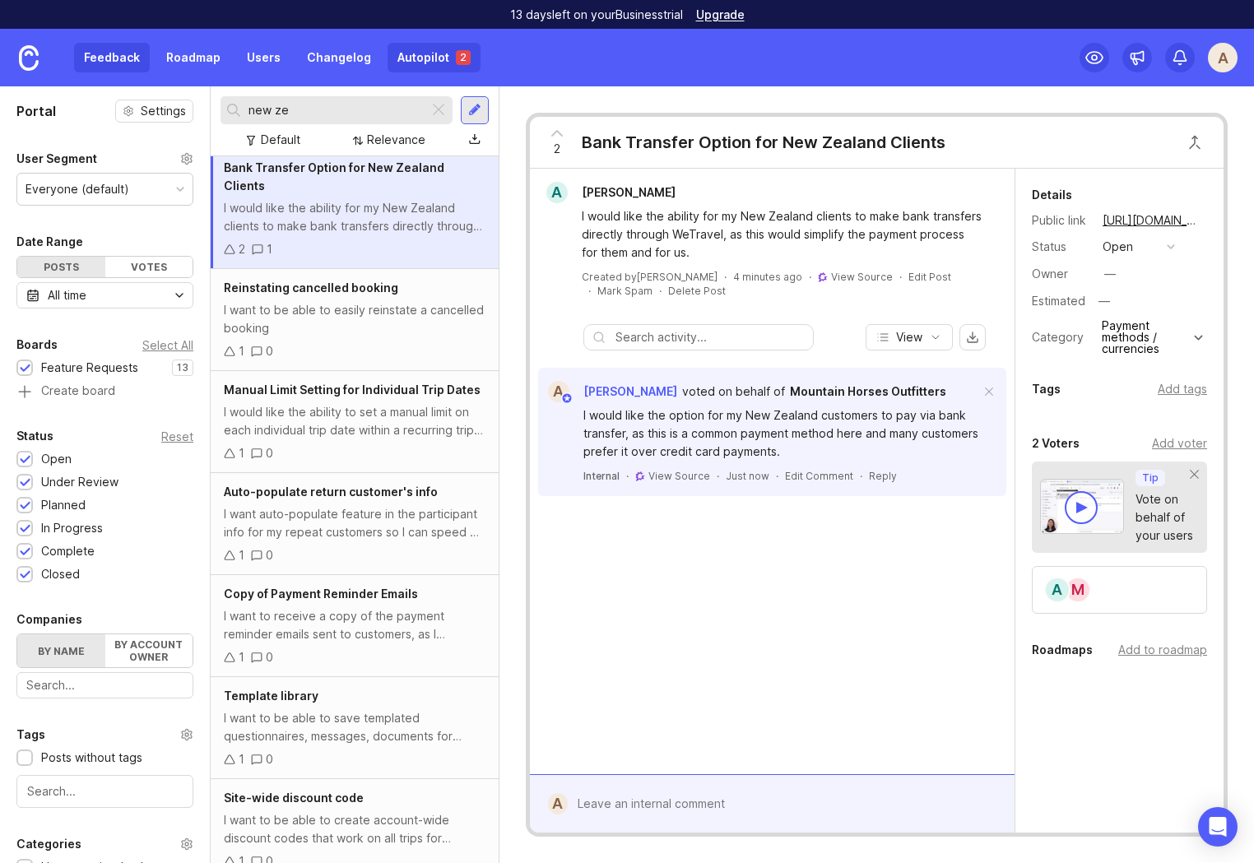
click at [425, 64] on link "Autopilot 2" at bounding box center [434, 58] width 93 height 30
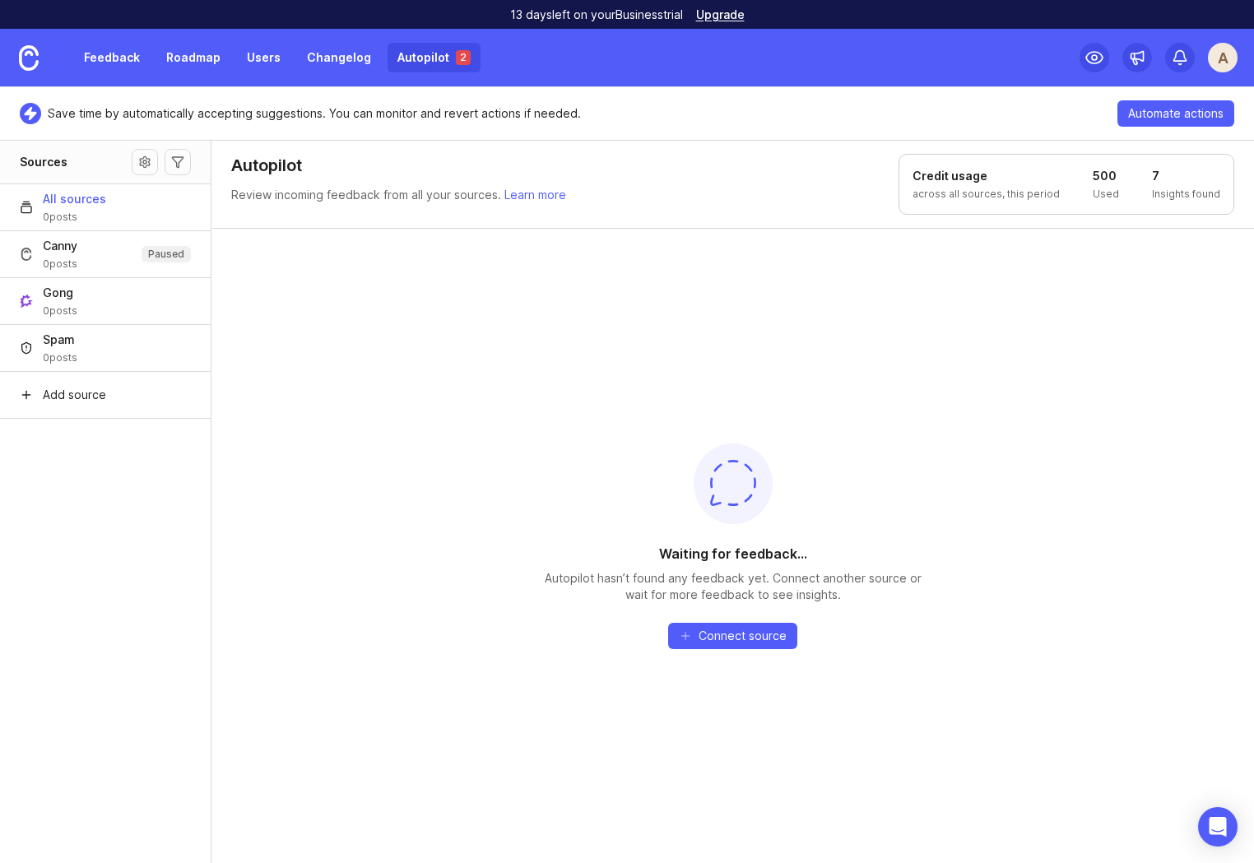
click at [623, 623] on div "Waiting for feedback... Autopilot hasn’t found any feedback yet. Connect anothe…" at bounding box center [733, 546] width 395 height 206
click at [39, 61] on link at bounding box center [29, 58] width 58 height 58
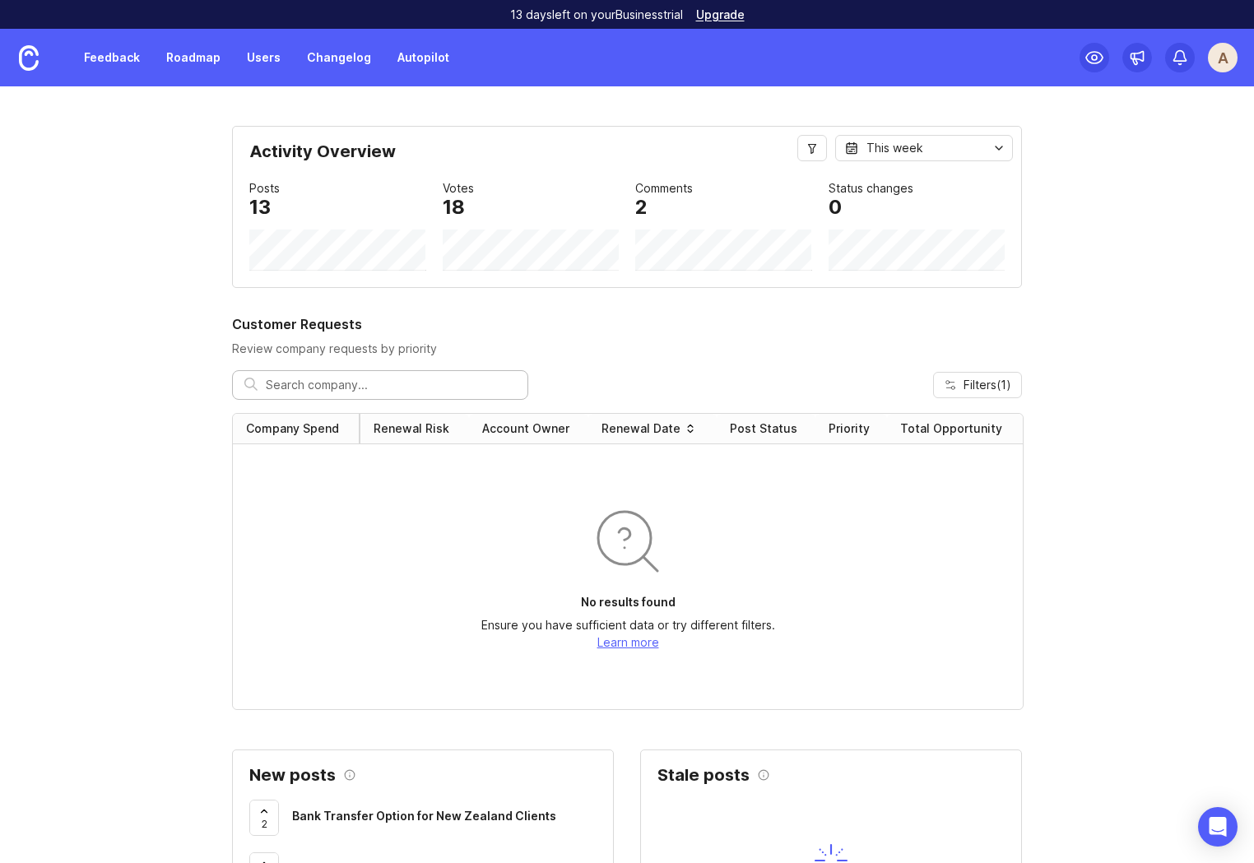
click at [39, 74] on link at bounding box center [29, 58] width 58 height 58
click at [1233, 60] on div "A" at bounding box center [1223, 58] width 30 height 30
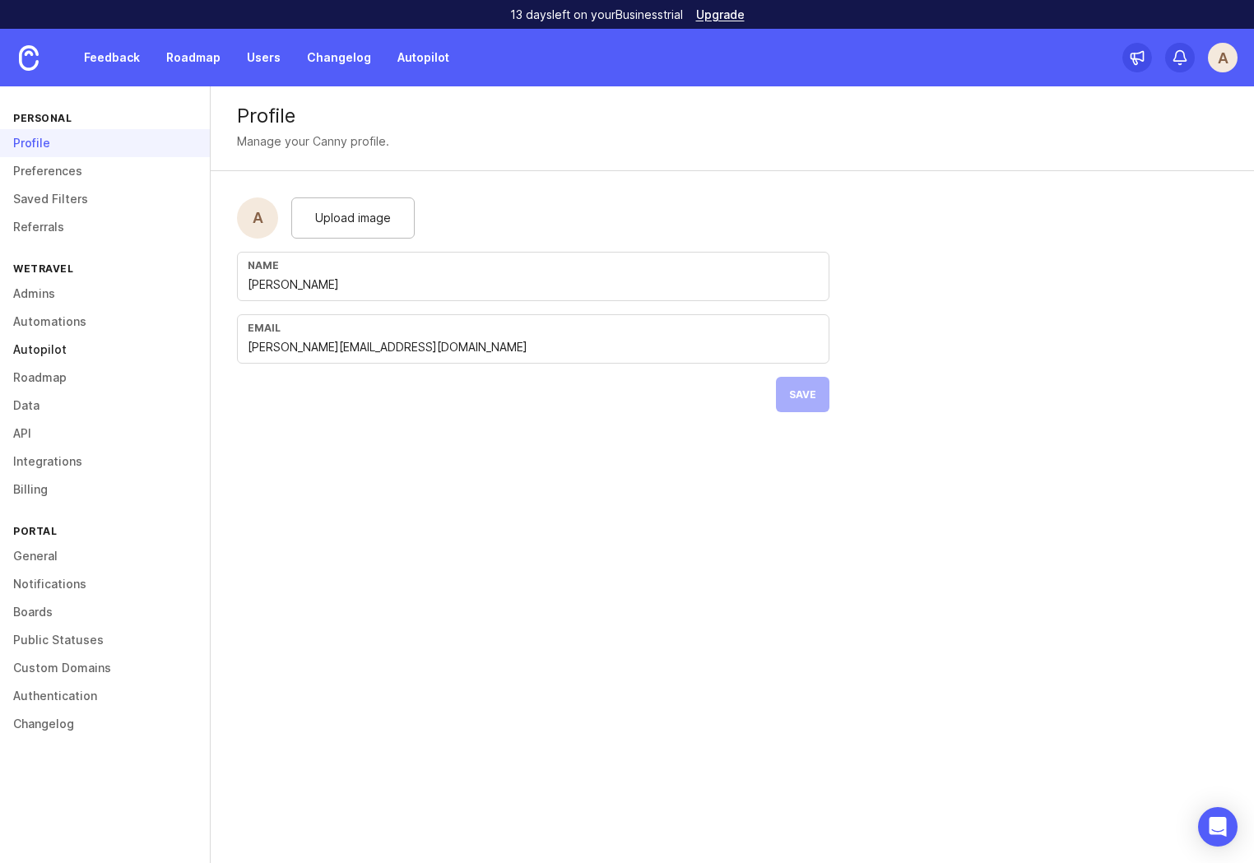
click at [53, 351] on link "Autopilot" at bounding box center [105, 350] width 210 height 28
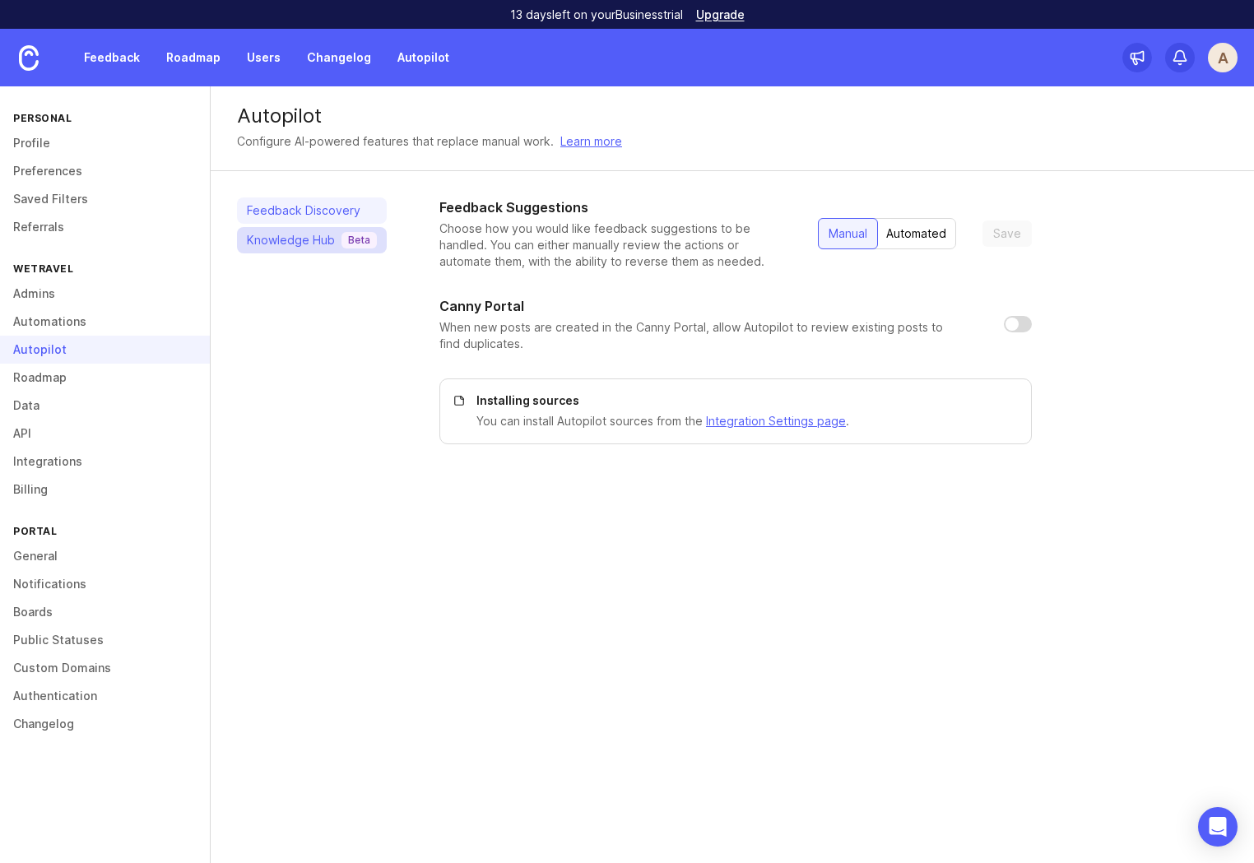
click at [290, 233] on div "Knowledge Hub Beta" at bounding box center [312, 240] width 130 height 16
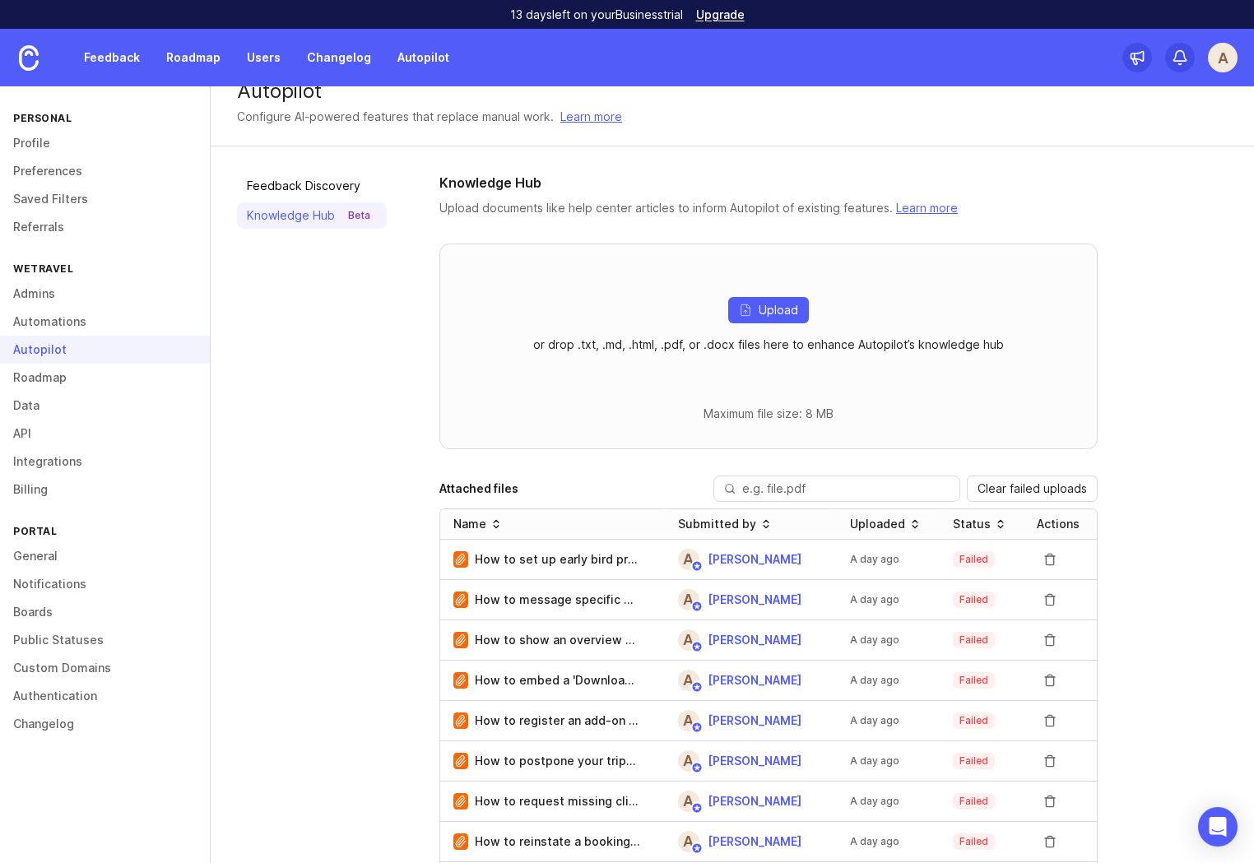
scroll to position [23, 0]
click at [638, 348] on p "or drop .txt, .md, .html, .pdf, or .docx files here to enhance Autopilot’s know…" at bounding box center [768, 346] width 471 height 16
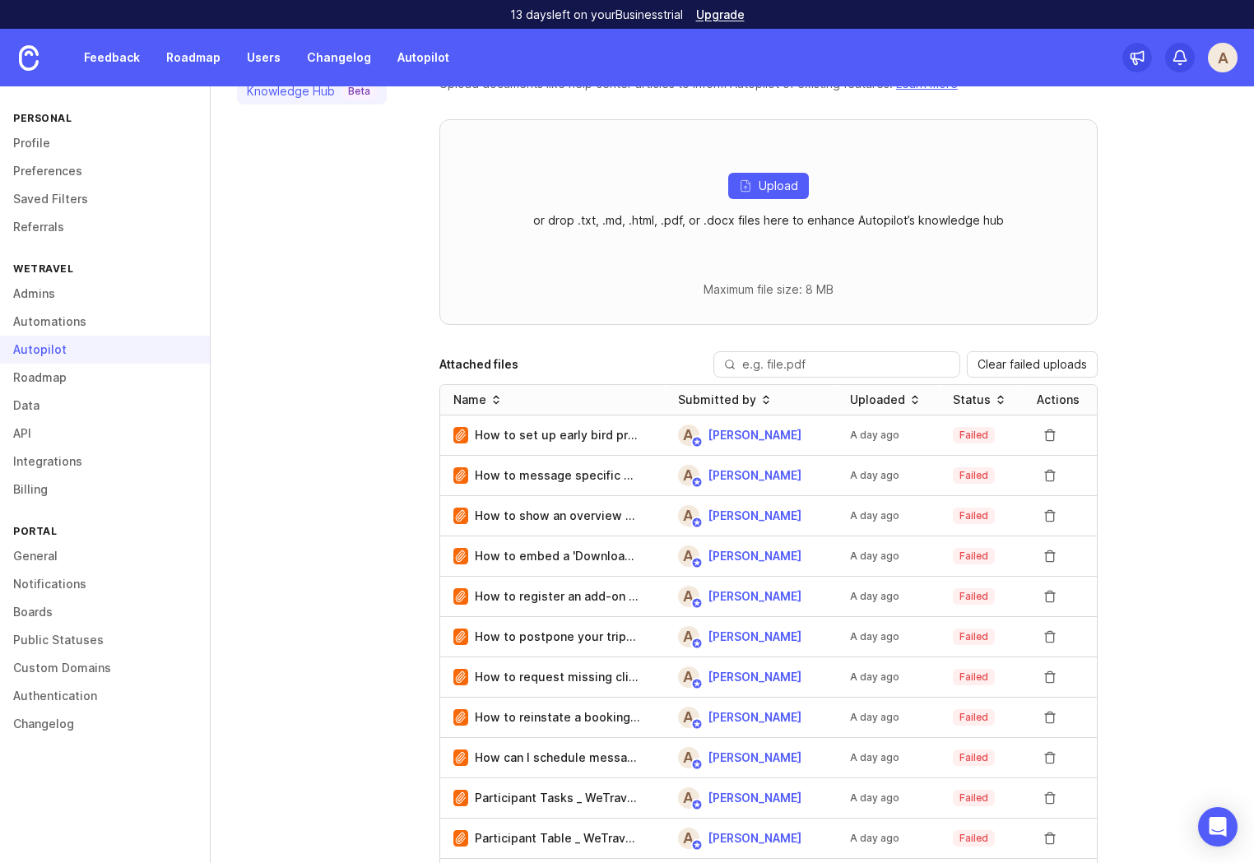
scroll to position [0, 0]
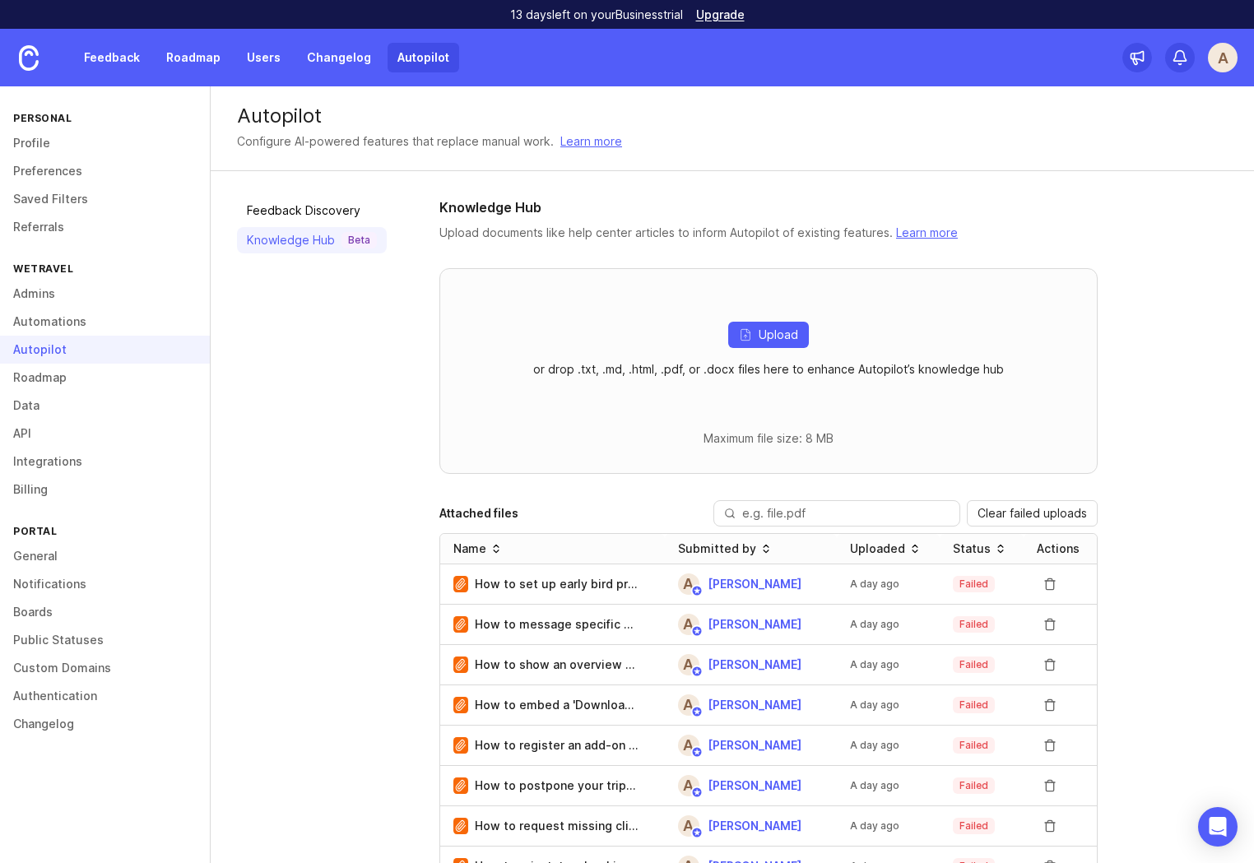
click at [419, 52] on link "Autopilot" at bounding box center [424, 58] width 72 height 30
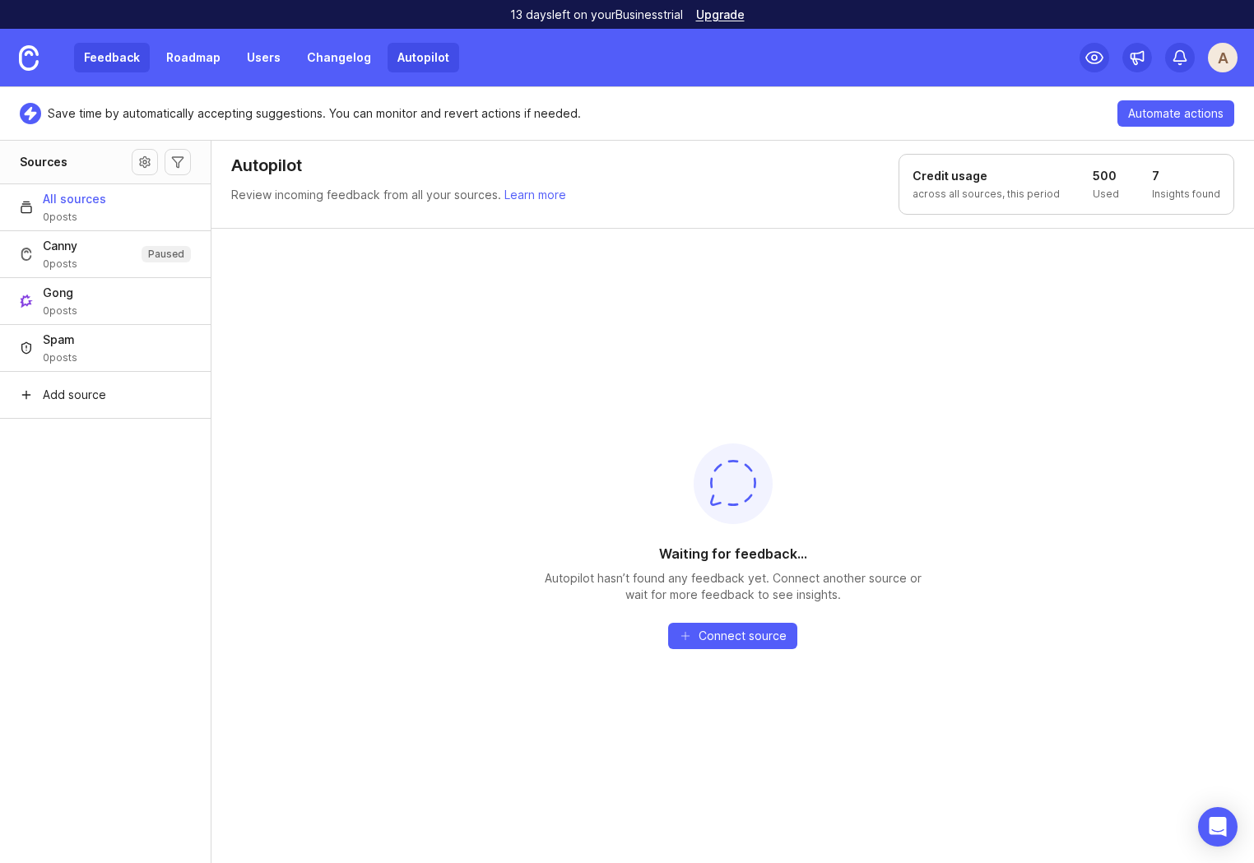
click at [111, 58] on link "Feedback" at bounding box center [112, 58] width 76 height 30
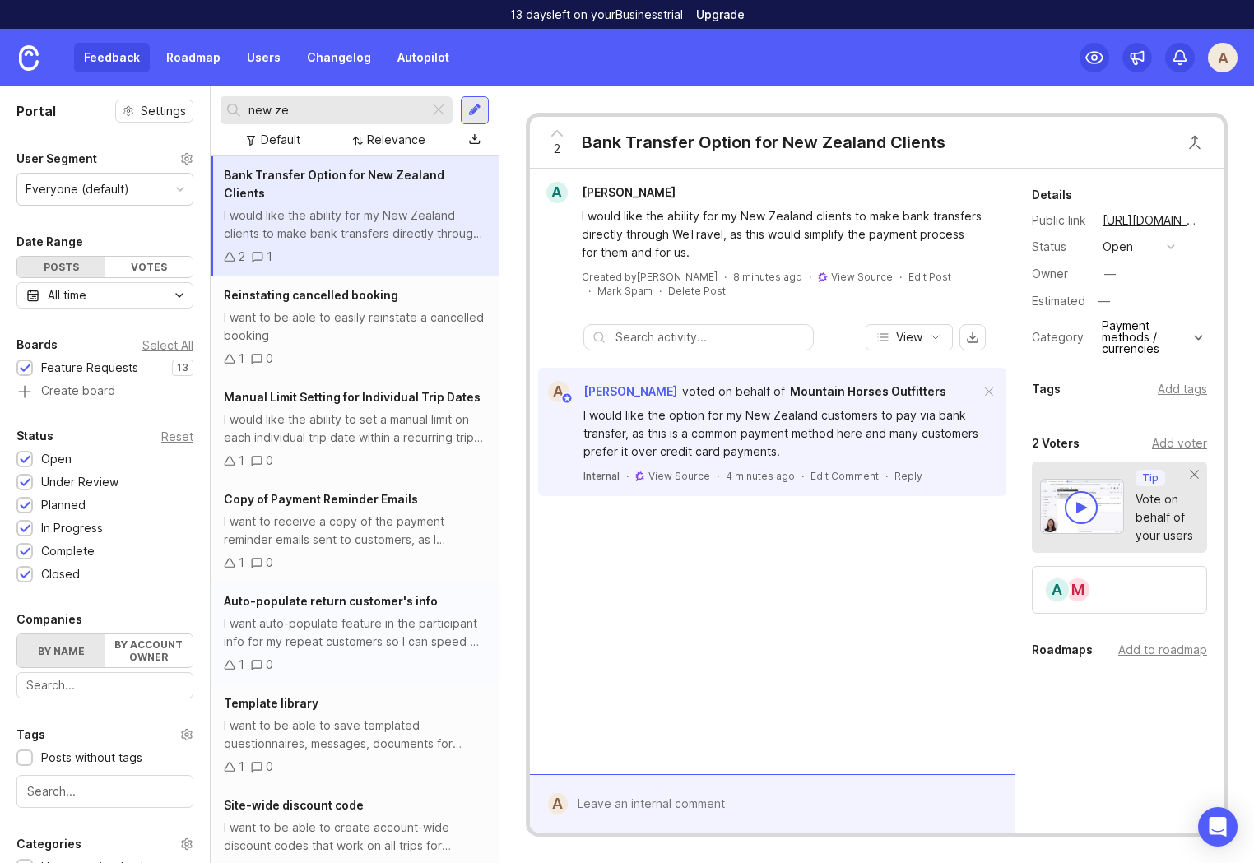
scroll to position [7, 0]
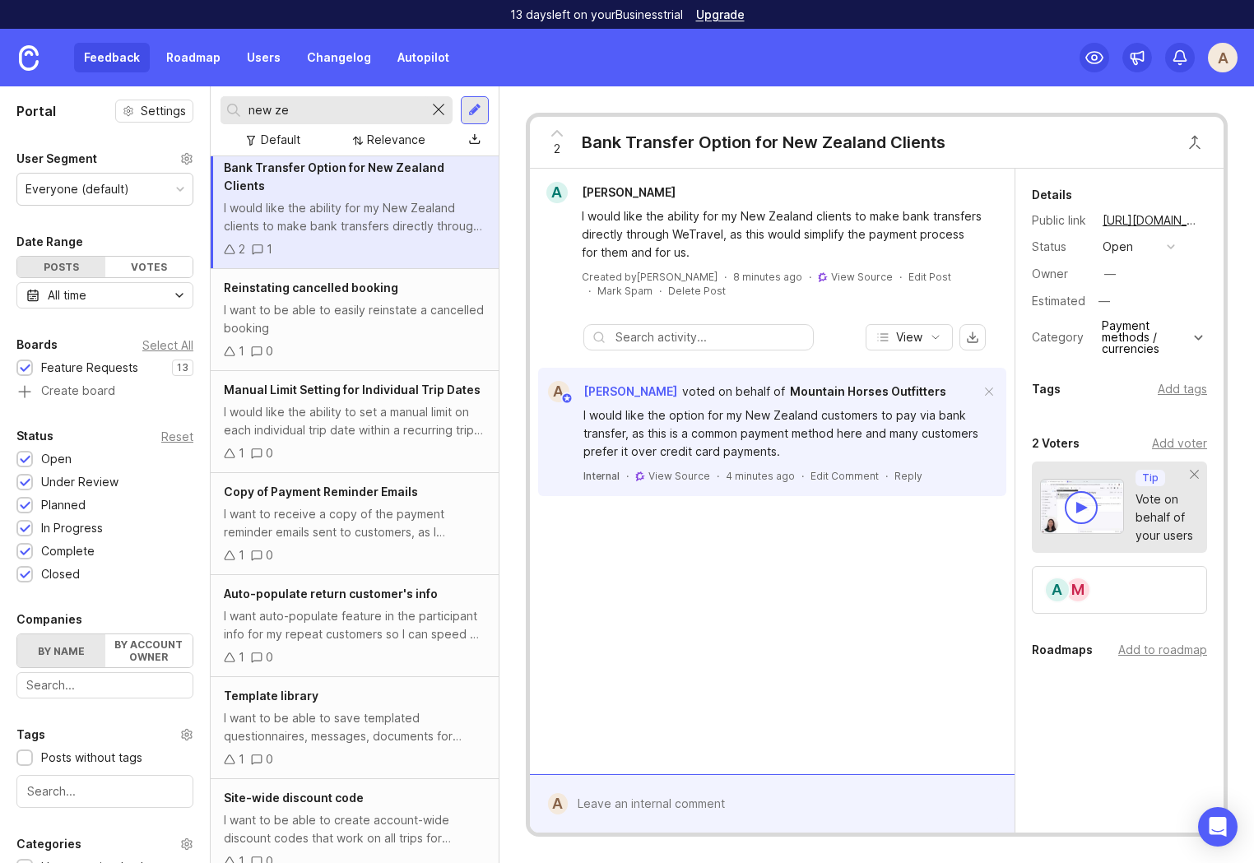
click at [442, 107] on div at bounding box center [439, 110] width 20 height 21
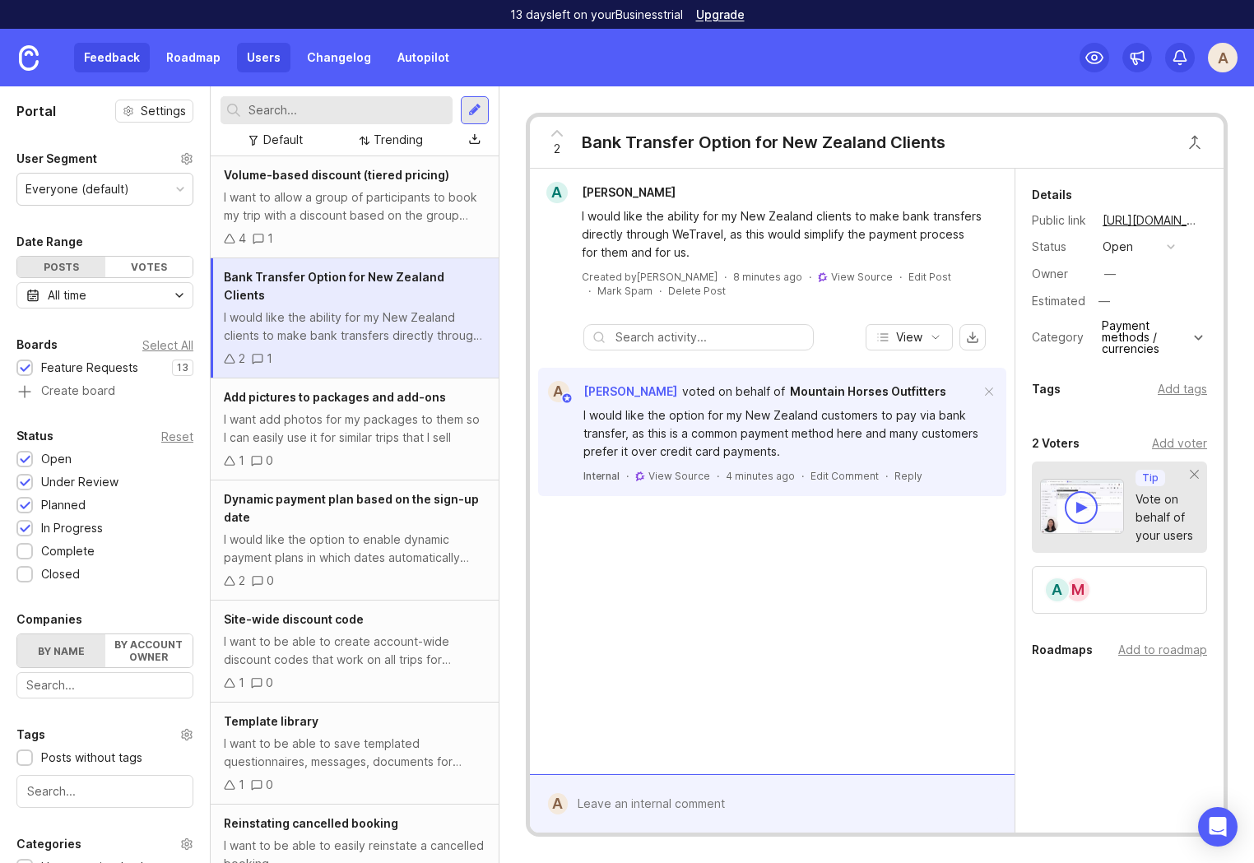
click at [276, 59] on link "Users" at bounding box center [263, 58] width 53 height 30
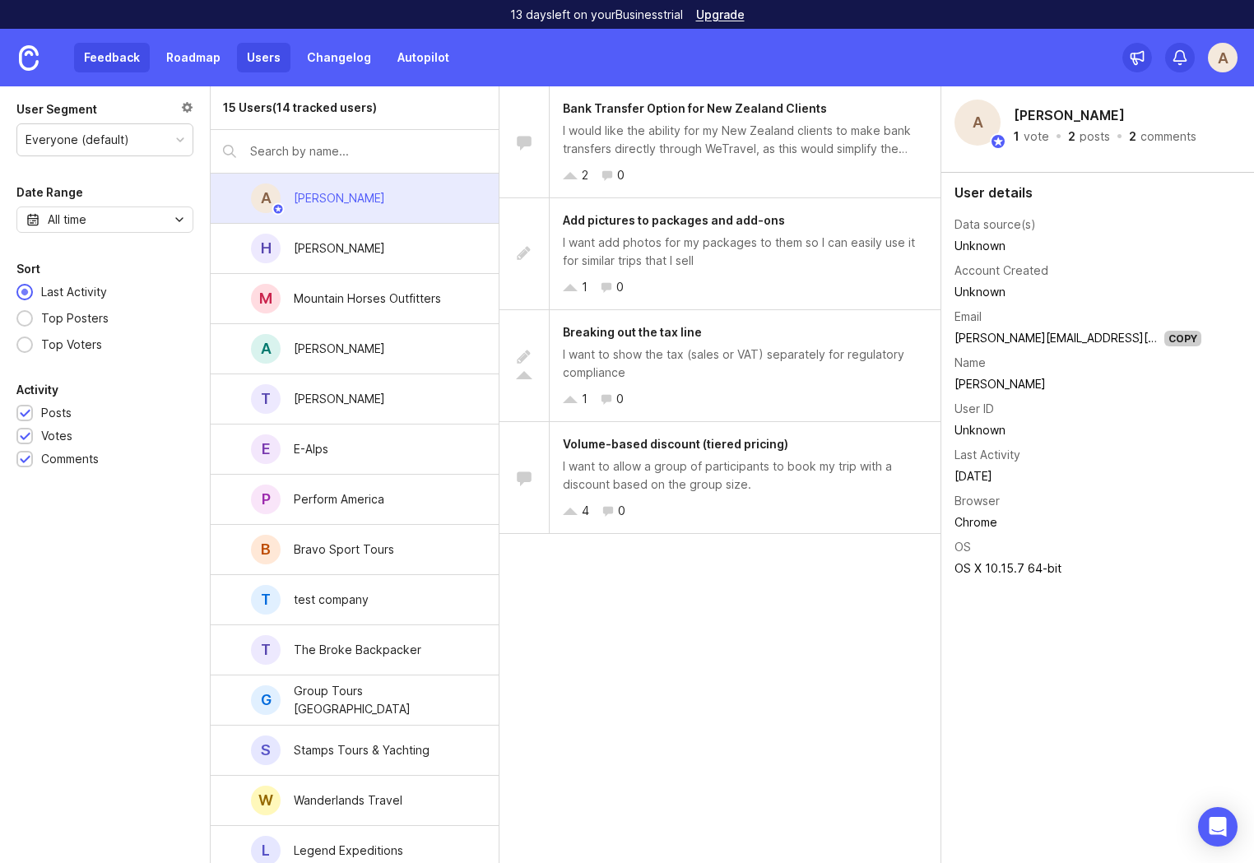
click at [118, 58] on link "Feedback" at bounding box center [112, 58] width 76 height 30
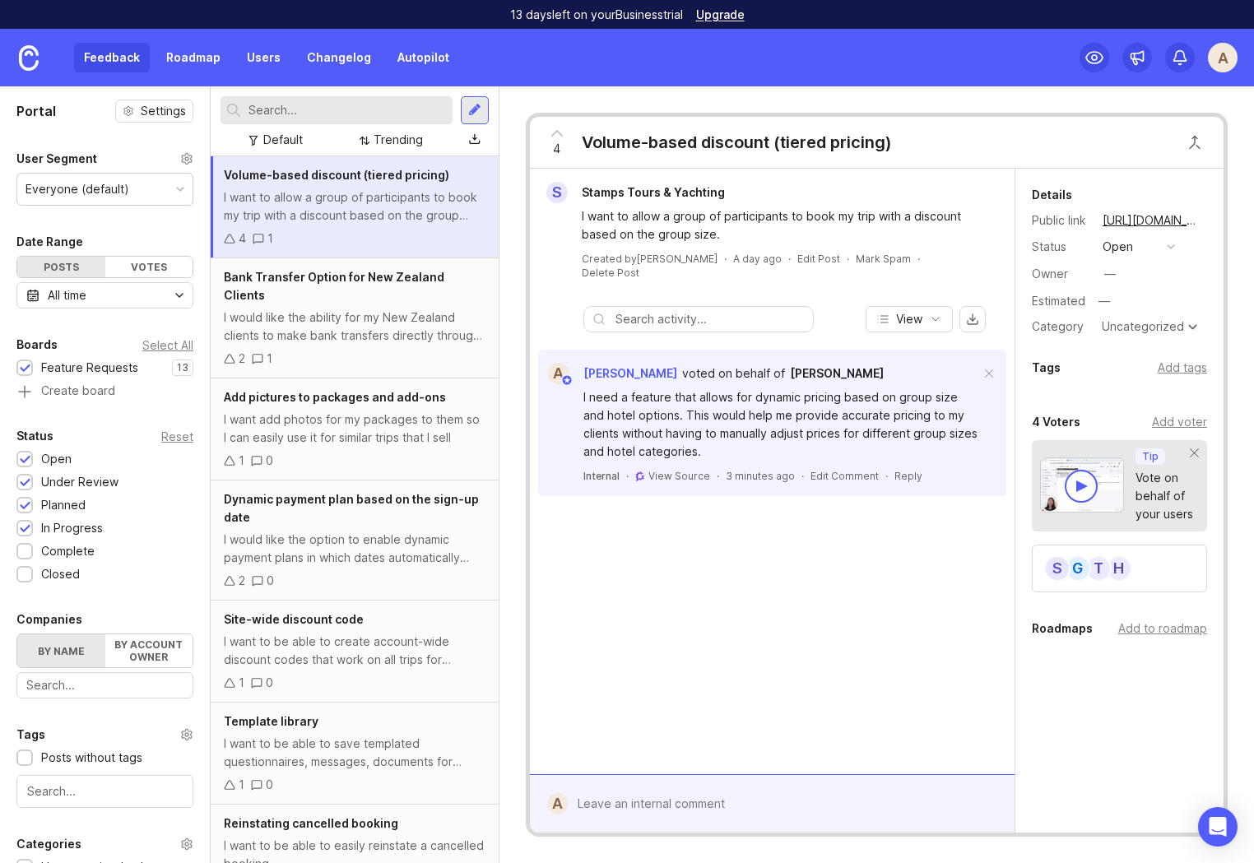
click at [685, 596] on div "S Stamps Tours & Yachting I want to allow a group of participants to book my tr…" at bounding box center [772, 472] width 485 height 606
click at [682, 601] on div "S Stamps Tours & Yachting I want to allow a group of participants to book my tr…" at bounding box center [772, 472] width 485 height 606
click at [31, 56] on img at bounding box center [29, 58] width 20 height 26
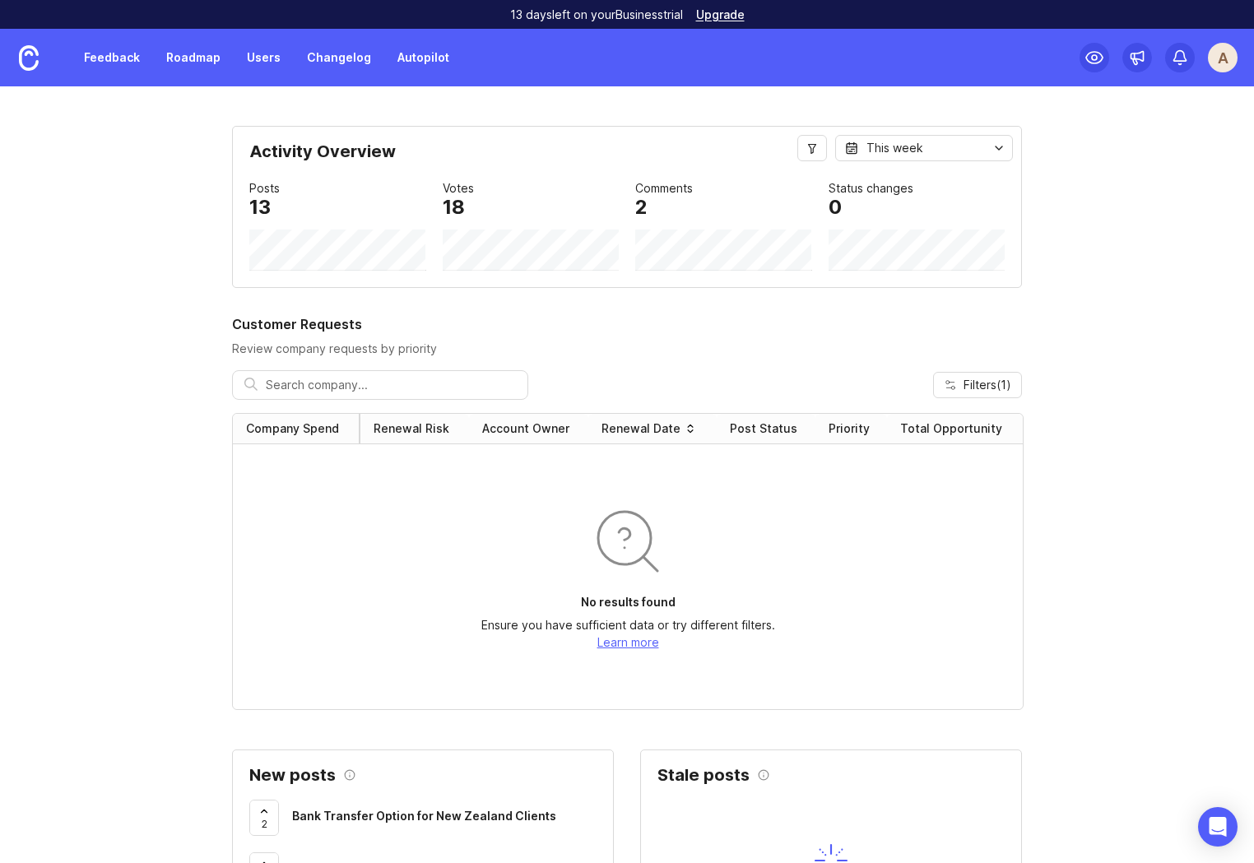
click at [412, 58] on link "Autopilot" at bounding box center [424, 58] width 72 height 30
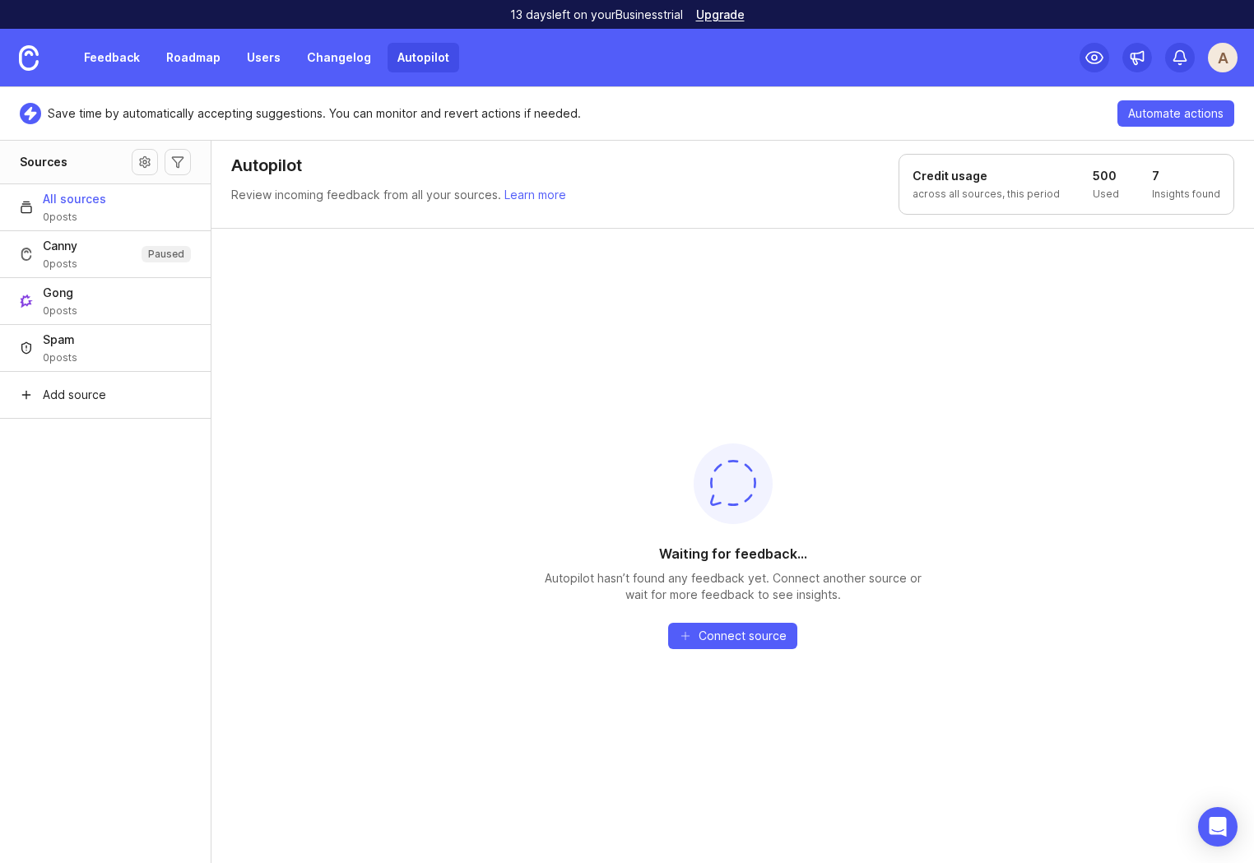
click at [259, 401] on div "Waiting for feedback... Autopilot hasn’t found any feedback yet. Connect anothe…" at bounding box center [732, 545] width 1042 height 635
click at [107, 47] on link "Feedback" at bounding box center [112, 58] width 76 height 30
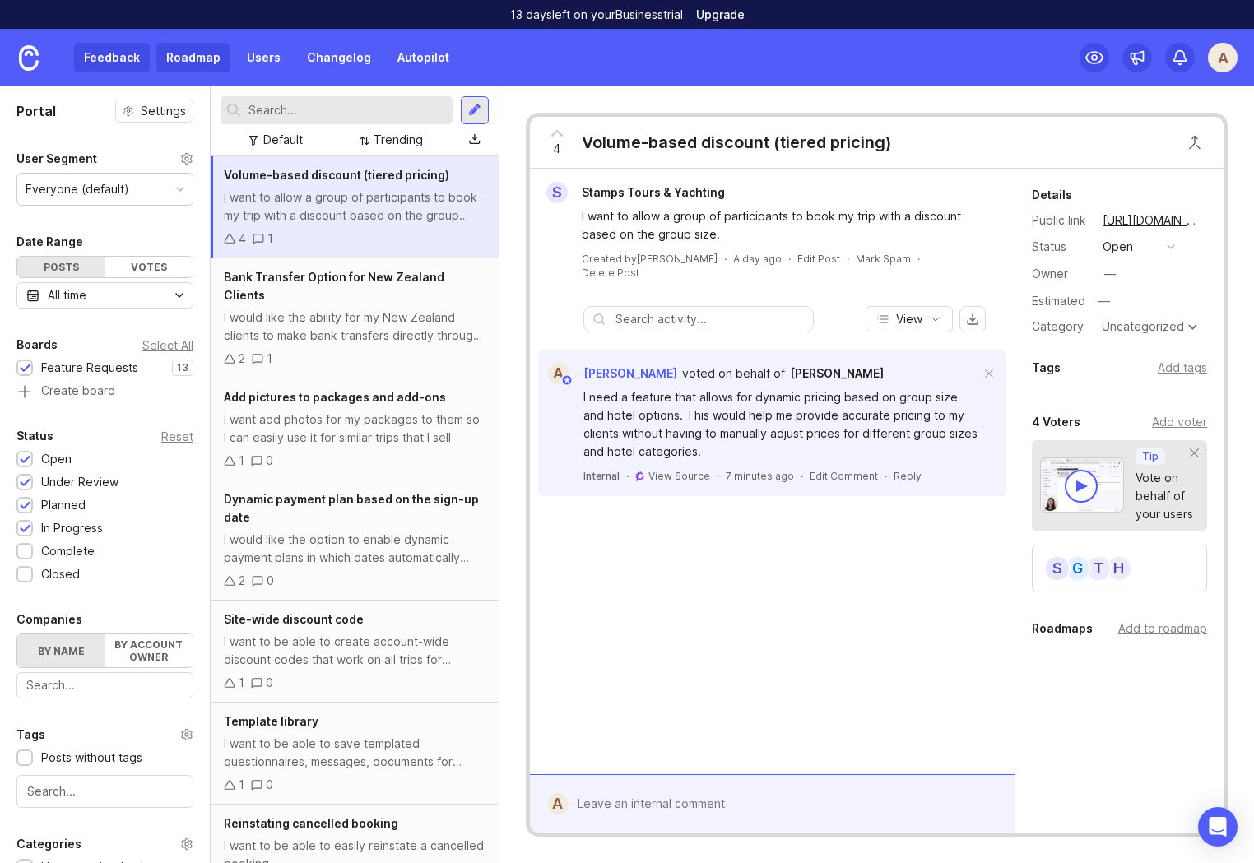
click at [179, 64] on link "Roadmap" at bounding box center [193, 58] width 74 height 30
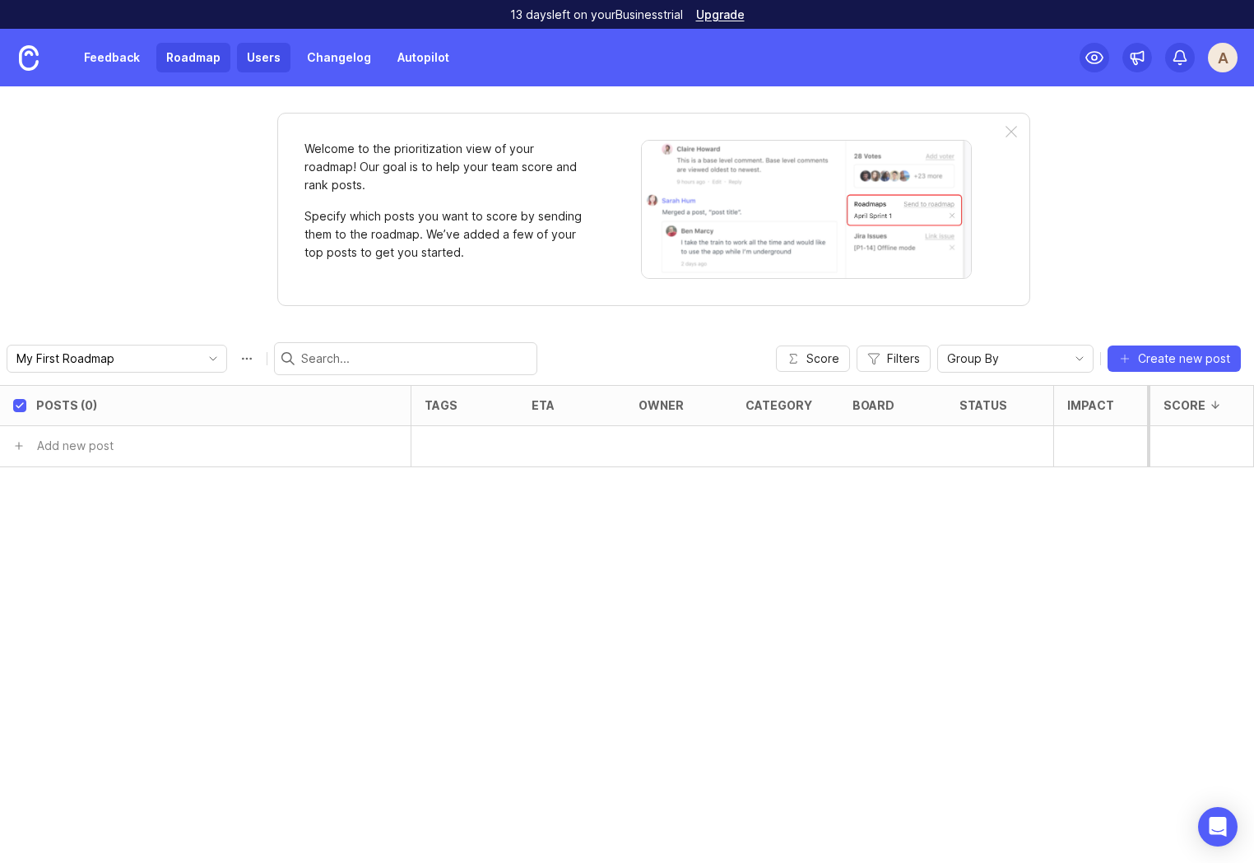
click at [269, 56] on link "Users" at bounding box center [263, 58] width 53 height 30
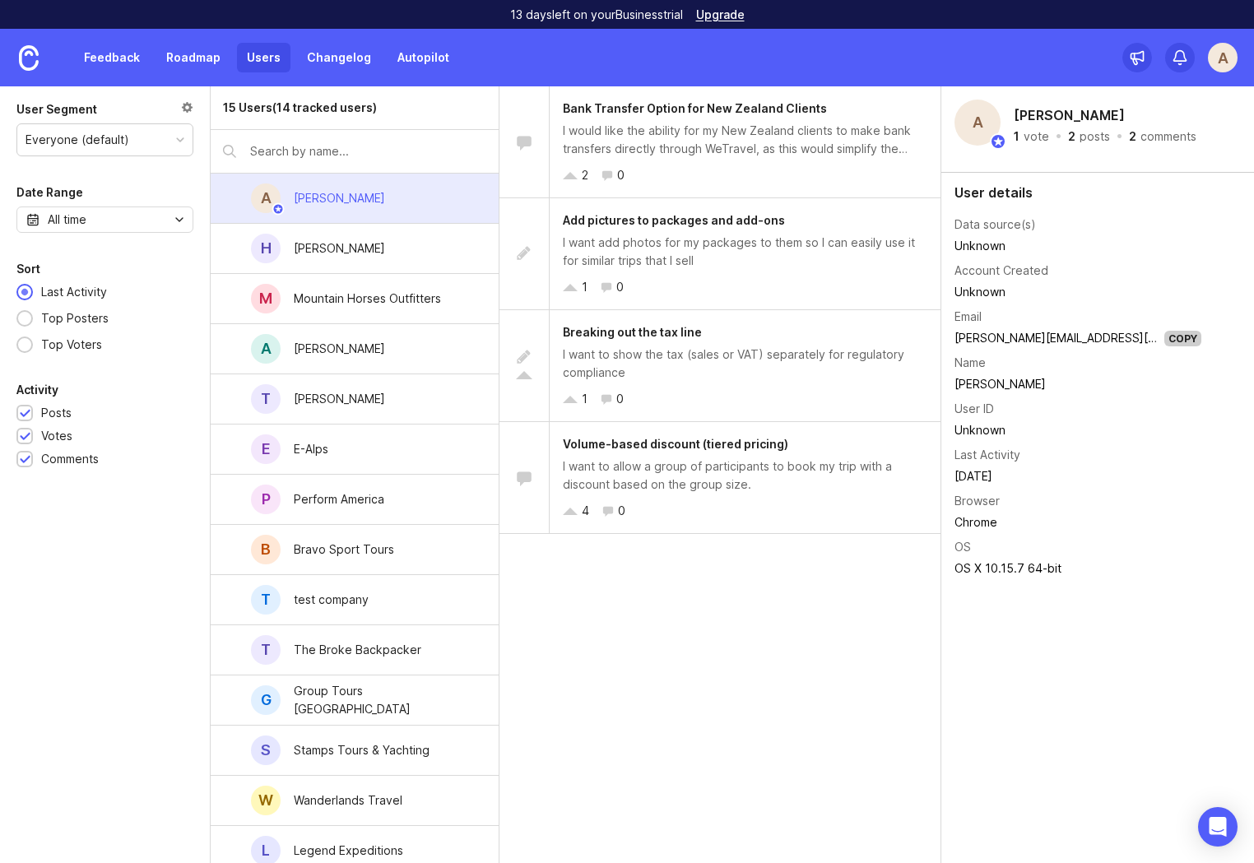
click at [700, 644] on div "Bank Transfer Option for New Zealand Clients I would like the ability for my Ne…" at bounding box center [720, 474] width 442 height 777
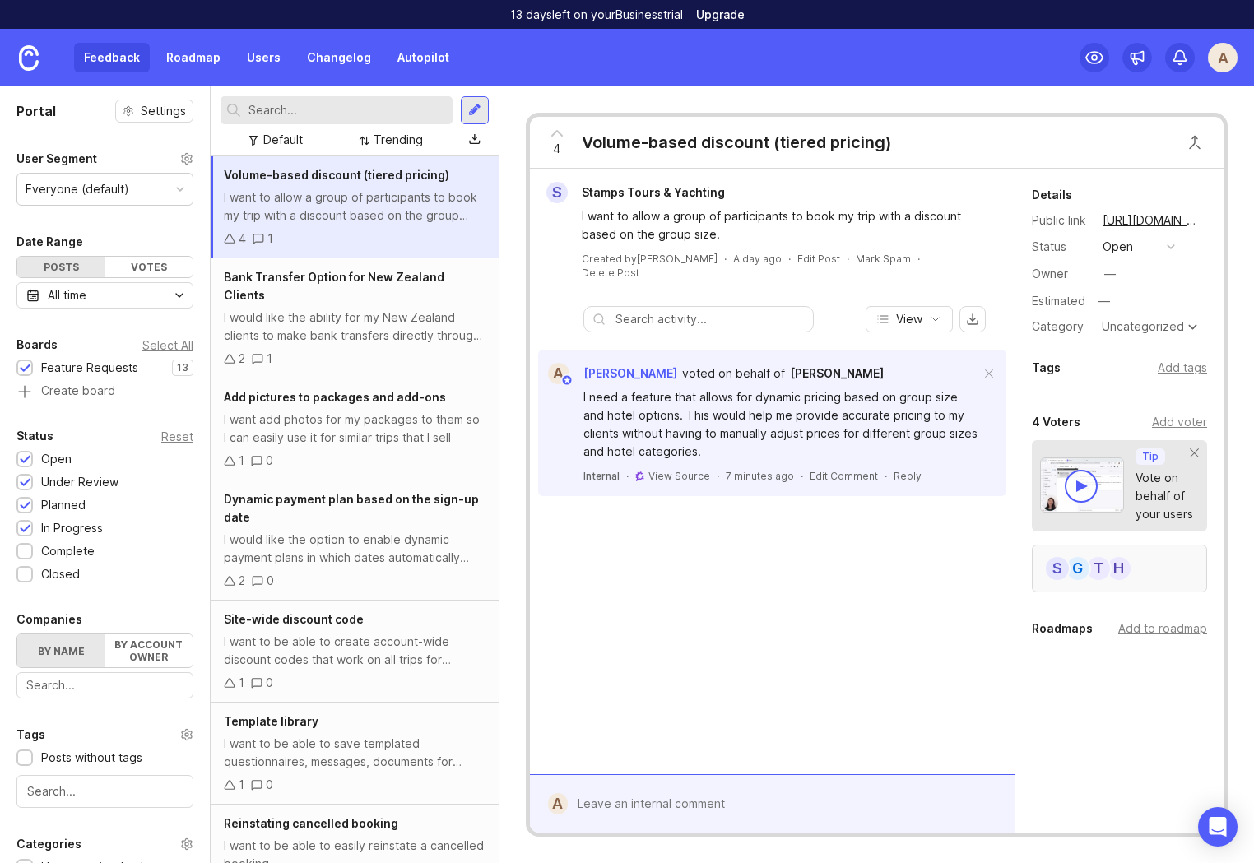
click at [1146, 571] on div "H T G S" at bounding box center [1119, 569] width 175 height 48
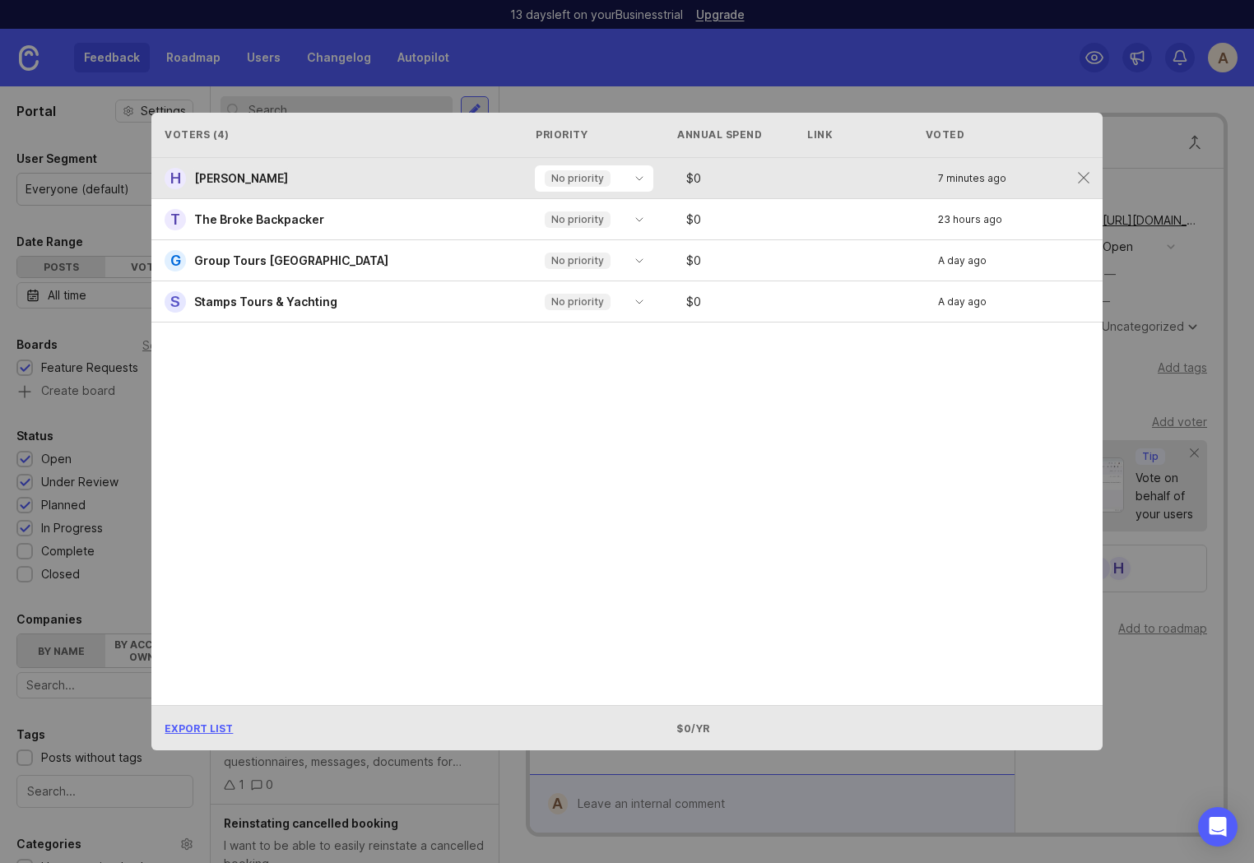
click at [234, 170] on div "Hung Tran" at bounding box center [241, 178] width 100 height 21
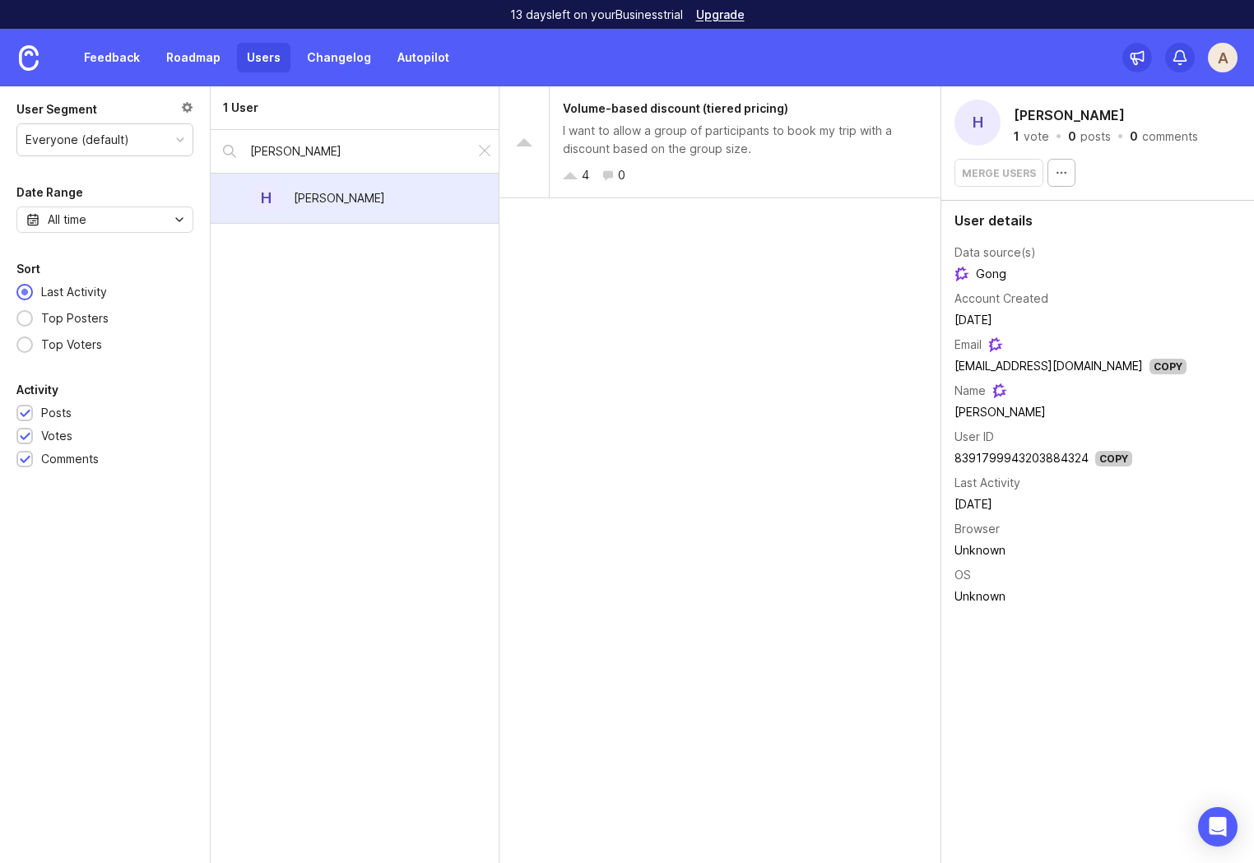
click at [963, 272] on img at bounding box center [961, 274] width 15 height 15
click at [995, 346] on img at bounding box center [995, 344] width 15 height 15
click at [1149, 361] on div "Copy" at bounding box center [1167, 367] width 37 height 16
click at [427, 55] on link "Autopilot" at bounding box center [424, 58] width 72 height 30
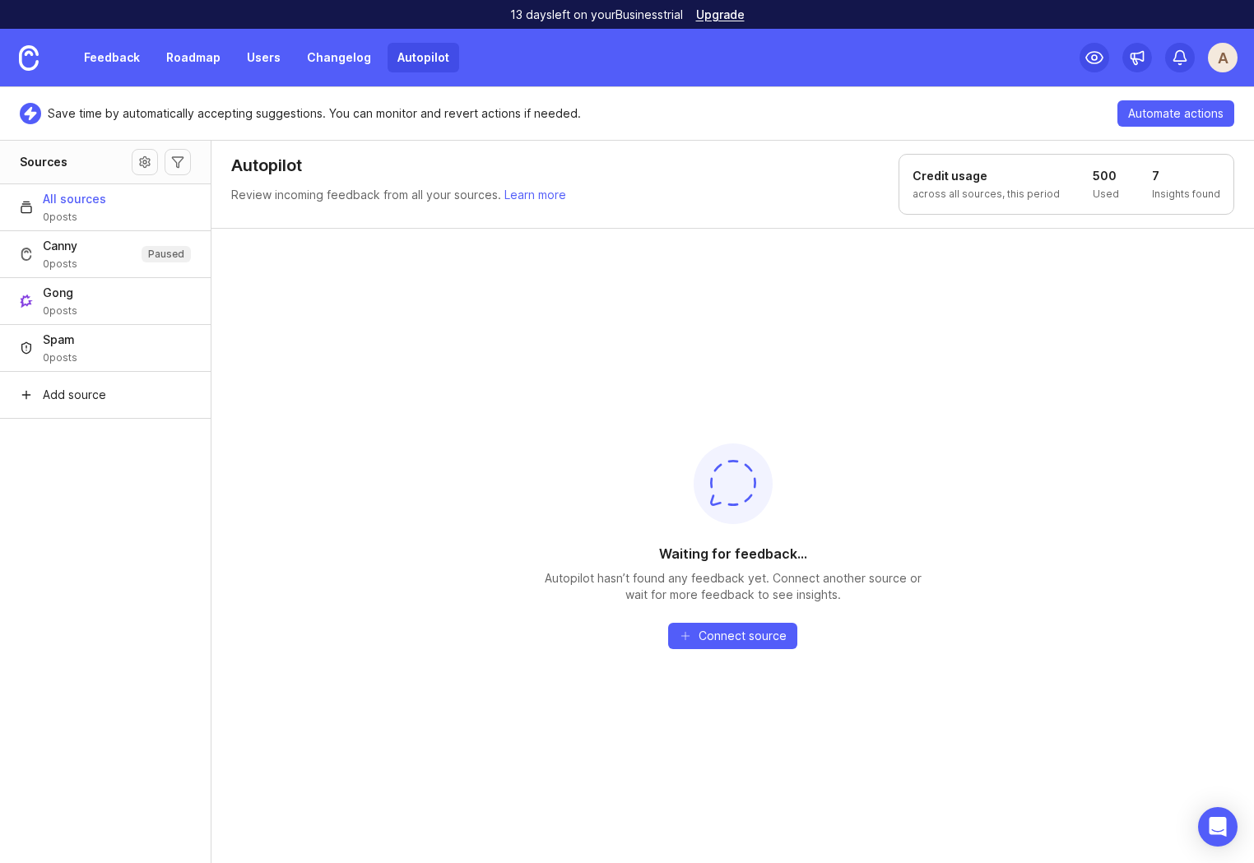
click at [255, 419] on div "Waiting for feedback... Autopilot hasn’t found any feedback yet. Connect anothe…" at bounding box center [732, 545] width 1042 height 635
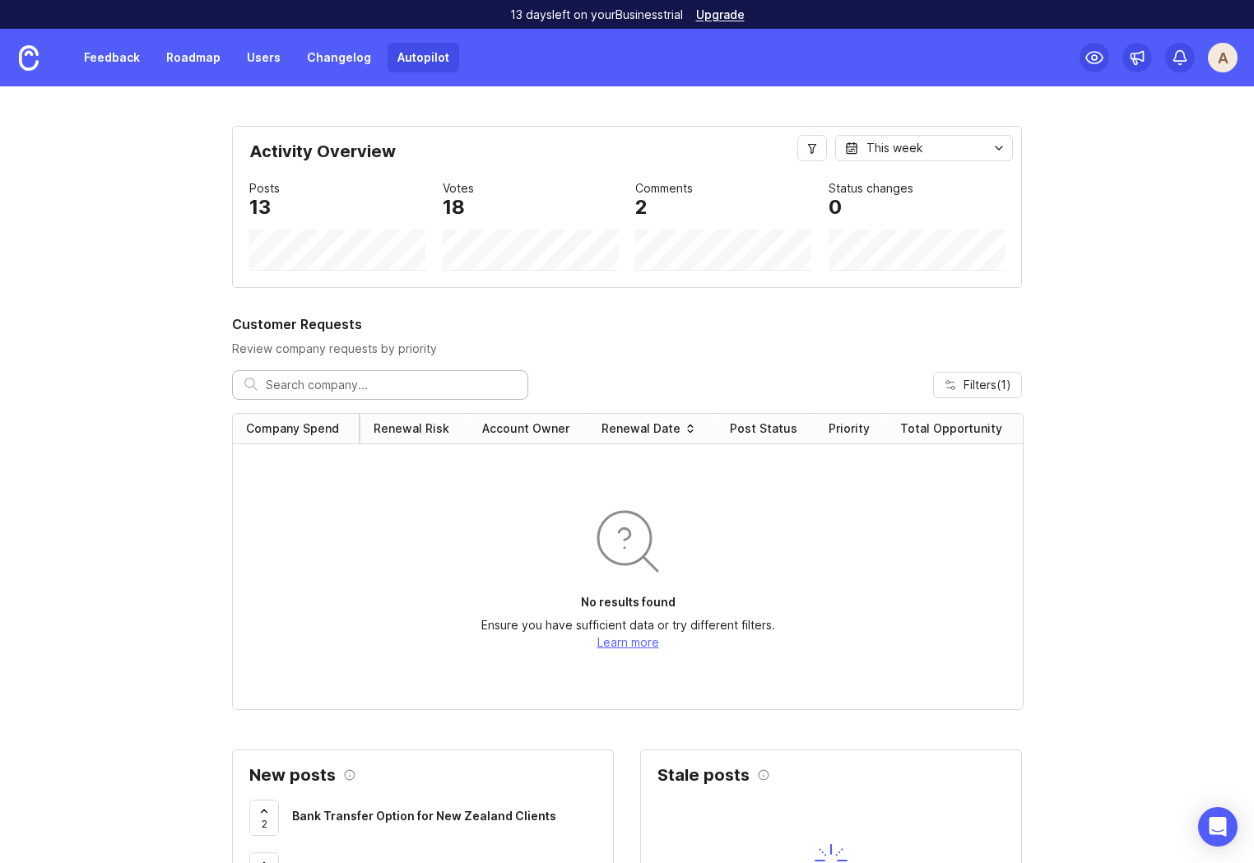
click at [412, 49] on link "Autopilot" at bounding box center [424, 58] width 72 height 30
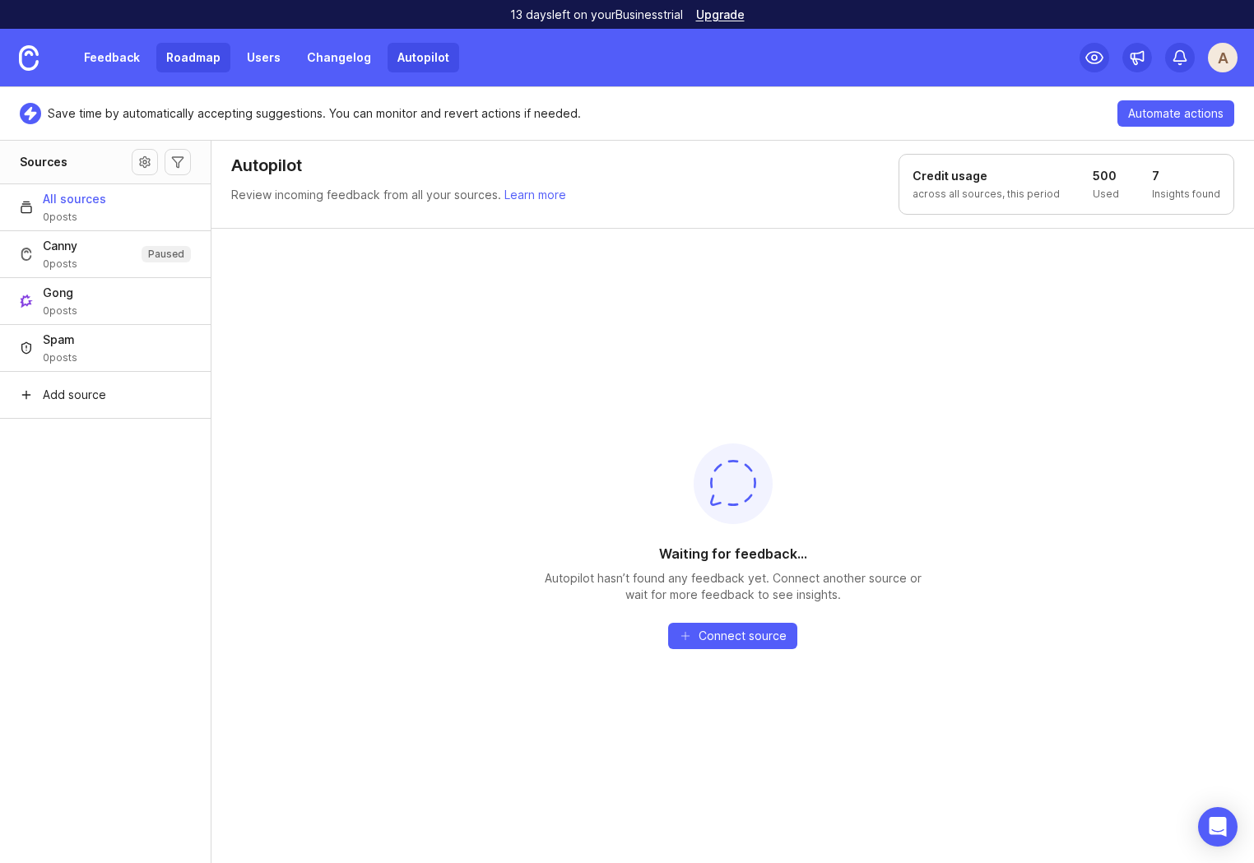
click at [183, 59] on link "Roadmap" at bounding box center [193, 58] width 74 height 30
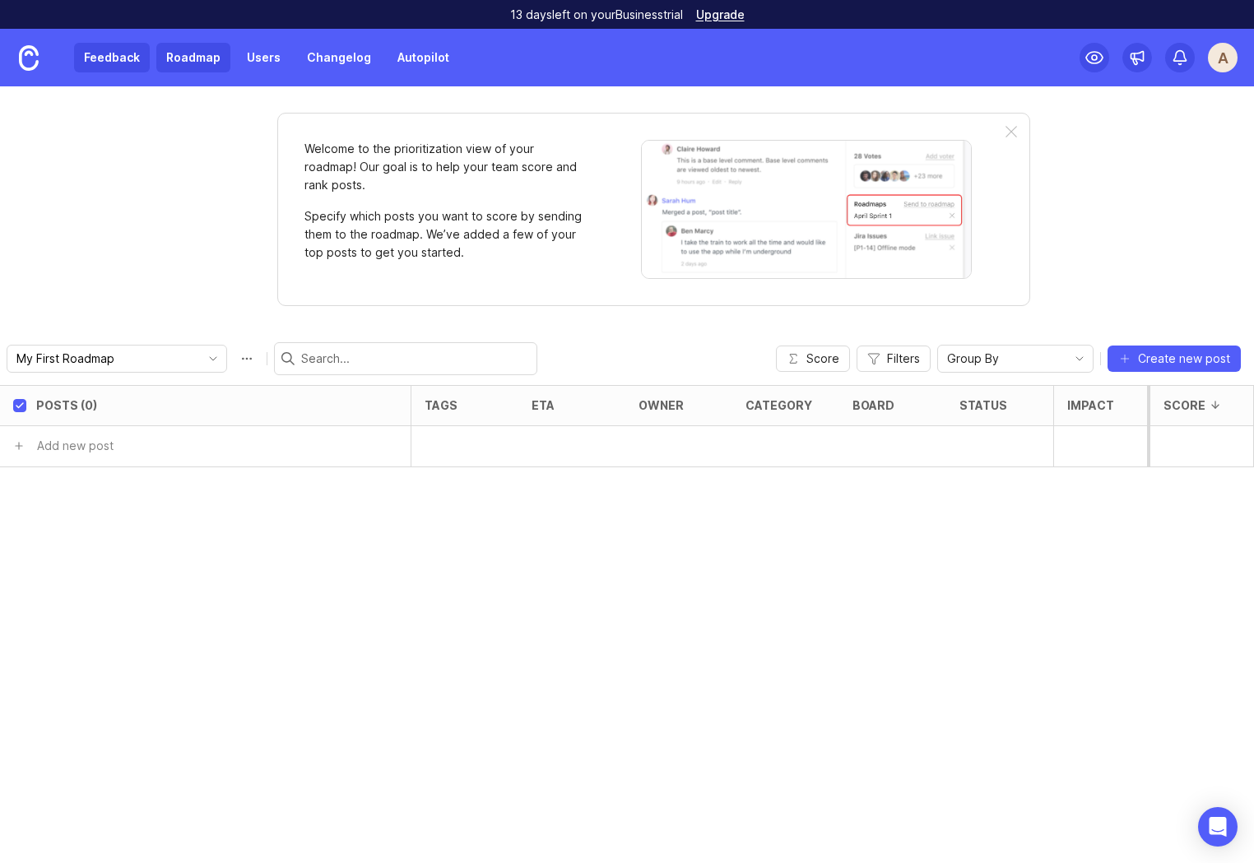
click at [115, 51] on link "Feedback" at bounding box center [112, 58] width 76 height 30
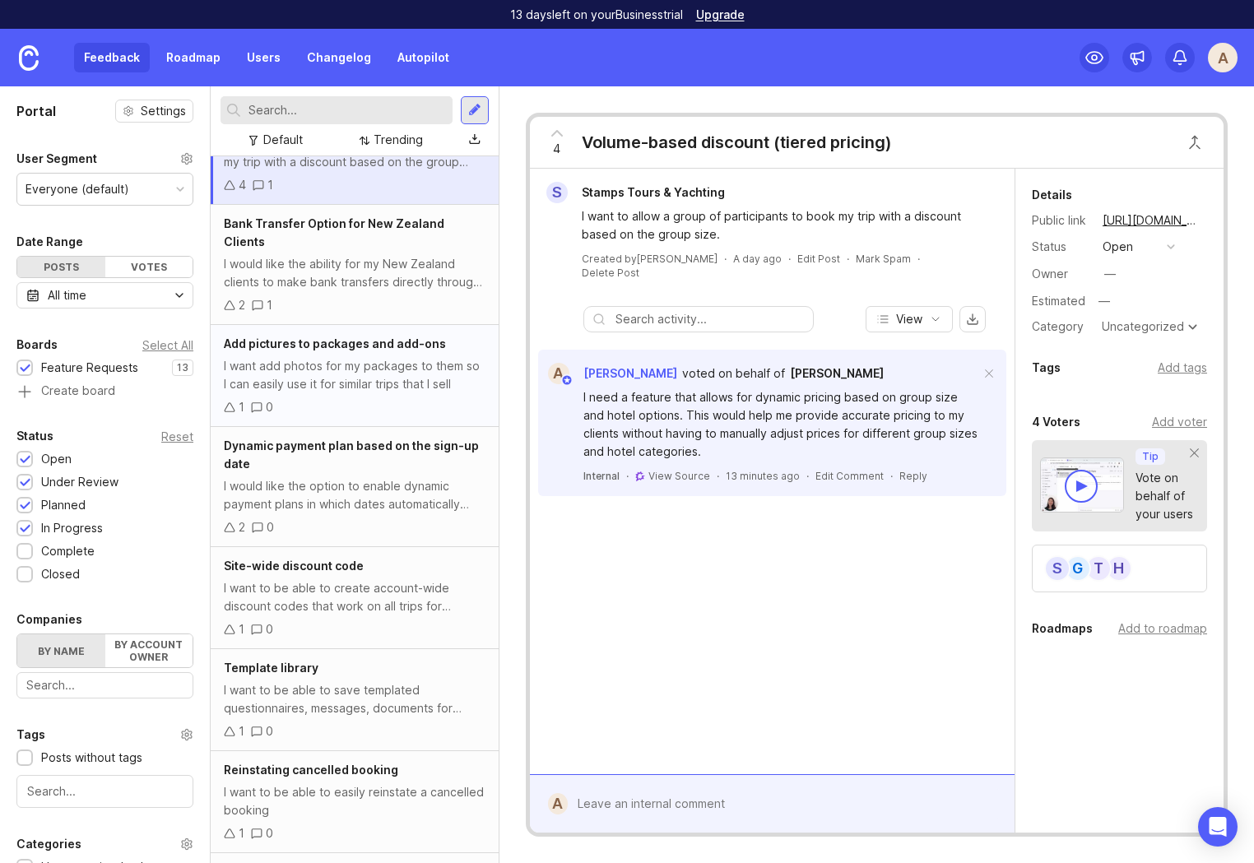
scroll to position [84, 0]
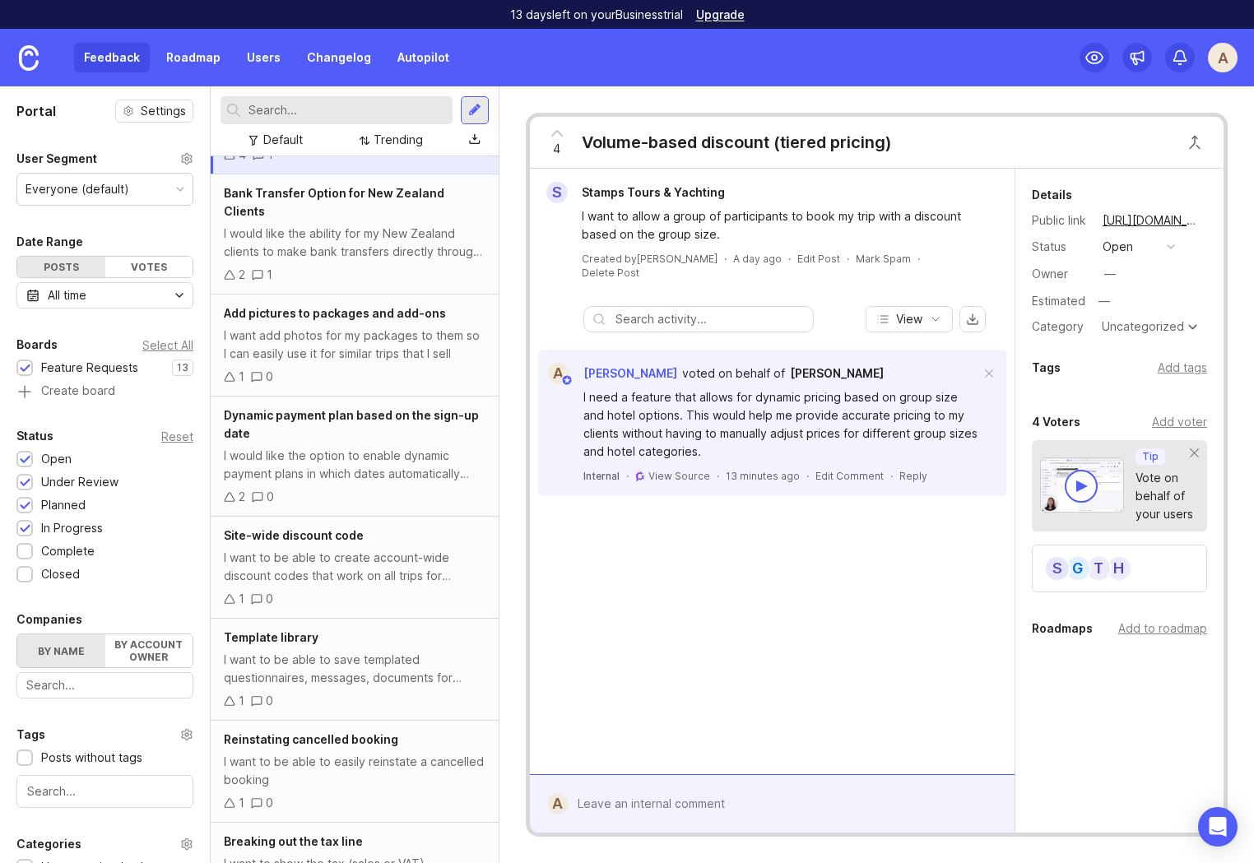
click at [318, 123] on div at bounding box center [336, 110] width 232 height 28
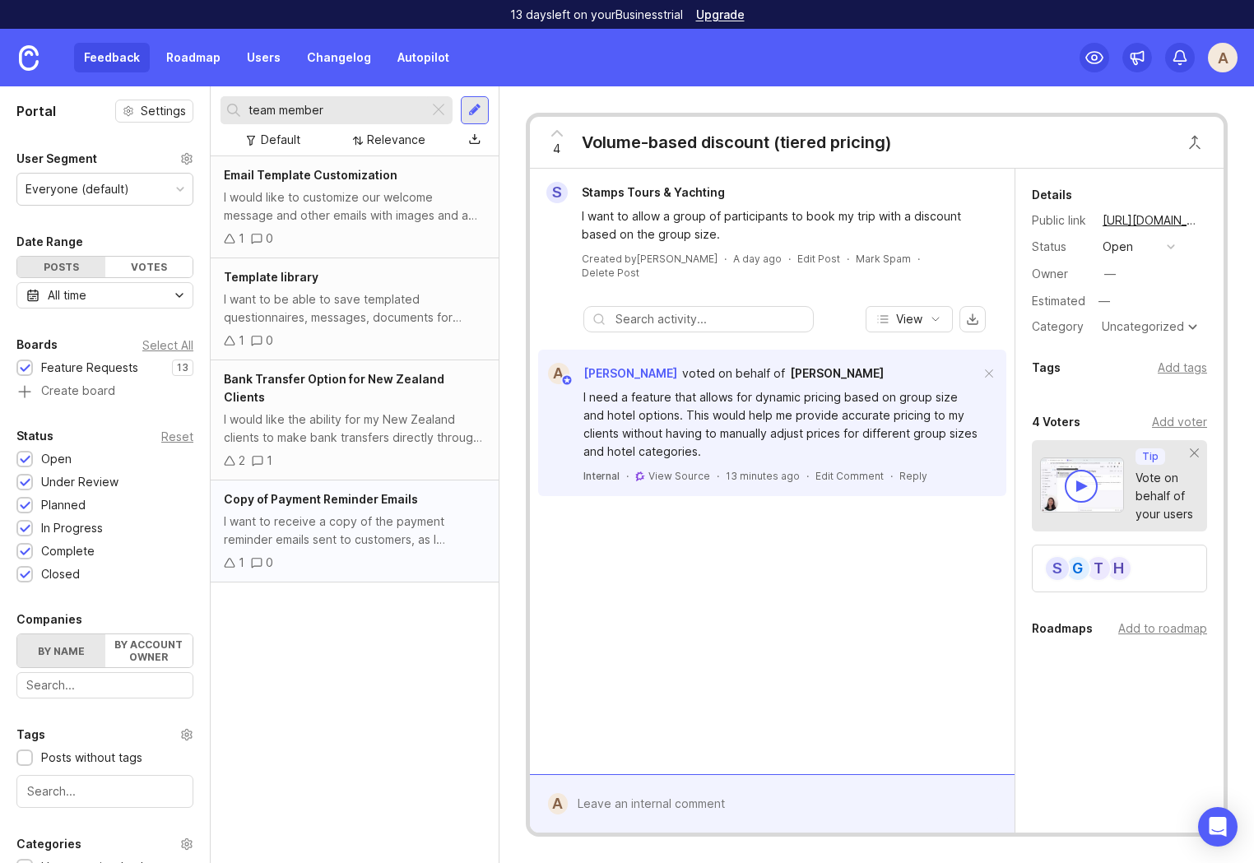
type input "team member"
click at [330, 513] on div "I want to receive a copy of the payment reminder emails sent to customers, as I…" at bounding box center [355, 531] width 262 height 36
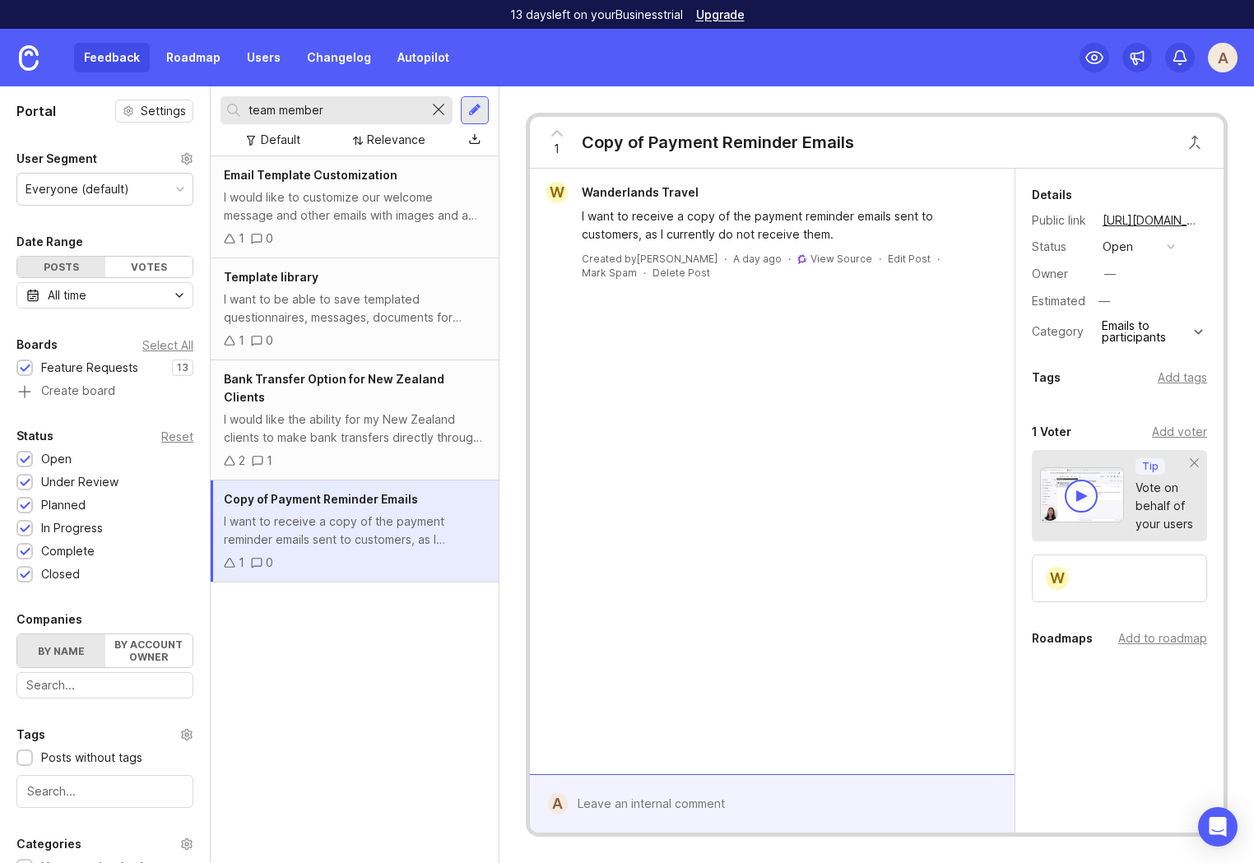
click at [437, 112] on div at bounding box center [439, 110] width 20 height 21
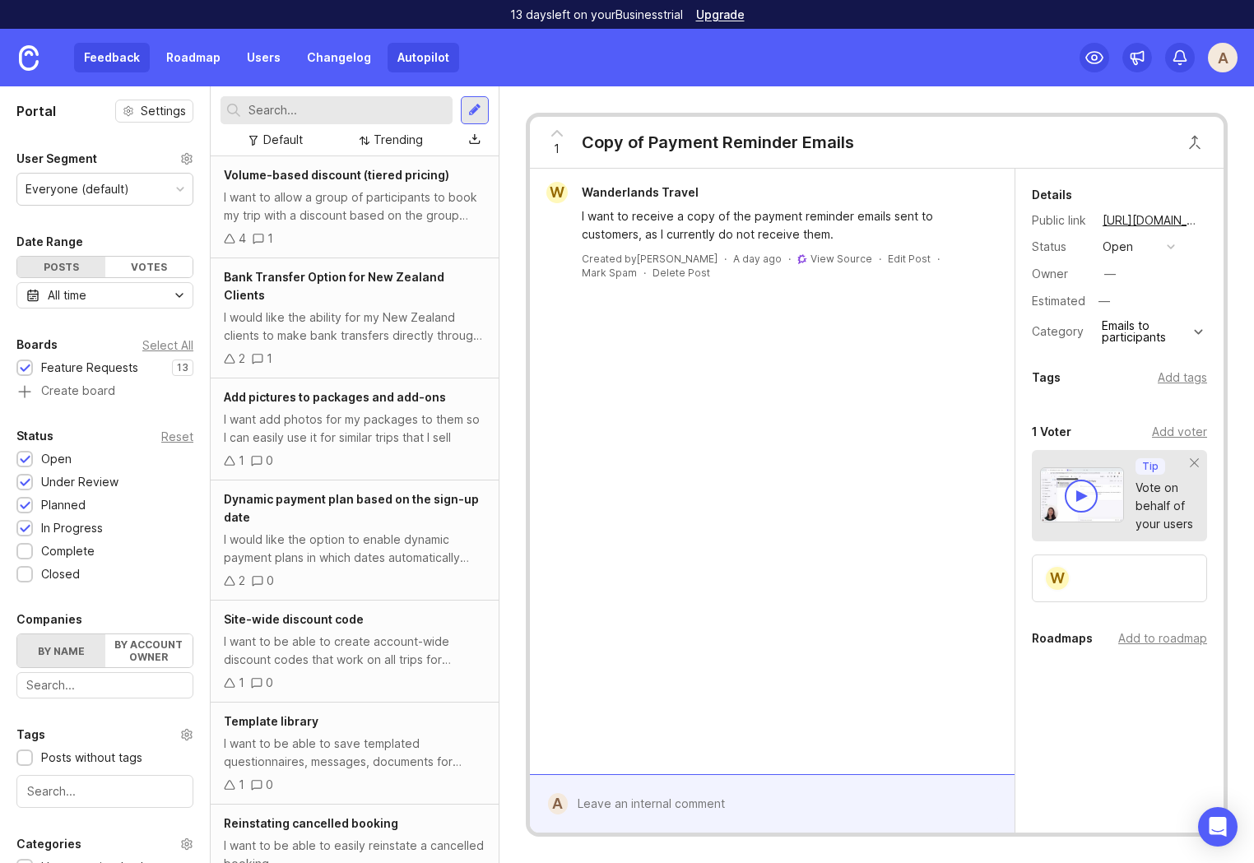
click at [410, 59] on link "Autopilot" at bounding box center [424, 58] width 72 height 30
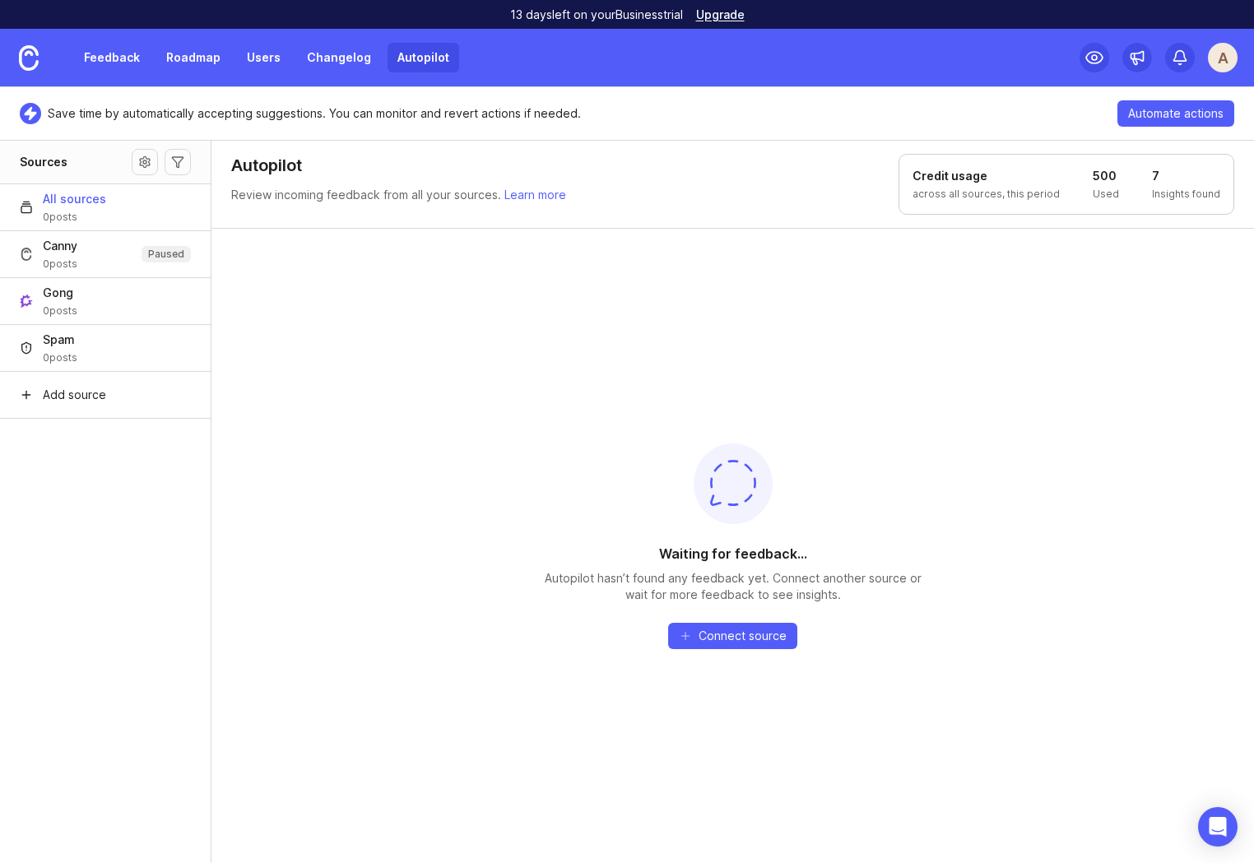
click at [320, 307] on div "Waiting for feedback... Autopilot hasn’t found any feedback yet. Connect anothe…" at bounding box center [732, 545] width 1042 height 635
click at [401, 44] on link "Autopilot" at bounding box center [424, 58] width 72 height 30
click at [448, 311] on div "Waiting for feedback... Autopilot hasn’t found any feedback yet. Connect anothe…" at bounding box center [732, 545] width 1042 height 635
click at [327, 419] on div "Waiting for feedback... Autopilot hasn’t found any feedback yet. Connect anothe…" at bounding box center [732, 545] width 1042 height 635
click at [114, 63] on link "Feedback" at bounding box center [112, 58] width 76 height 30
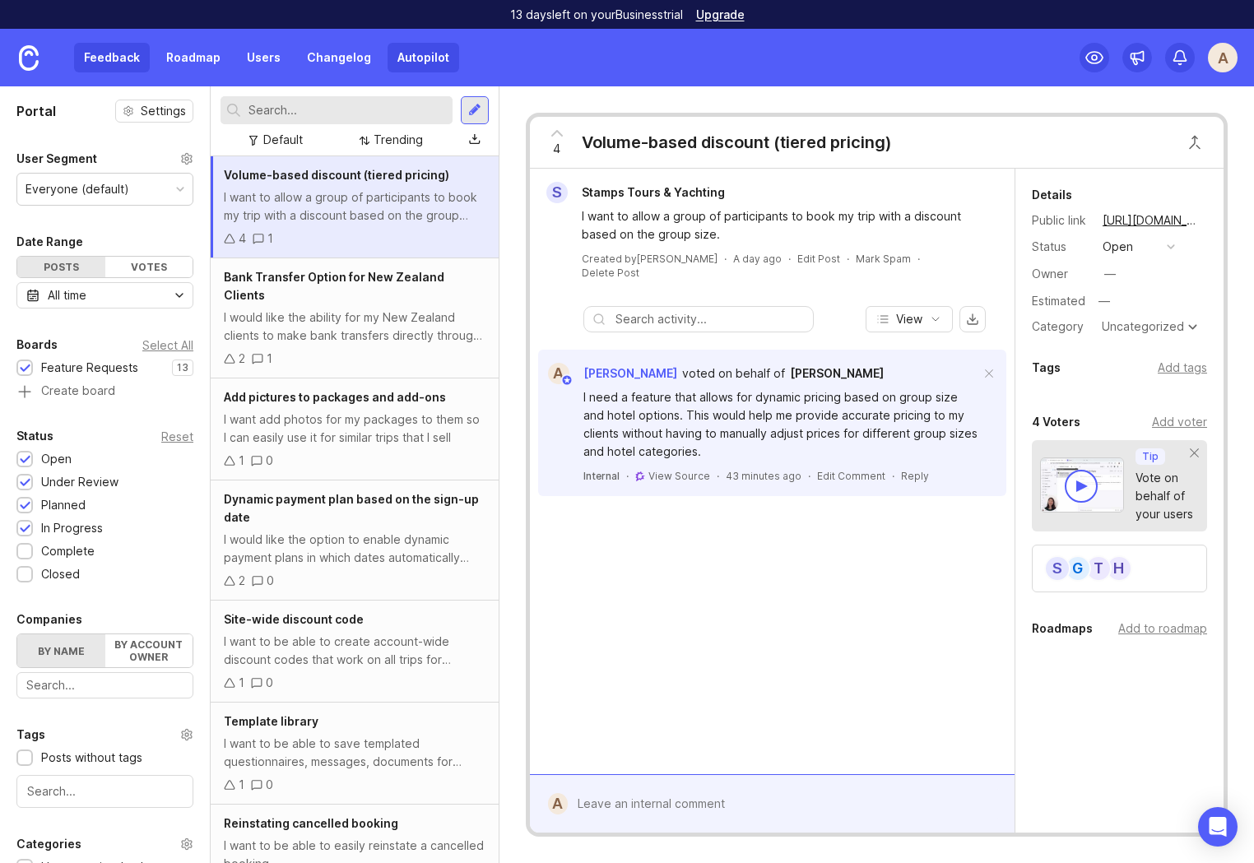
click at [399, 55] on link "Autopilot" at bounding box center [424, 58] width 72 height 30
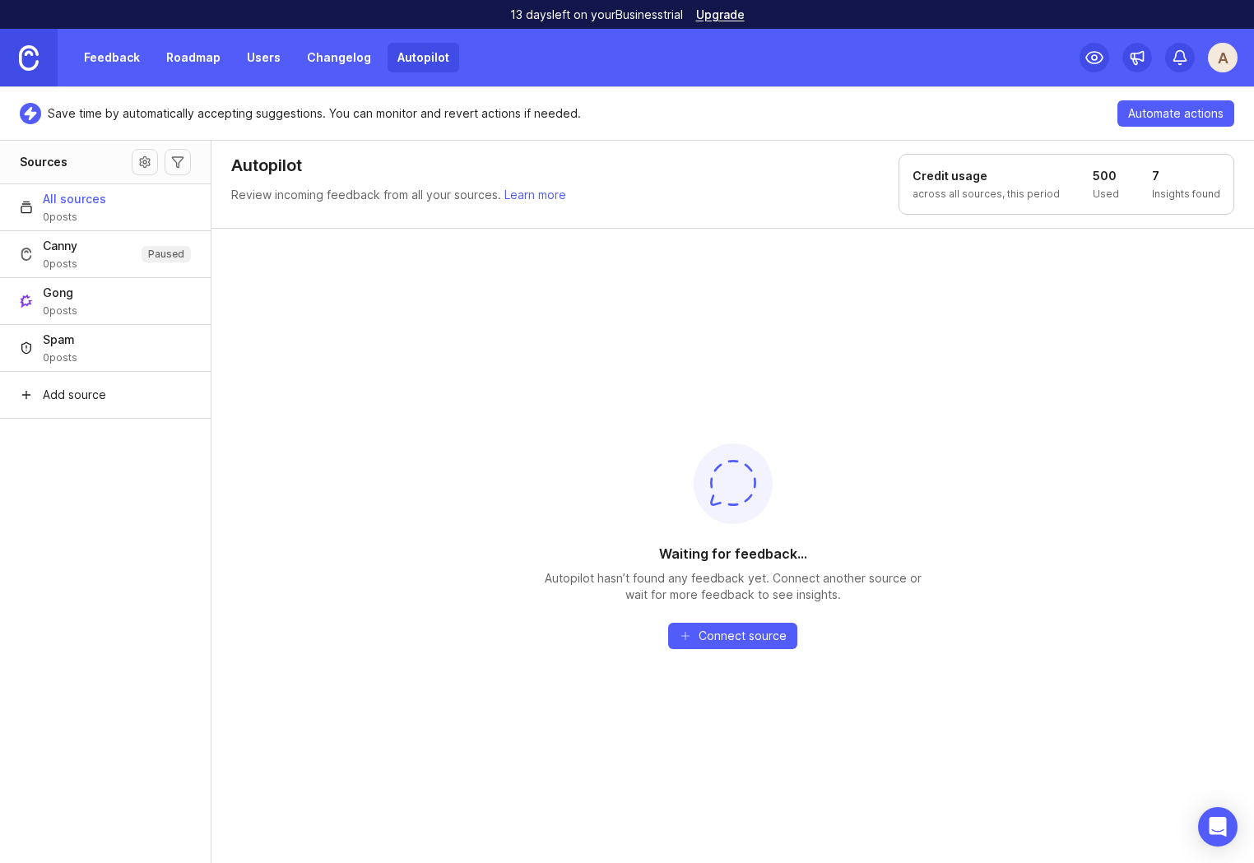
click at [32, 55] on img at bounding box center [29, 58] width 20 height 26
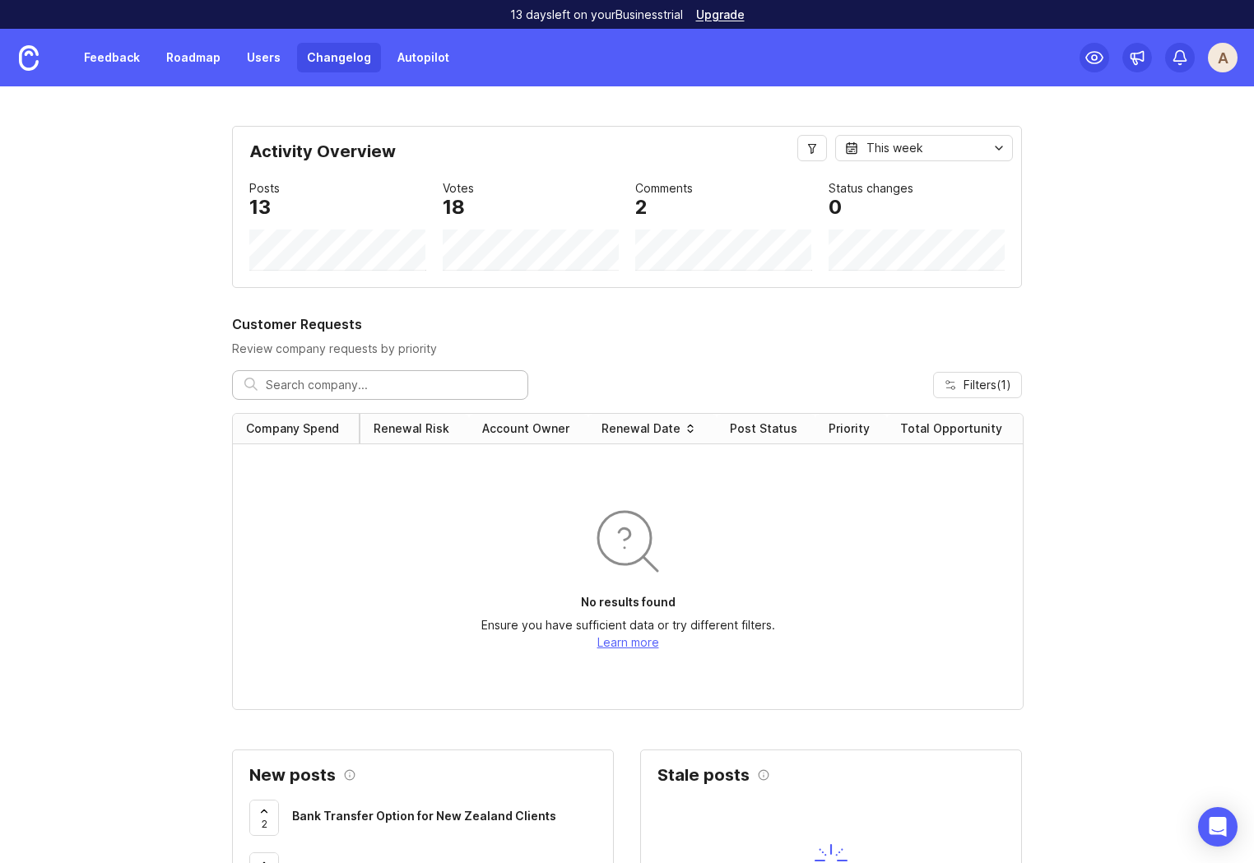
drag, startPoint x: 411, startPoint y: 55, endPoint x: 366, endPoint y: 71, distance: 47.1
click at [411, 56] on link "Autopilot" at bounding box center [424, 58] width 72 height 30
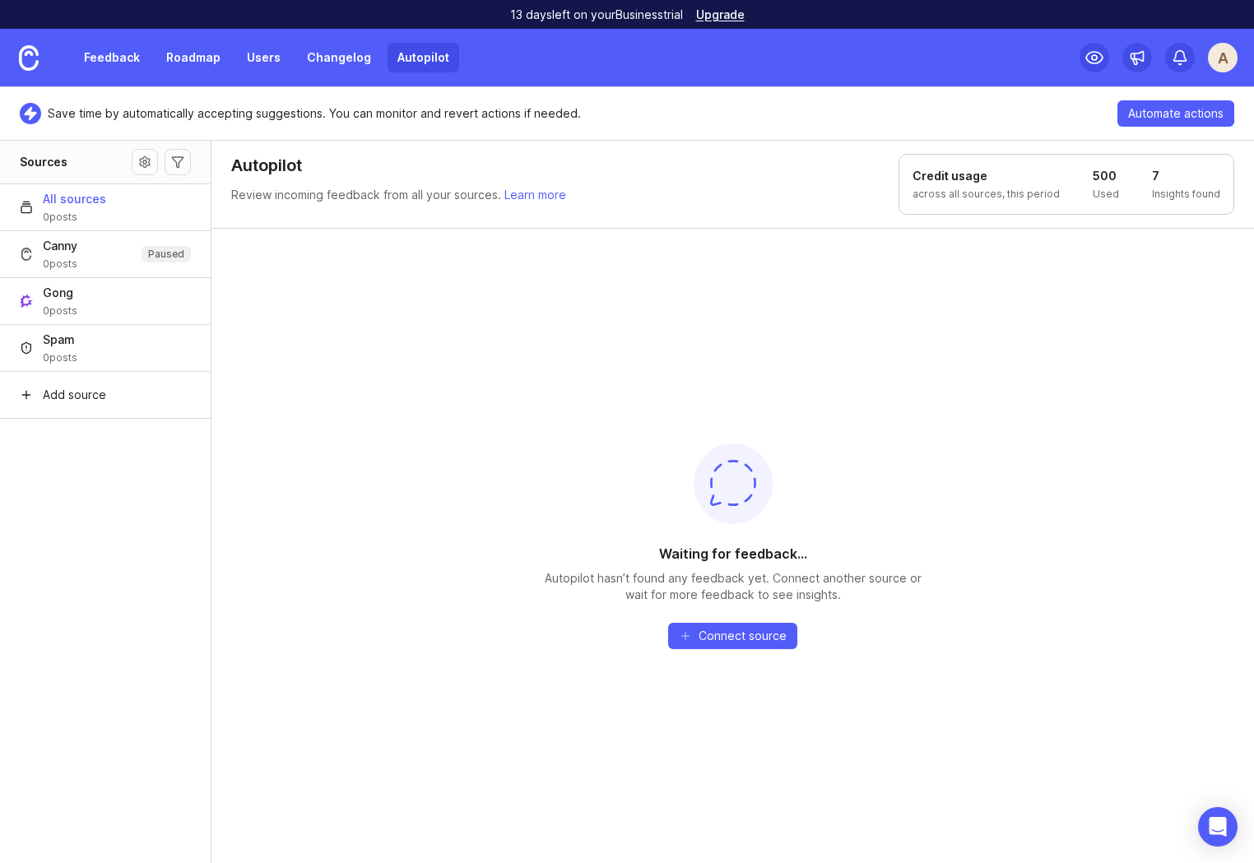
click at [421, 59] on link "Autopilot" at bounding box center [424, 58] width 72 height 30
click at [396, 371] on div "Waiting for feedback... Autopilot hasn’t found any feedback yet. Connect anothe…" at bounding box center [732, 545] width 1042 height 635
click at [35, 65] on img at bounding box center [29, 58] width 20 height 26
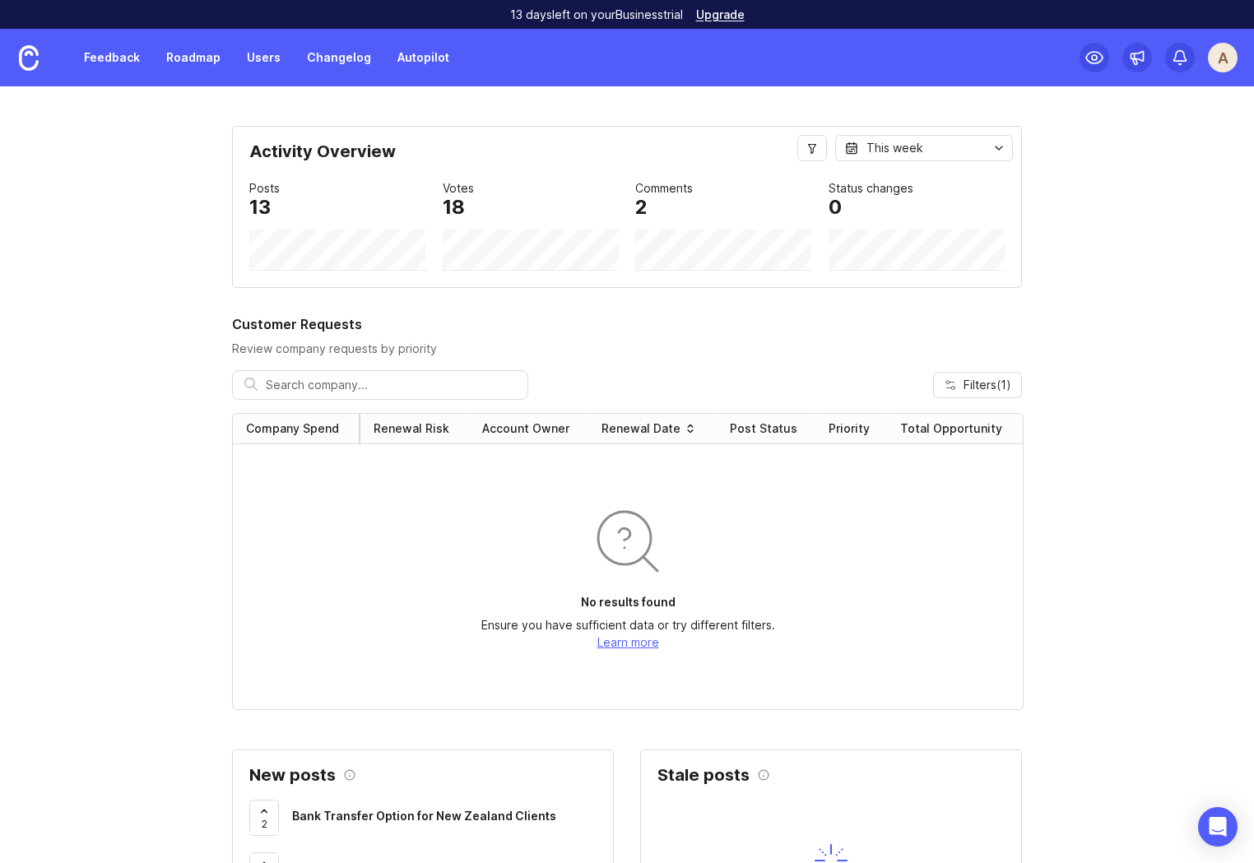
click at [429, 50] on link "Autopilot" at bounding box center [424, 58] width 72 height 30
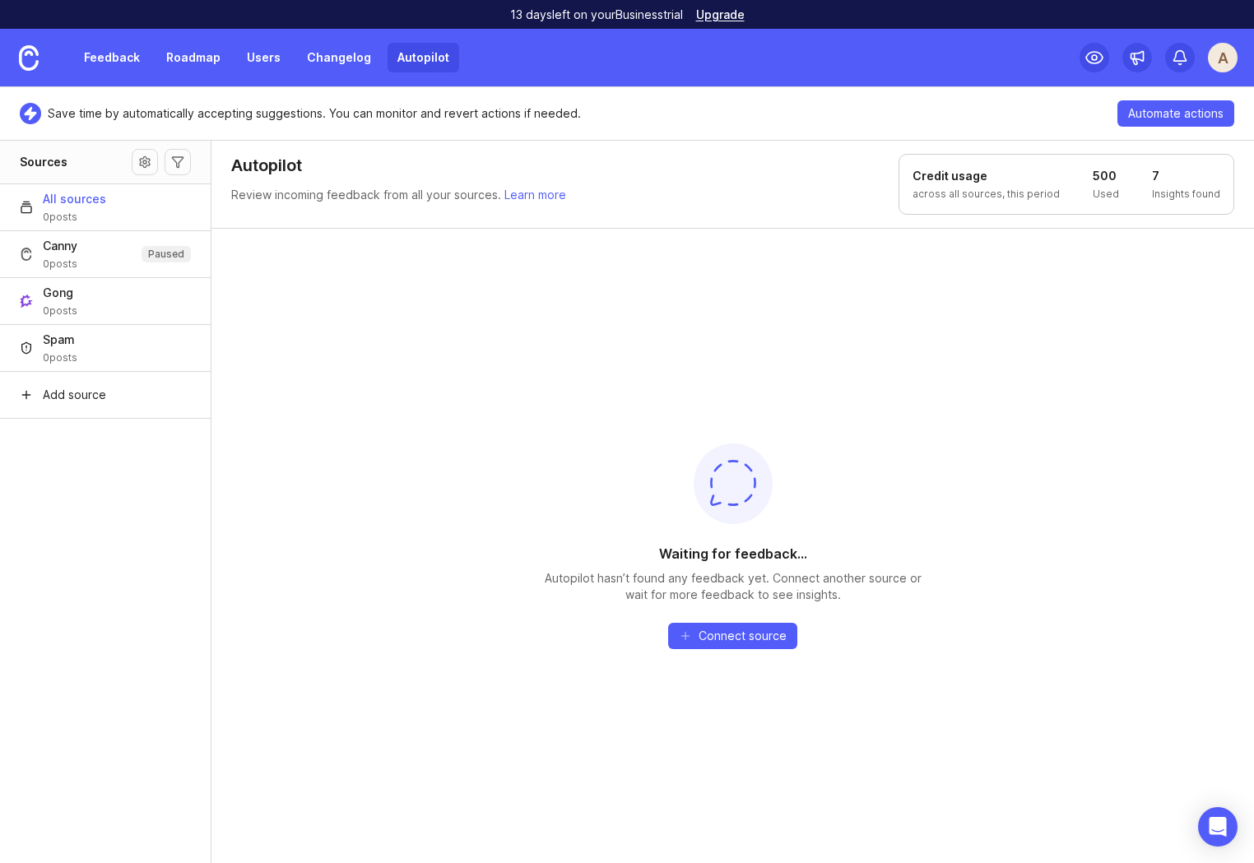
click at [301, 410] on div "Waiting for feedback... Autopilot hasn’t found any feedback yet. Connect anothe…" at bounding box center [732, 545] width 1042 height 635
click at [108, 71] on link "Feedback" at bounding box center [112, 58] width 76 height 30
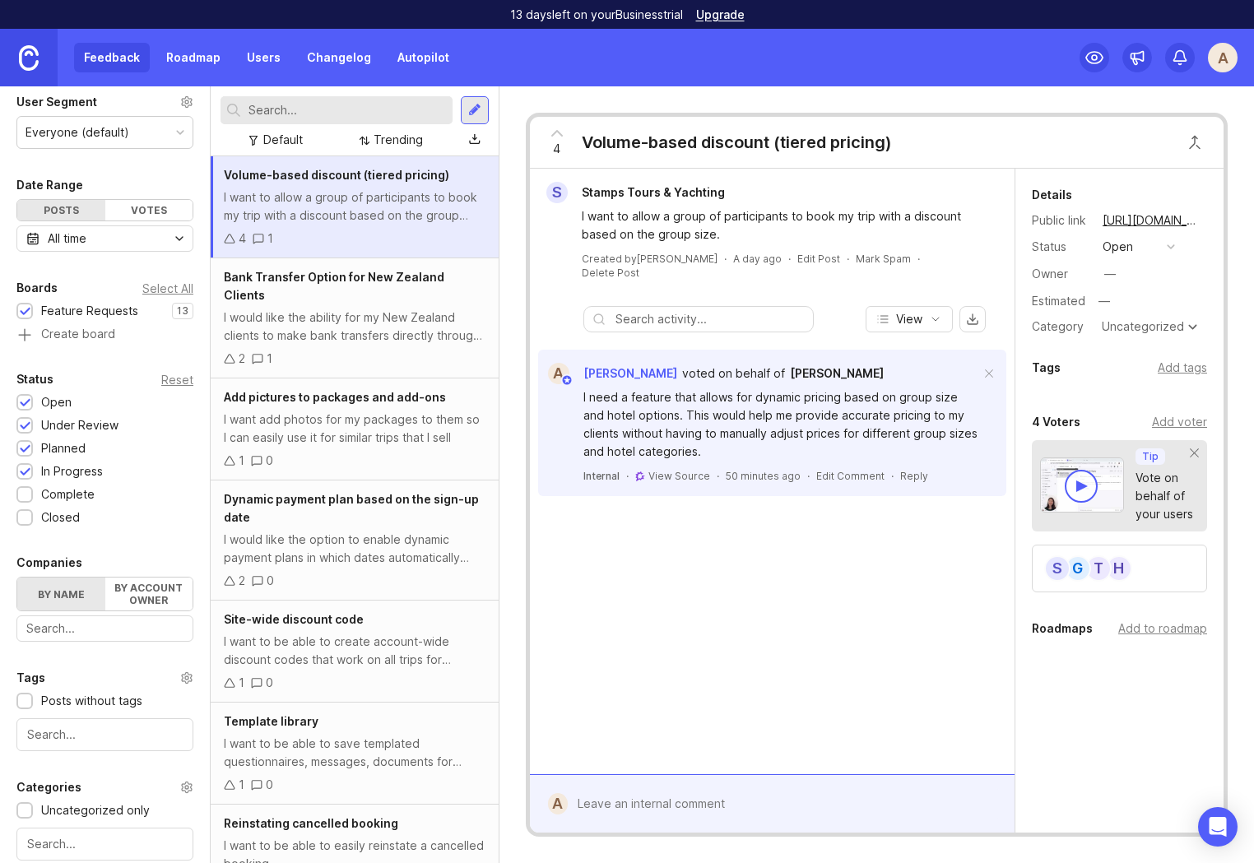
click at [35, 47] on img at bounding box center [29, 58] width 20 height 26
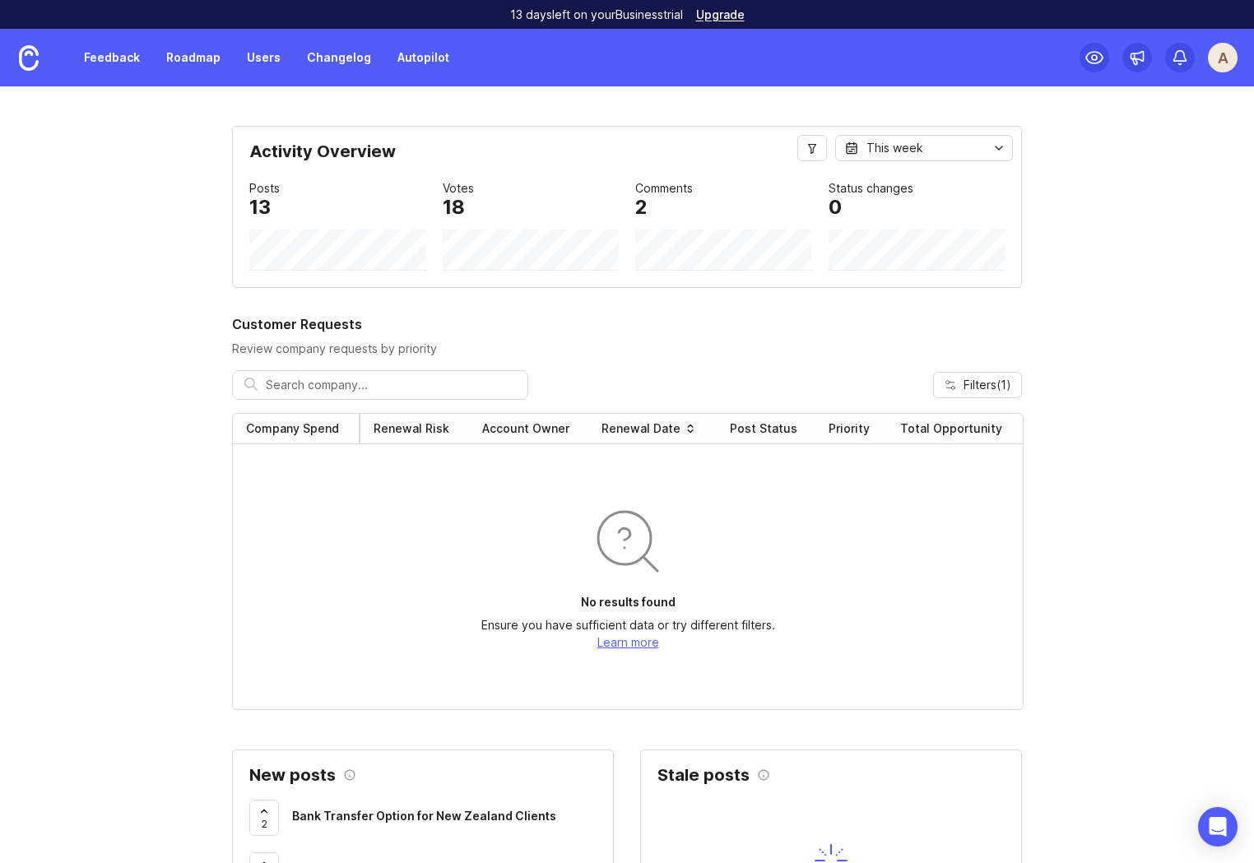
click at [420, 64] on link "Autopilot" at bounding box center [424, 58] width 72 height 30
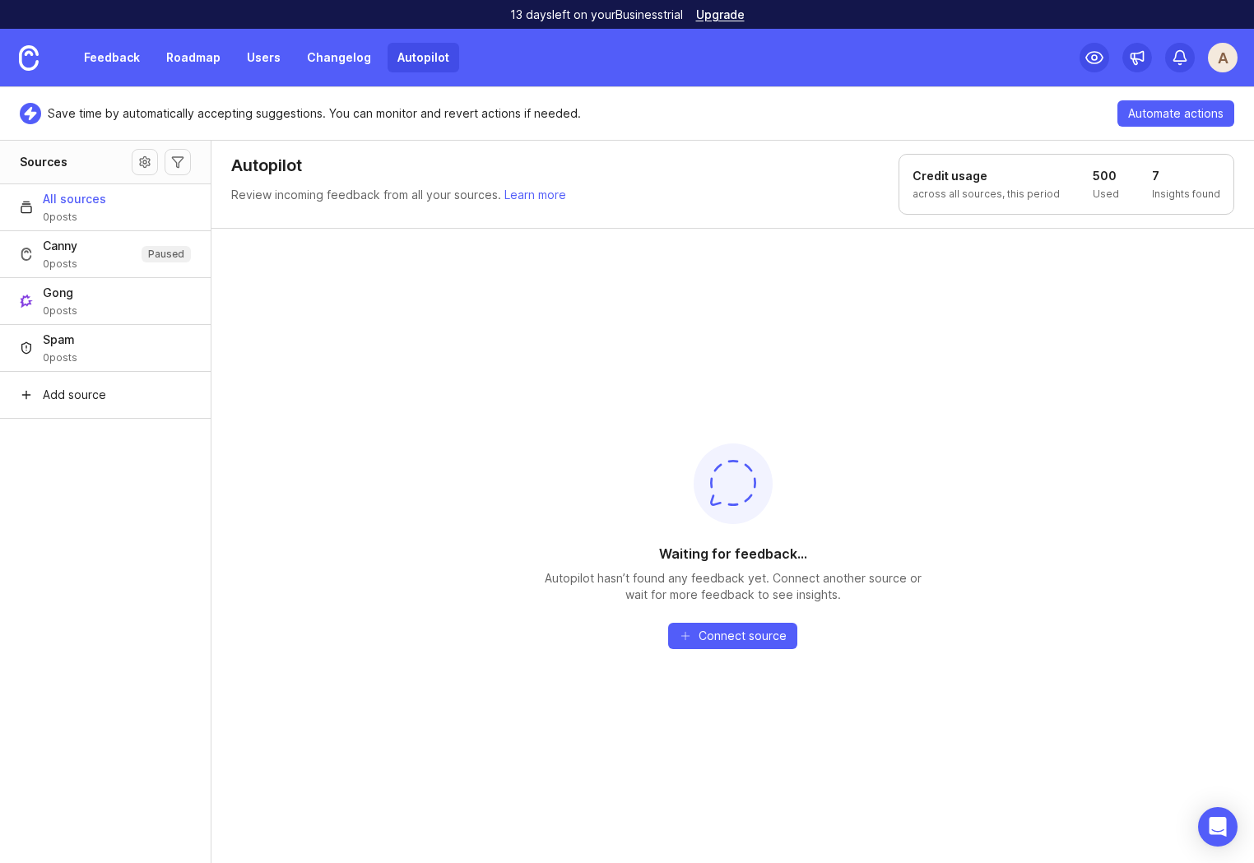
click at [103, 543] on aside "Sources All sources 0 posts Canny 0 posts Paused Gong 0 posts Spam 0 posts Add …" at bounding box center [105, 501] width 211 height 723
click at [341, 594] on div "Waiting for feedback... Autopilot hasn’t found any feedback yet. Connect anothe…" at bounding box center [732, 545] width 1042 height 635
click at [306, 394] on div "Waiting for feedback... Autopilot hasn’t found any feedback yet. Connect anothe…" at bounding box center [732, 545] width 1042 height 635
click at [312, 474] on div "Waiting for feedback... Autopilot hasn’t found any feedback yet. Connect anothe…" at bounding box center [732, 545] width 1042 height 635
click at [99, 56] on link "Feedback" at bounding box center [112, 58] width 76 height 30
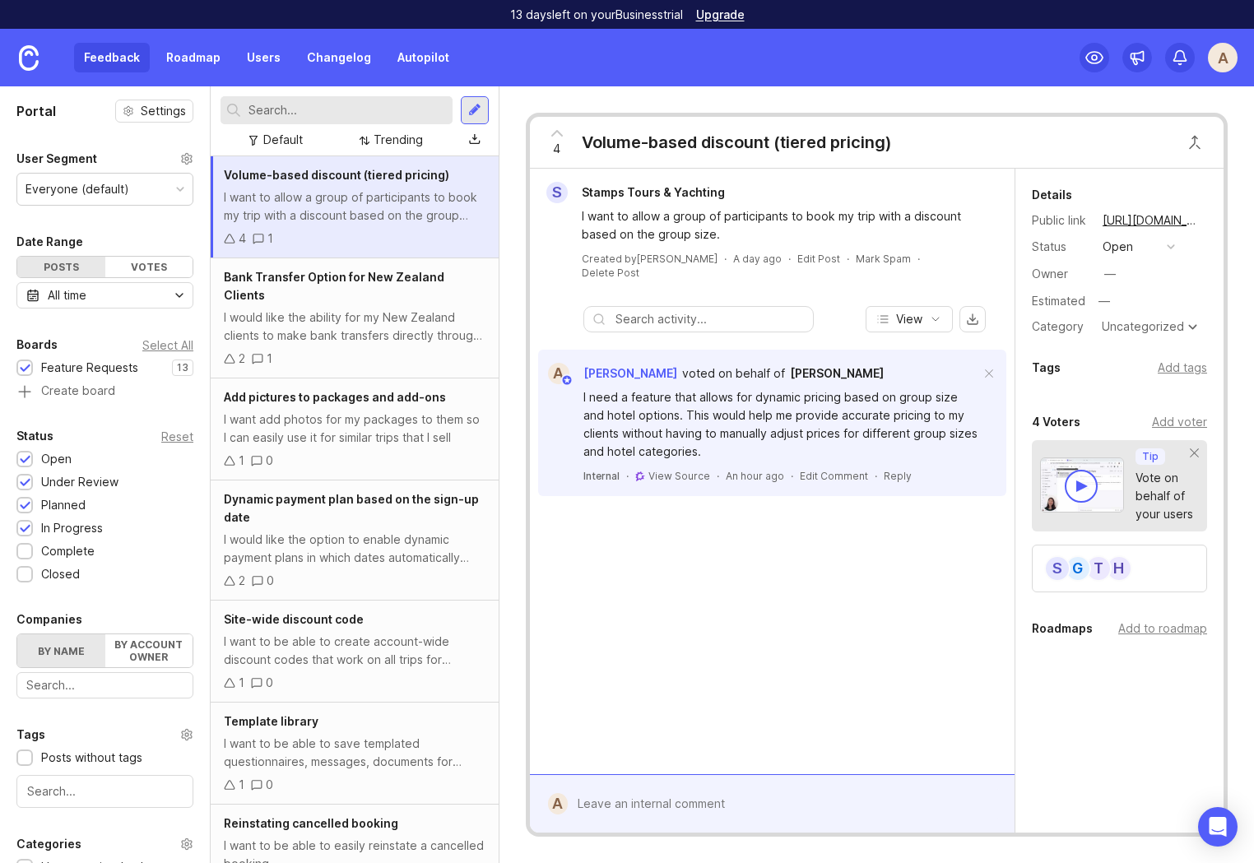
click at [338, 211] on div "I want to allow a group of participants to book my trip with a discount based o…" at bounding box center [355, 206] width 262 height 36
click at [715, 736] on div "S Stamps Tours & Yachting I want to allow a group of participants to book my tr…" at bounding box center [772, 472] width 485 height 606
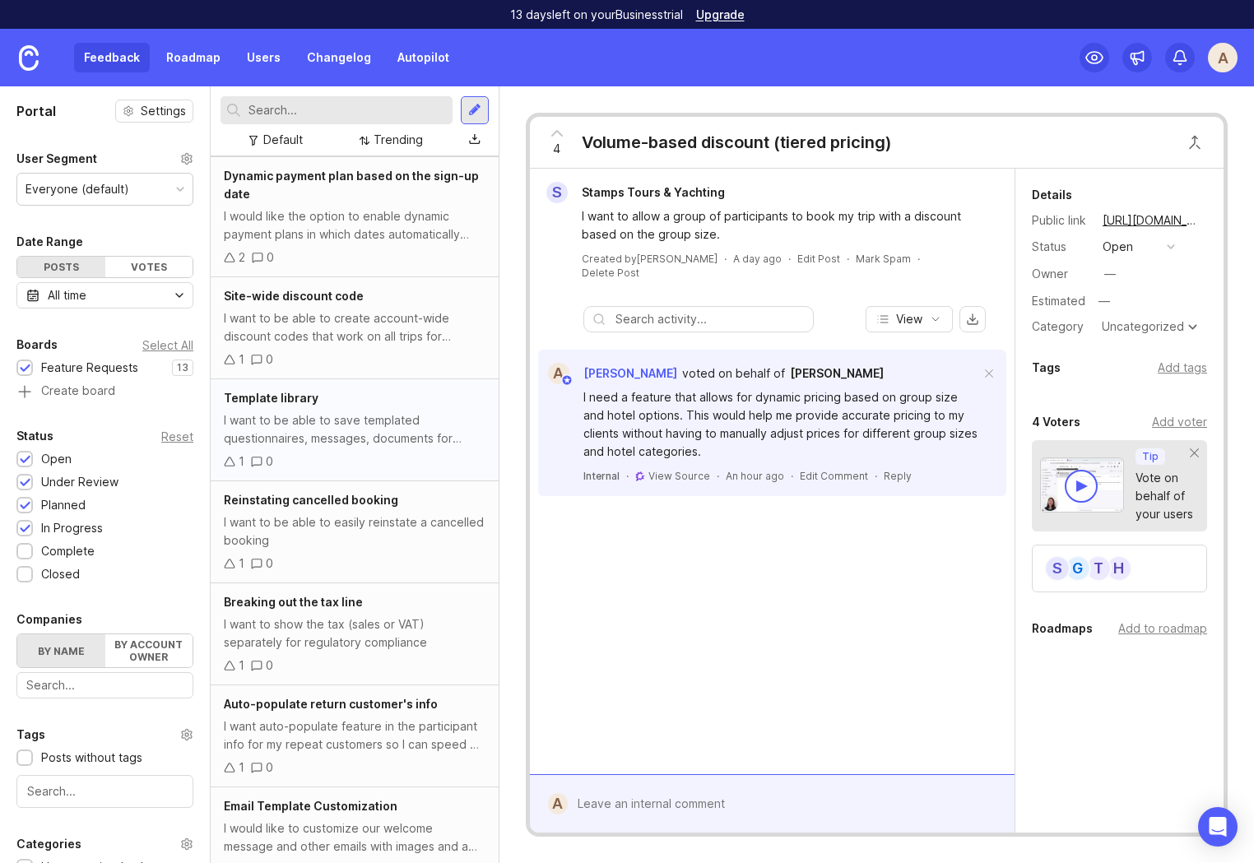
scroll to position [374, 0]
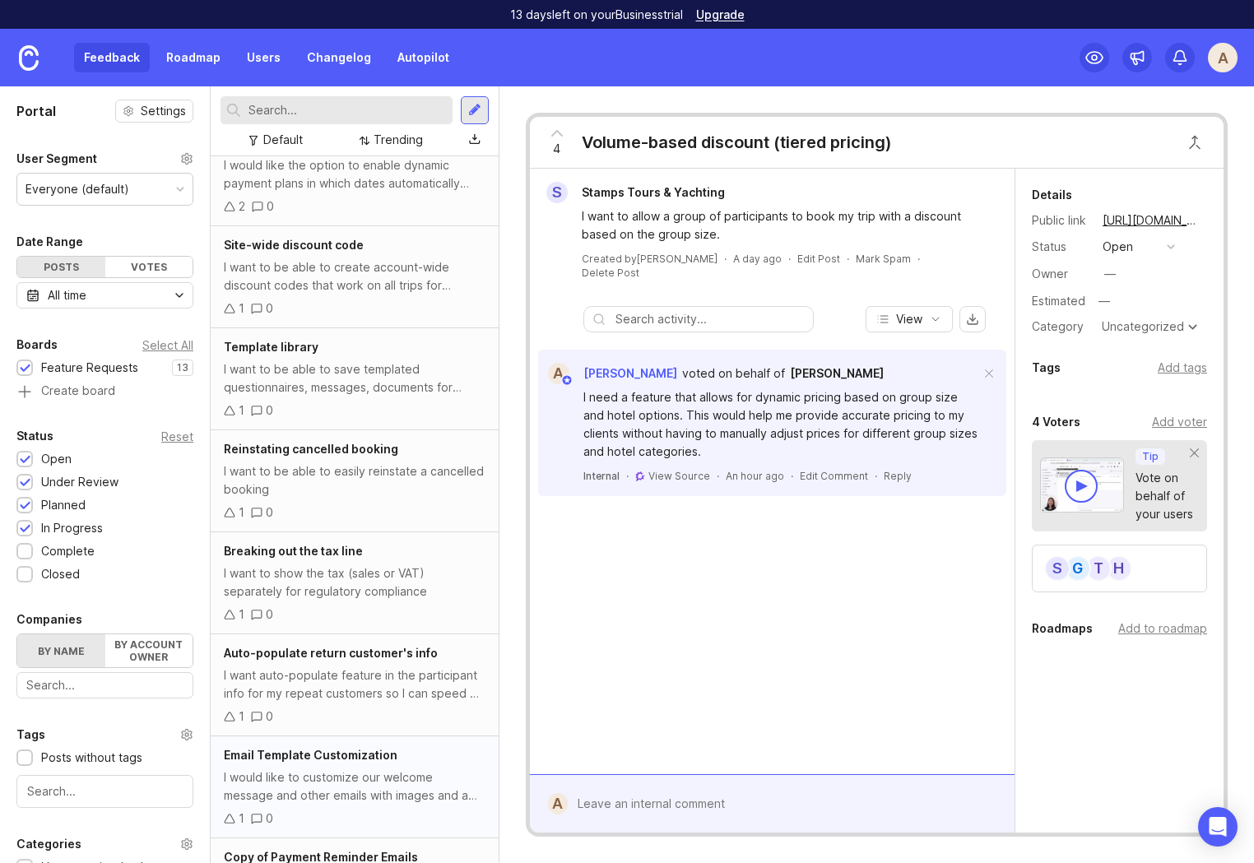
click at [361, 768] on div "I would like to customize our welcome message and other emails with images and …" at bounding box center [355, 786] width 262 height 36
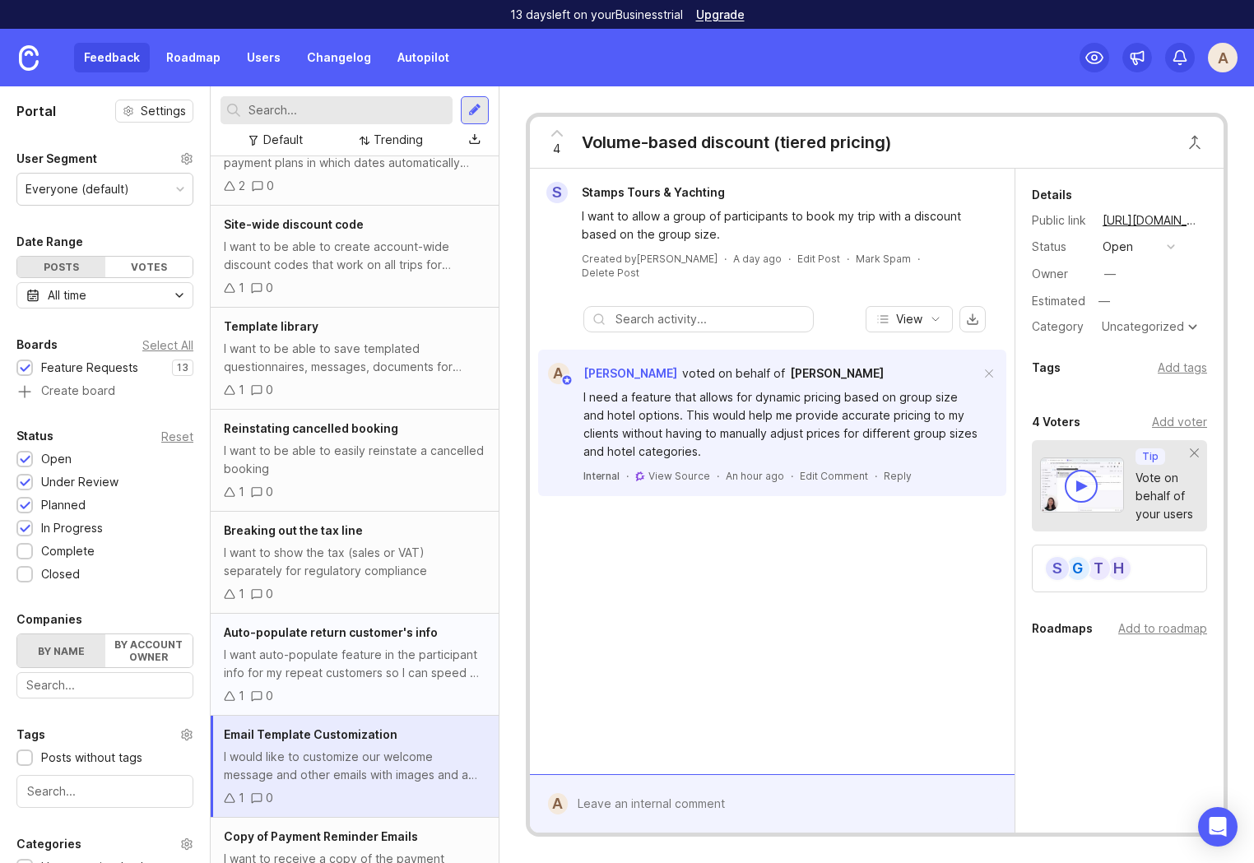
scroll to position [407, 0]
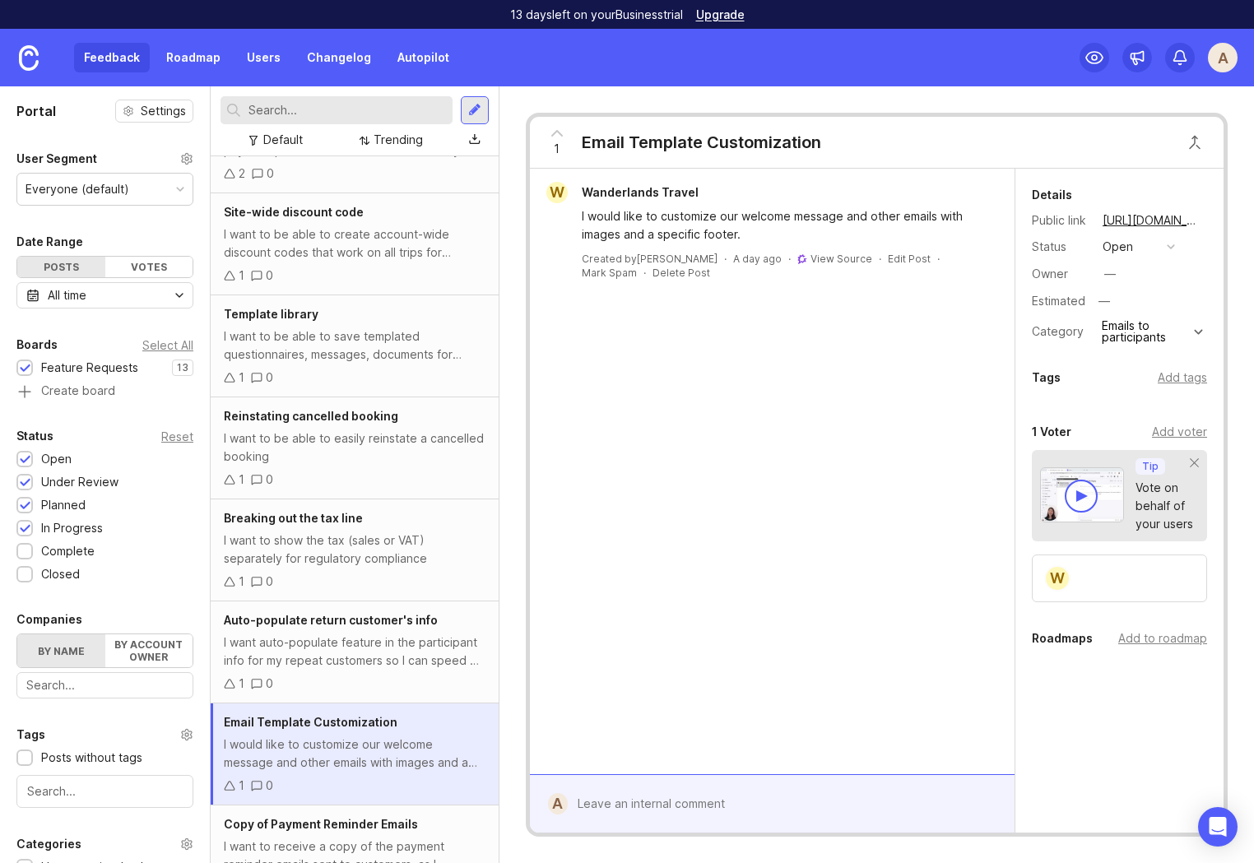
click at [744, 507] on div "W Wanderlands Travel I would like to customize our welcome message and other em…" at bounding box center [772, 472] width 485 height 606
click at [810, 253] on link "View Source" at bounding box center [841, 259] width 62 height 12
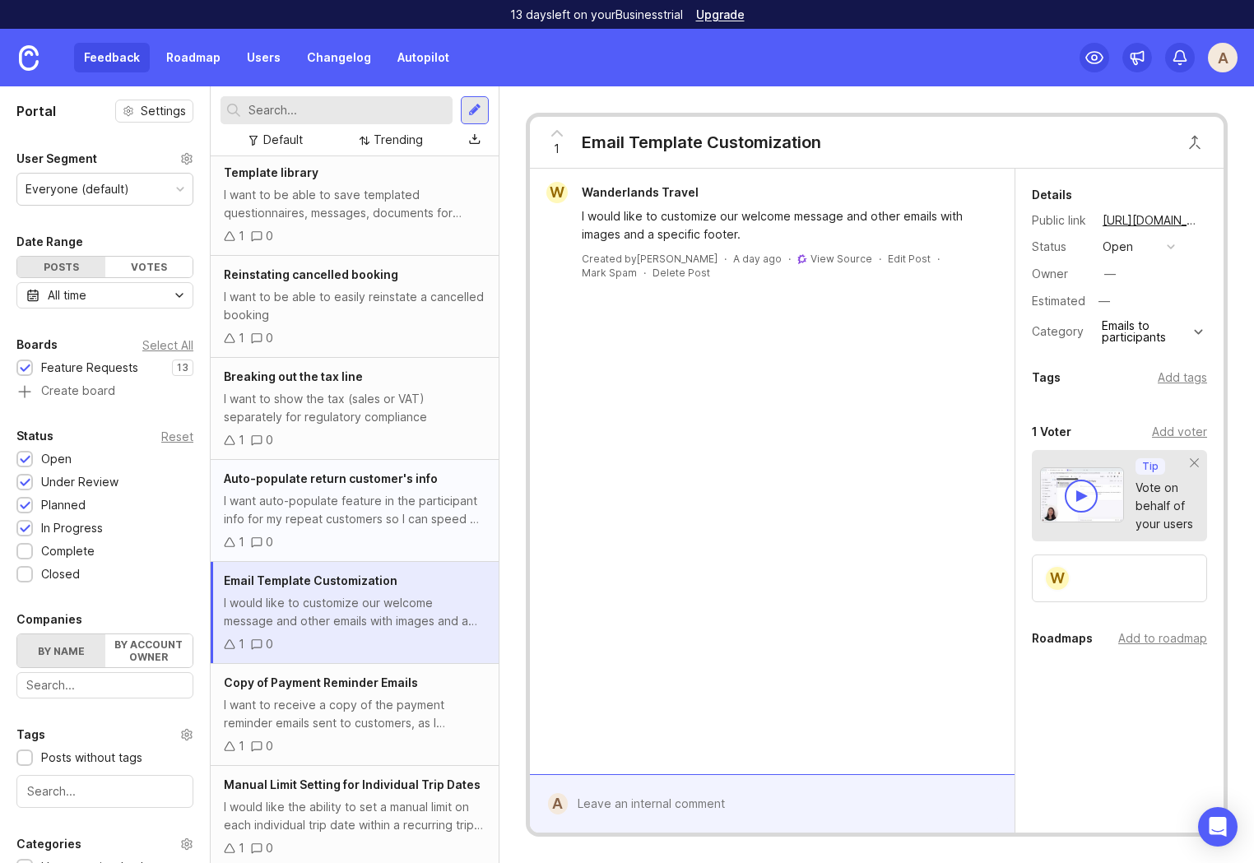
scroll to position [638, 0]
